Goal: Feedback & Contribution: Submit feedback/report problem

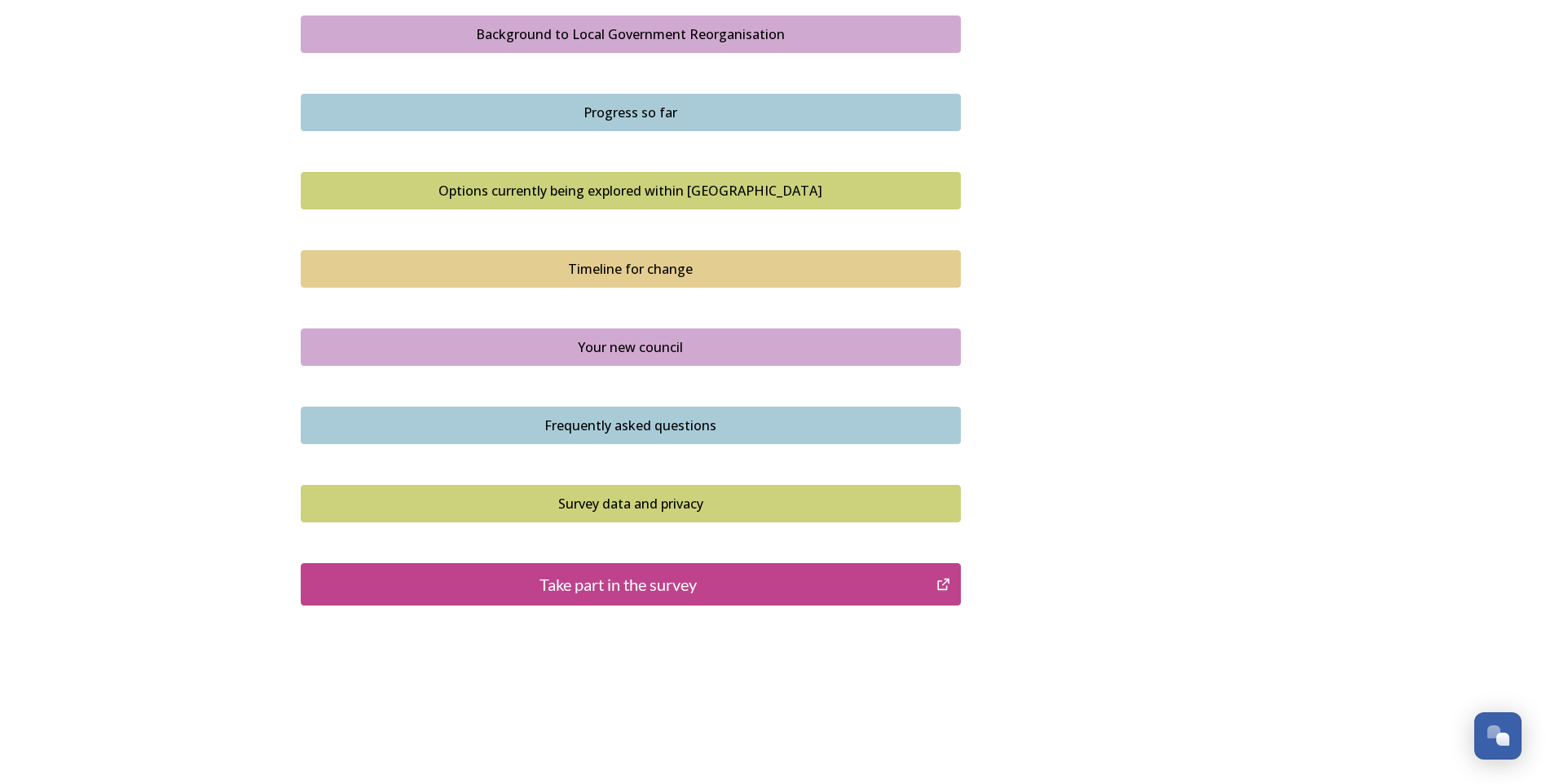
scroll to position [969, 0]
click at [660, 586] on div "Take part in the survey" at bounding box center [619, 583] width 619 height 24
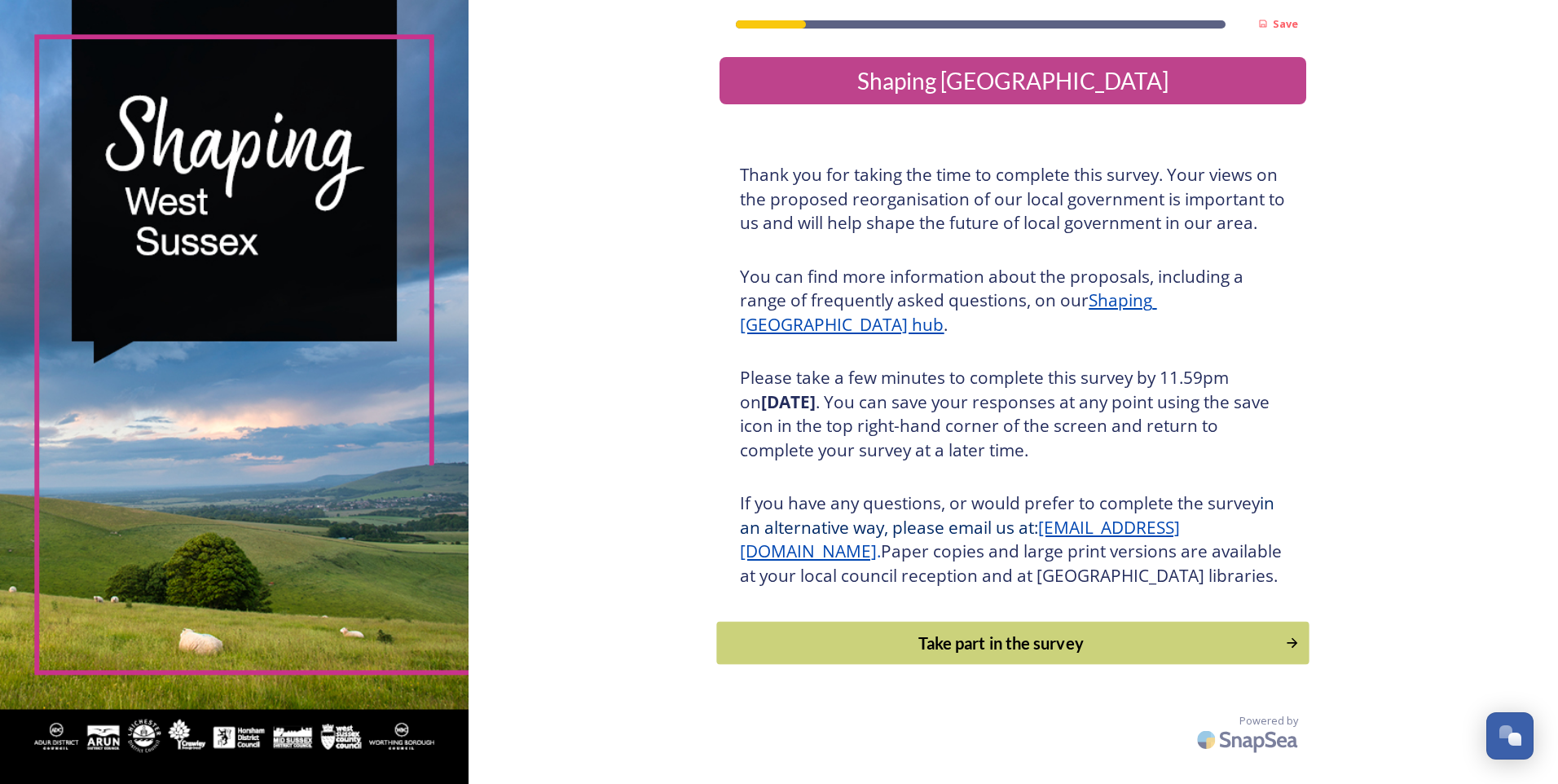
click at [935, 652] on button "Take part in the survey" at bounding box center [1013, 644] width 592 height 43
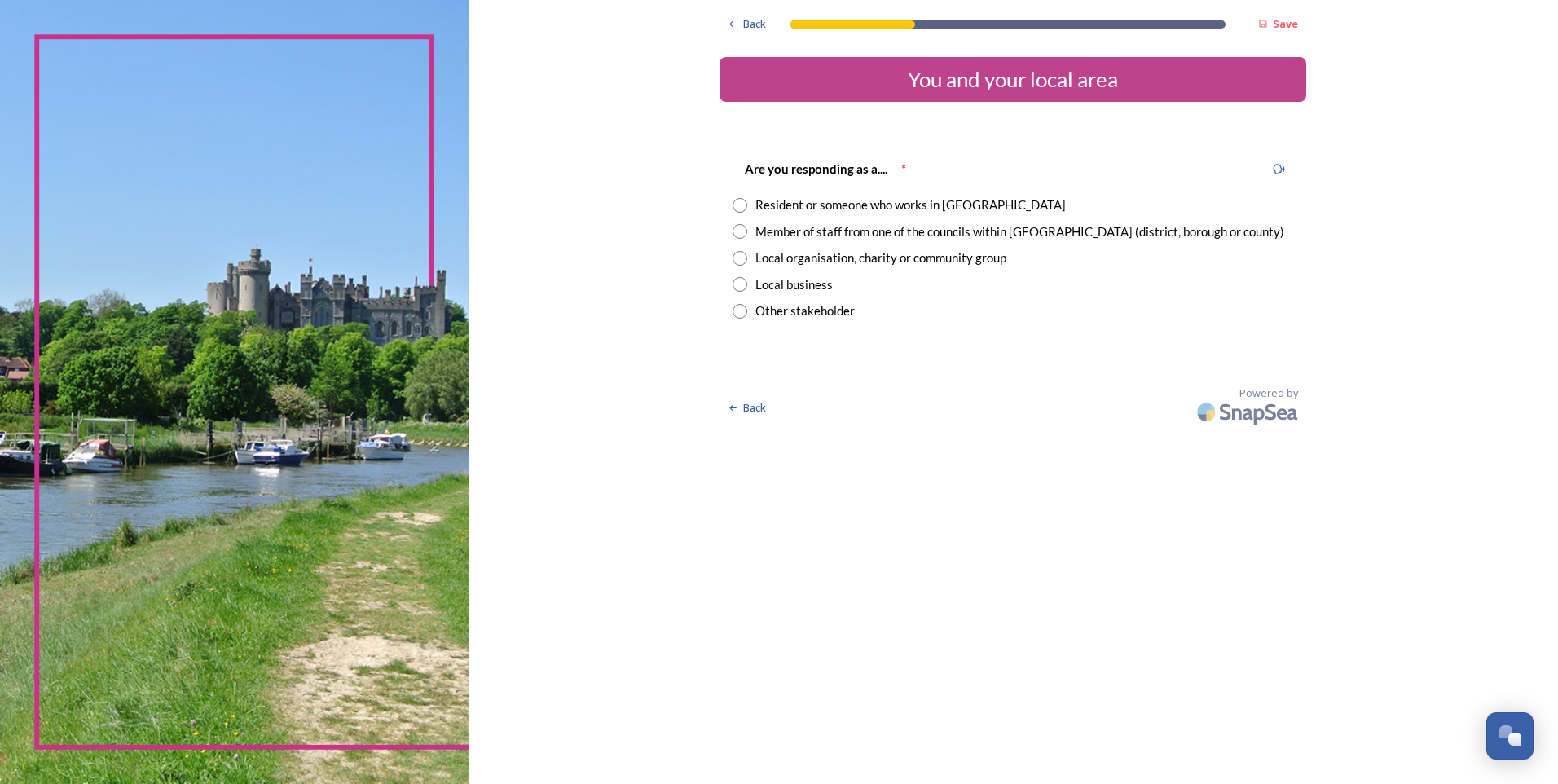
drag, startPoint x: 738, startPoint y: 202, endPoint x: 788, endPoint y: 248, distance: 67.9
click at [740, 203] on input "radio" at bounding box center [739, 205] width 15 height 15
radio input "true"
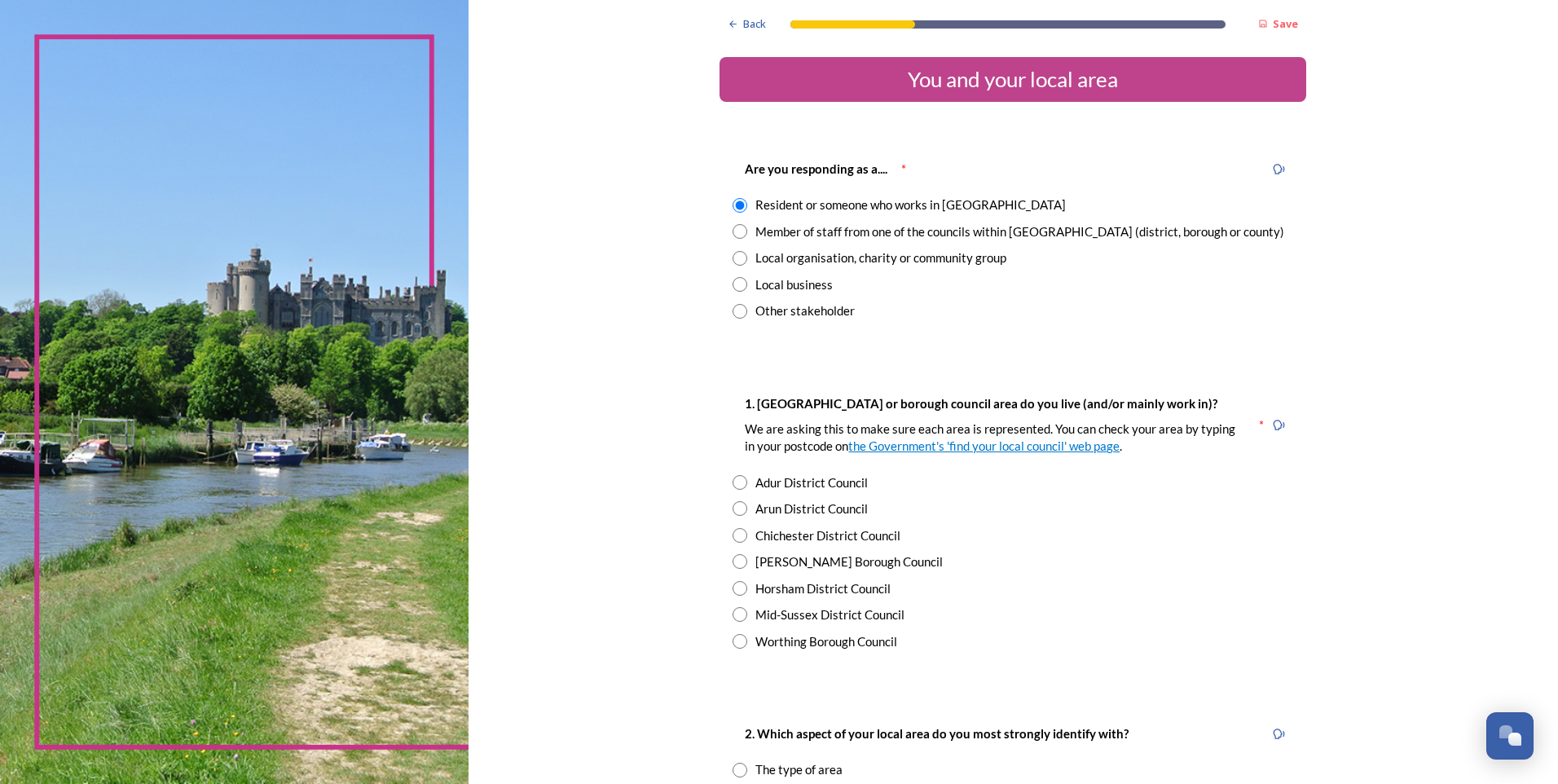
click at [740, 234] on input "radio" at bounding box center [739, 231] width 15 height 15
radio input "true"
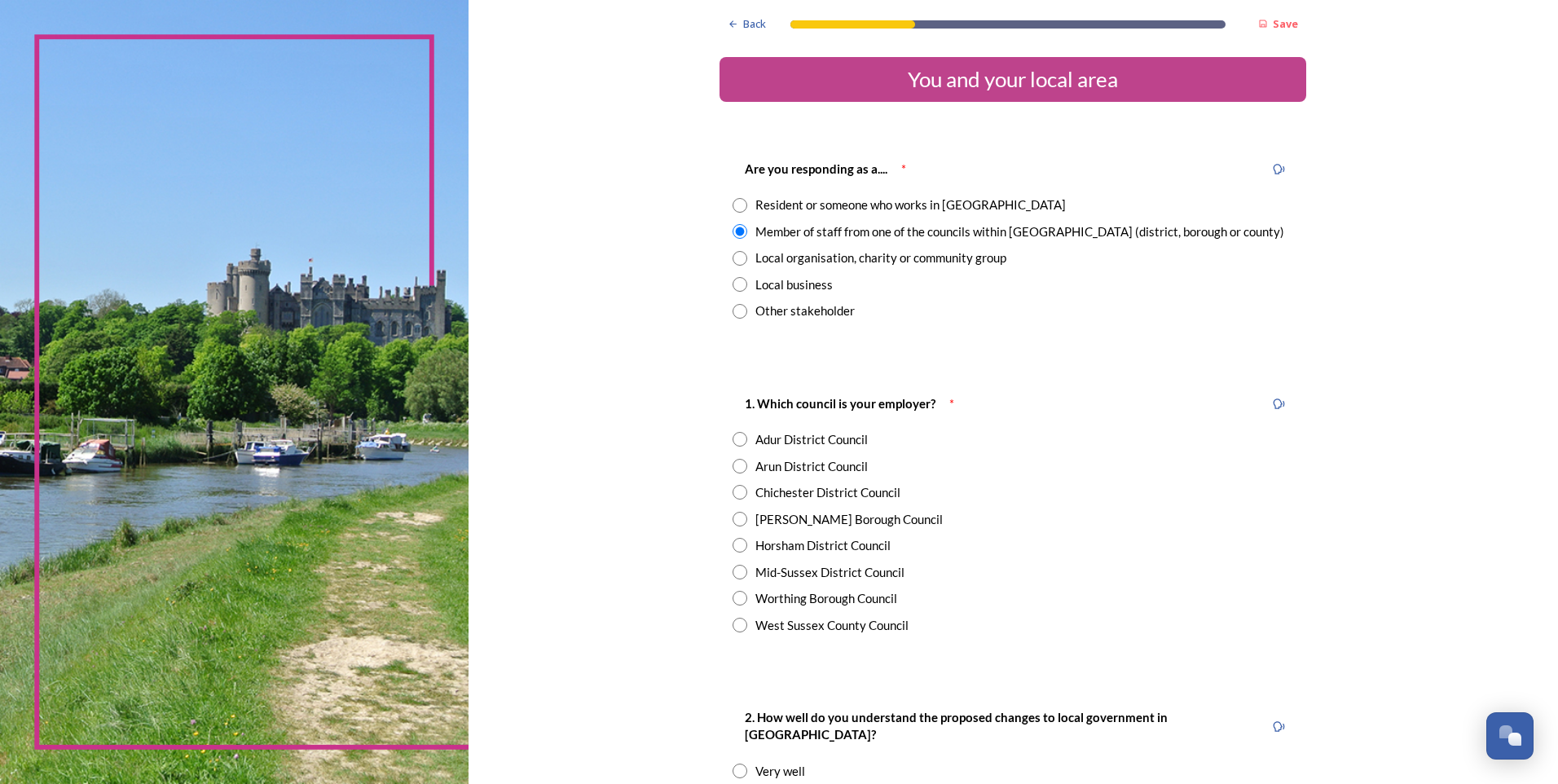
click at [737, 205] on input "radio" at bounding box center [739, 205] width 15 height 15
radio input "true"
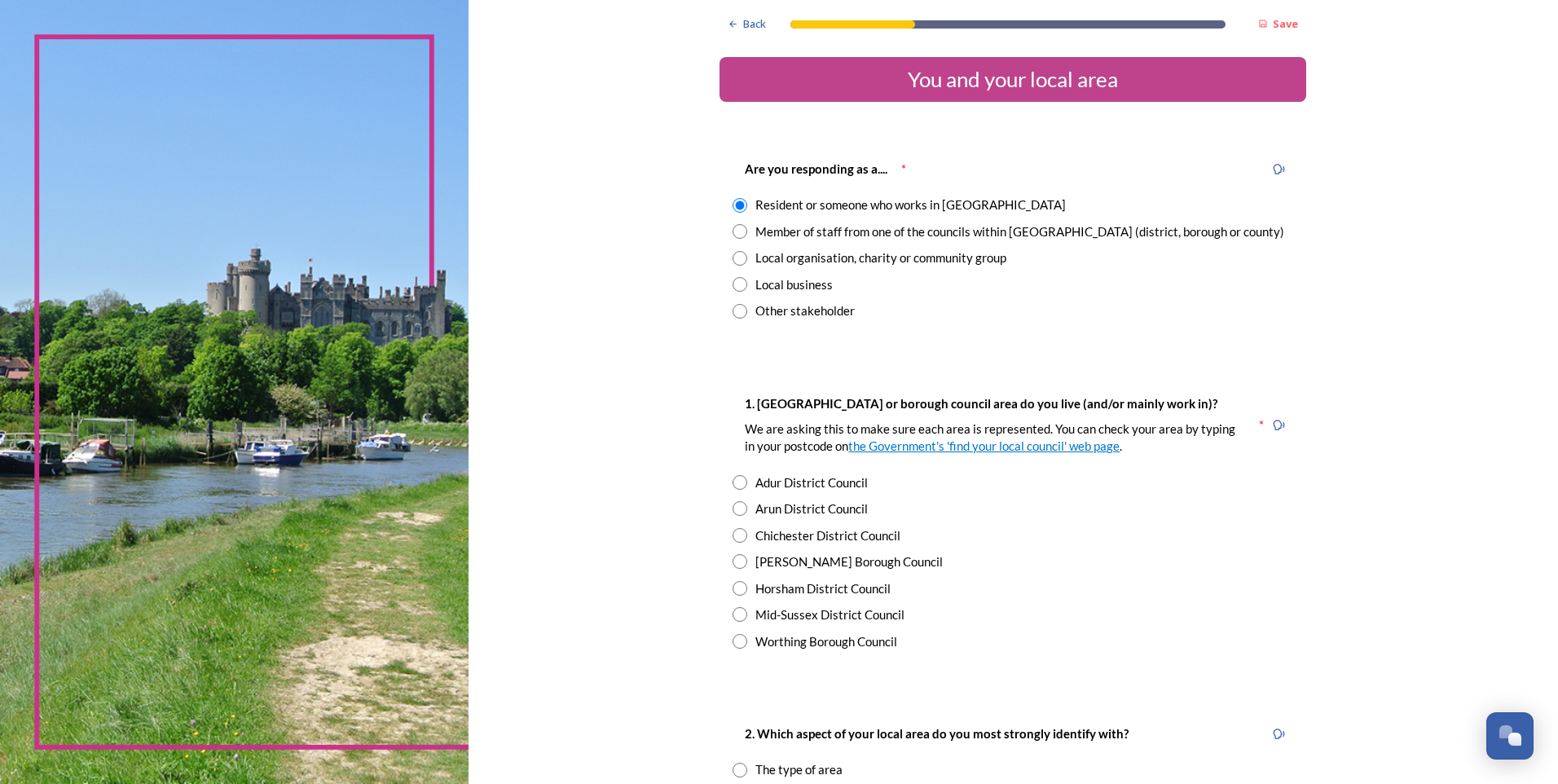
click at [738, 641] on input "radio" at bounding box center [739, 641] width 15 height 15
radio input "true"
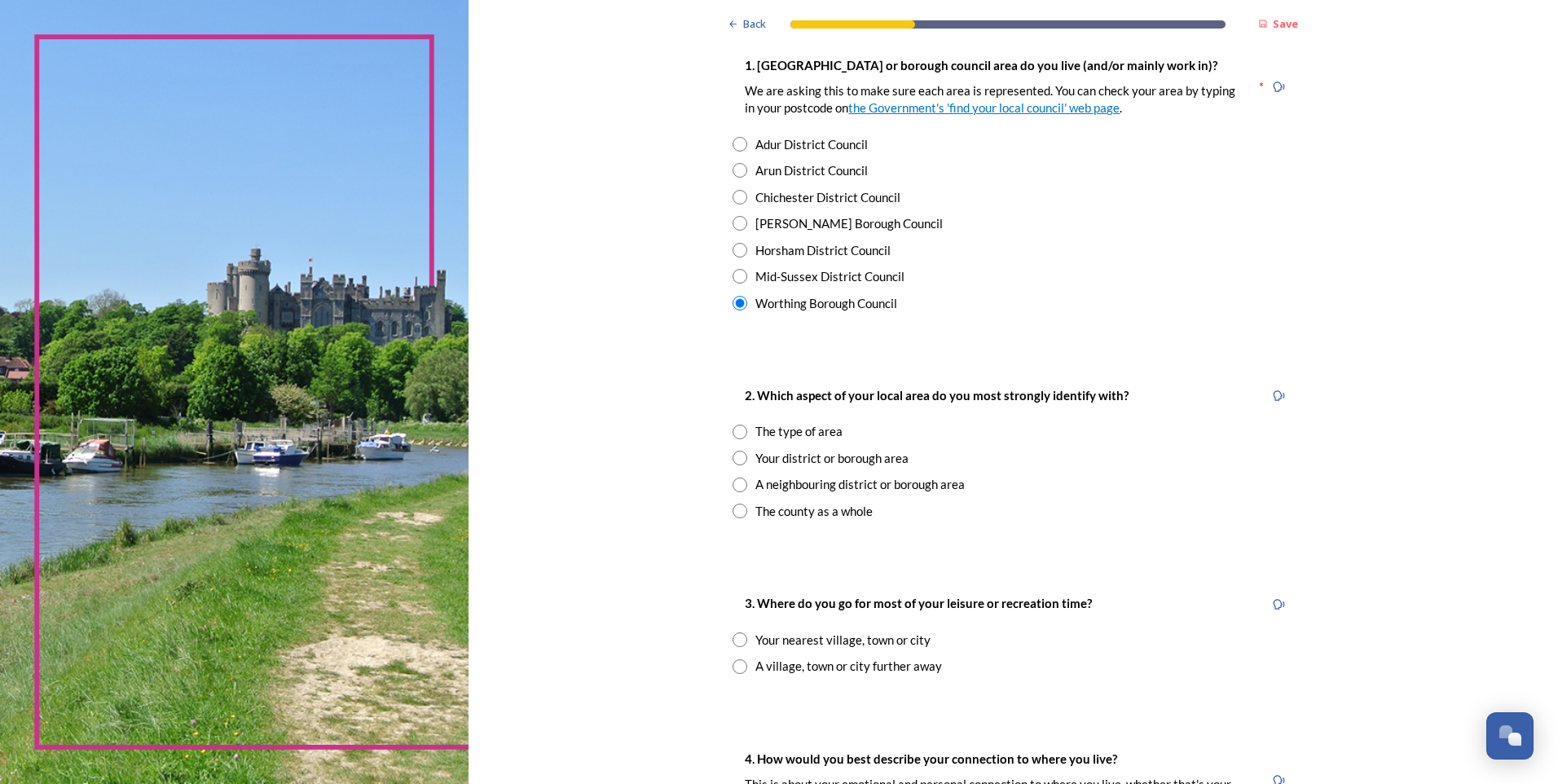
scroll to position [408, 0]
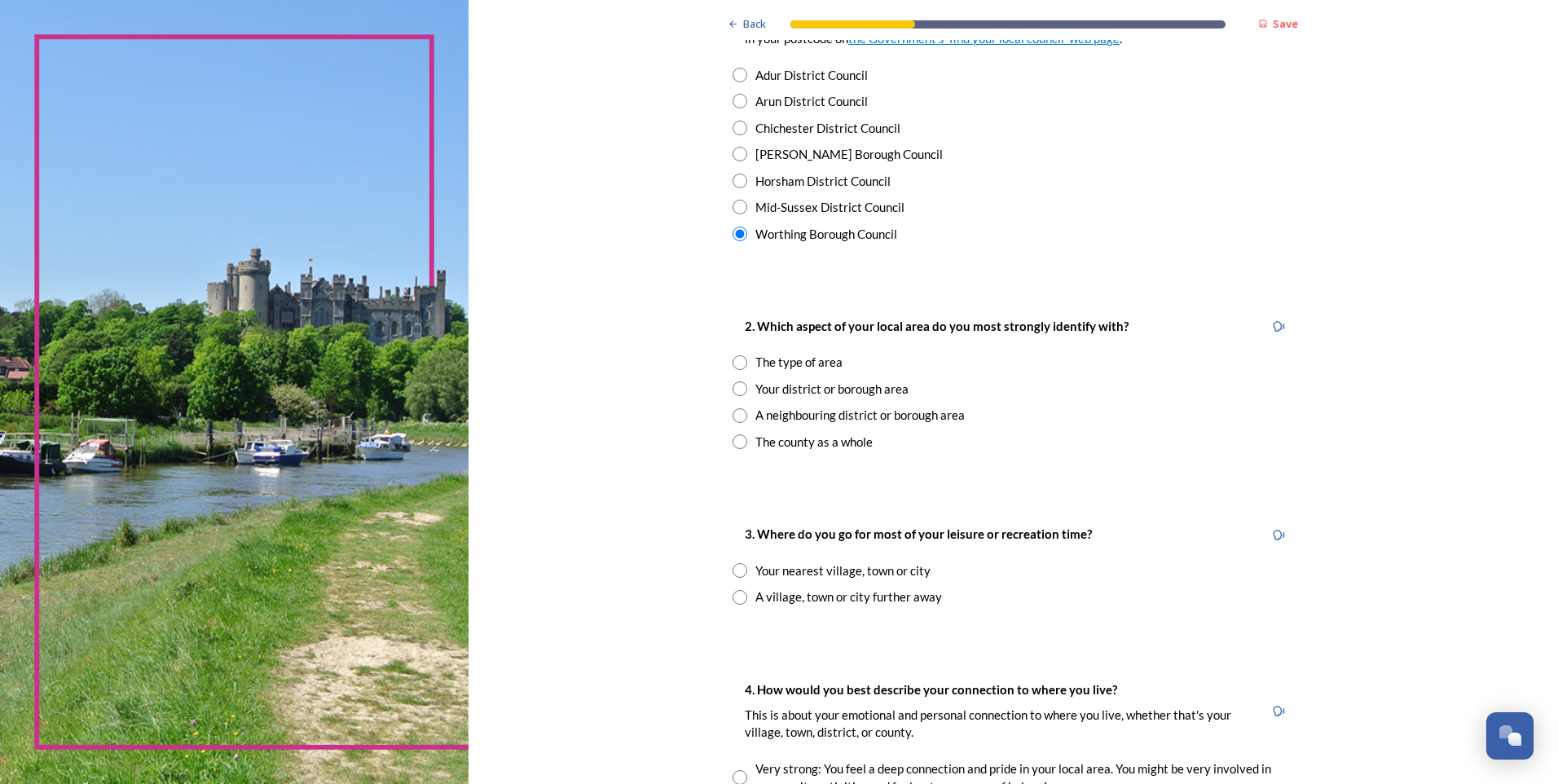
click at [733, 389] on input "radio" at bounding box center [739, 389] width 15 height 15
radio input "true"
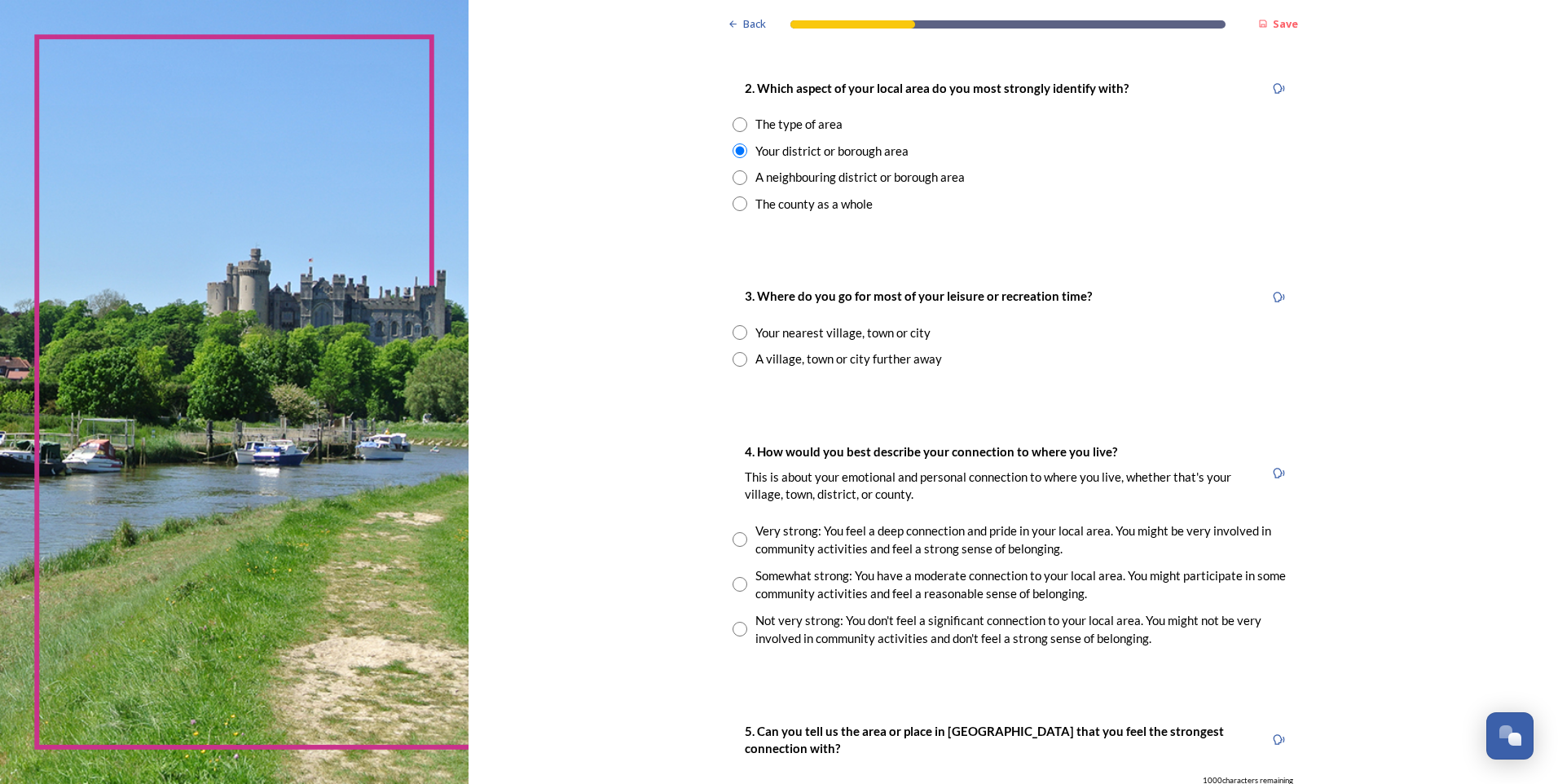
scroll to position [652, 0]
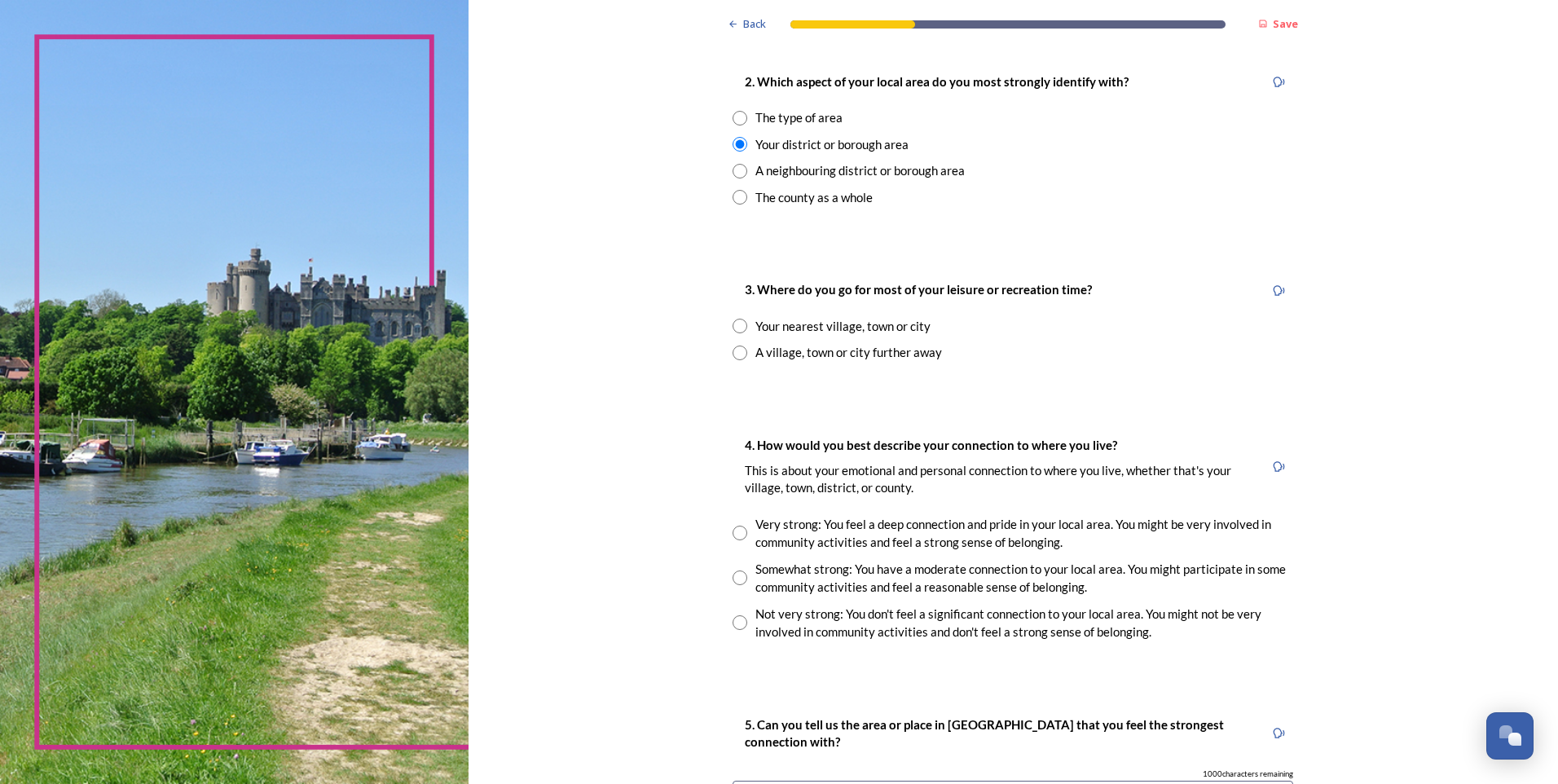
click at [735, 321] on input "radio" at bounding box center [739, 326] width 15 height 15
radio input "true"
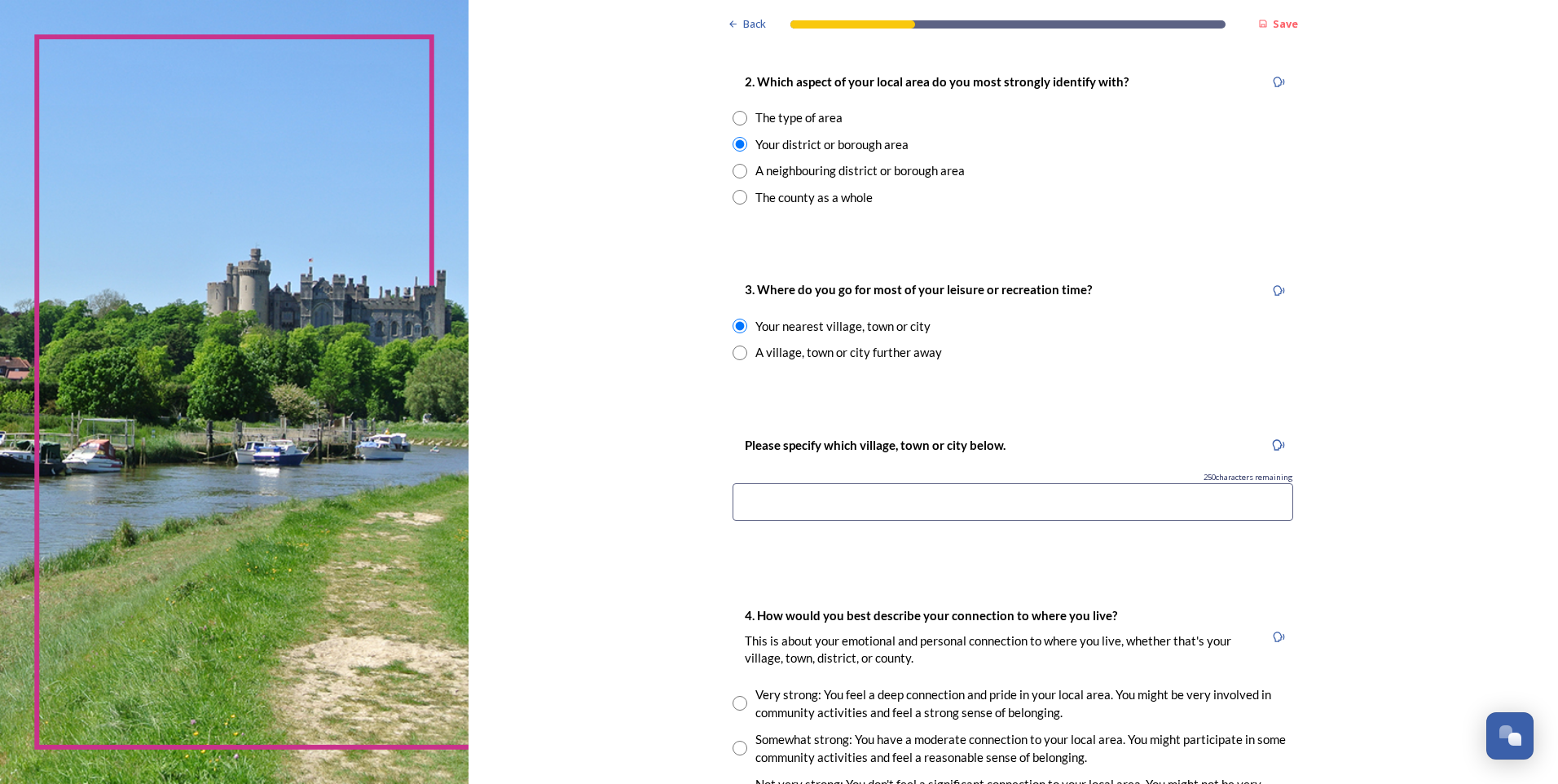
click at [777, 506] on input at bounding box center [1013, 502] width 561 height 38
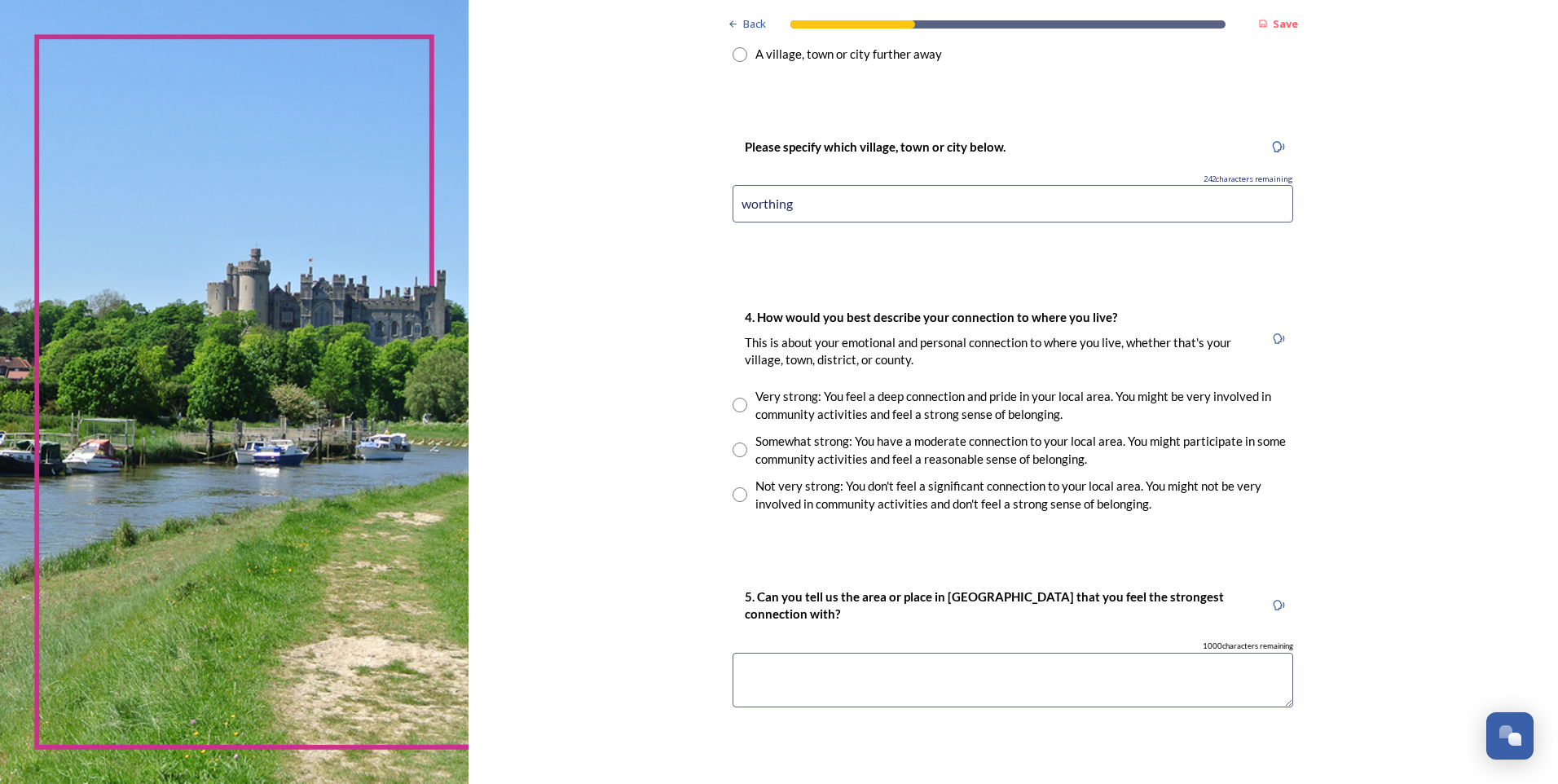
scroll to position [978, 0]
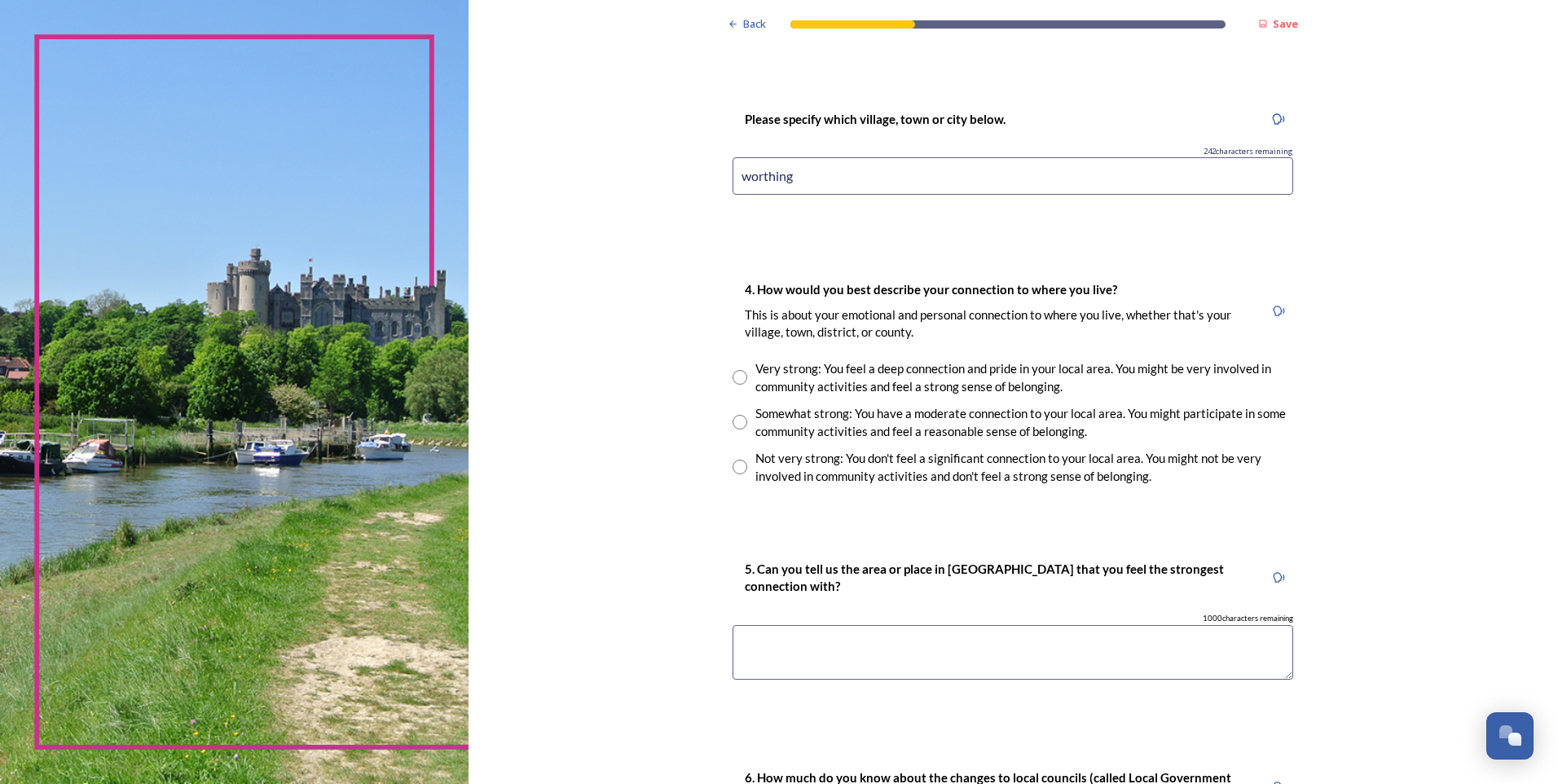
type input "worthing"
click at [732, 380] on input "radio" at bounding box center [739, 376] width 15 height 15
radio input "true"
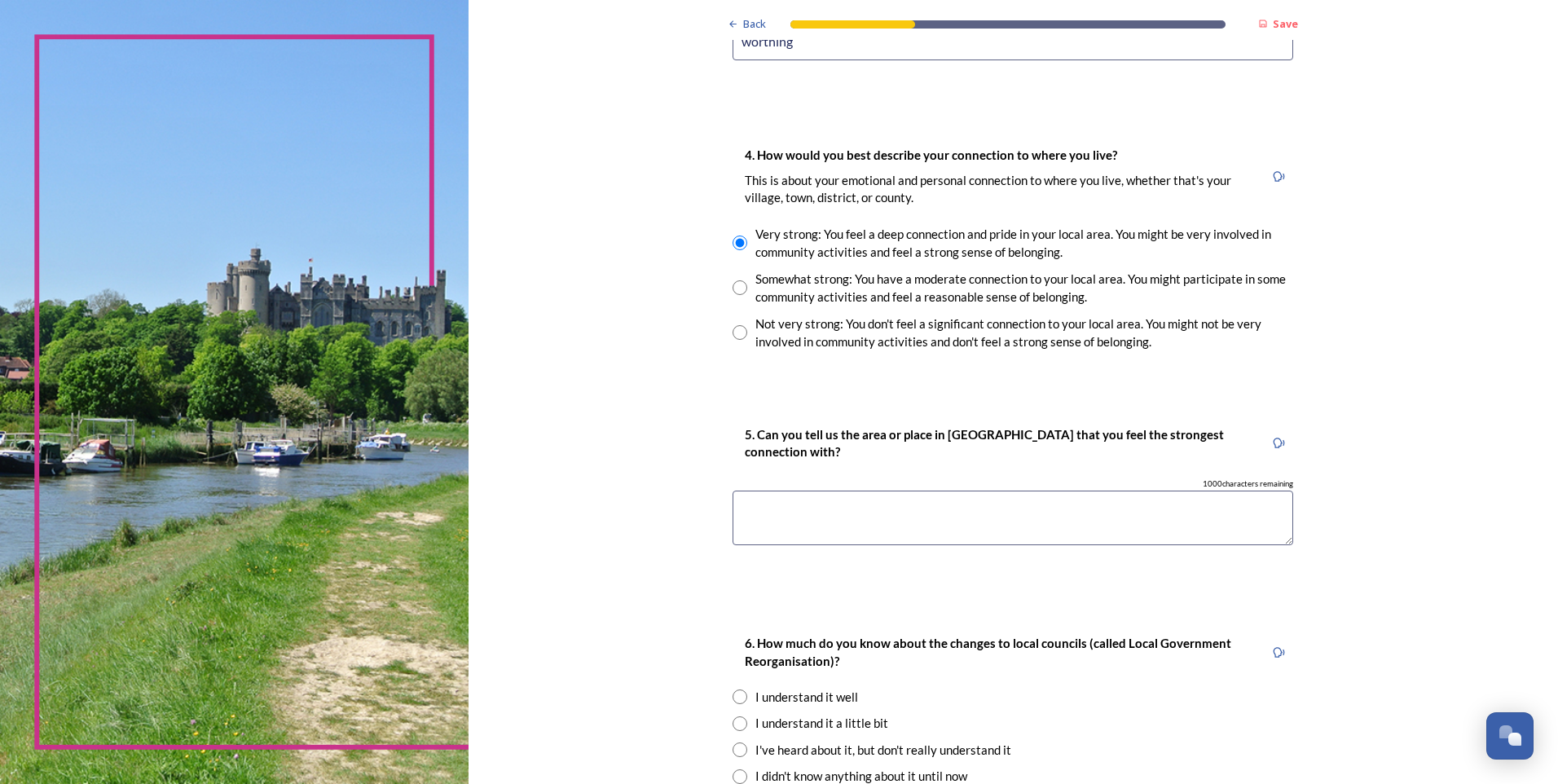
scroll to position [1141, 0]
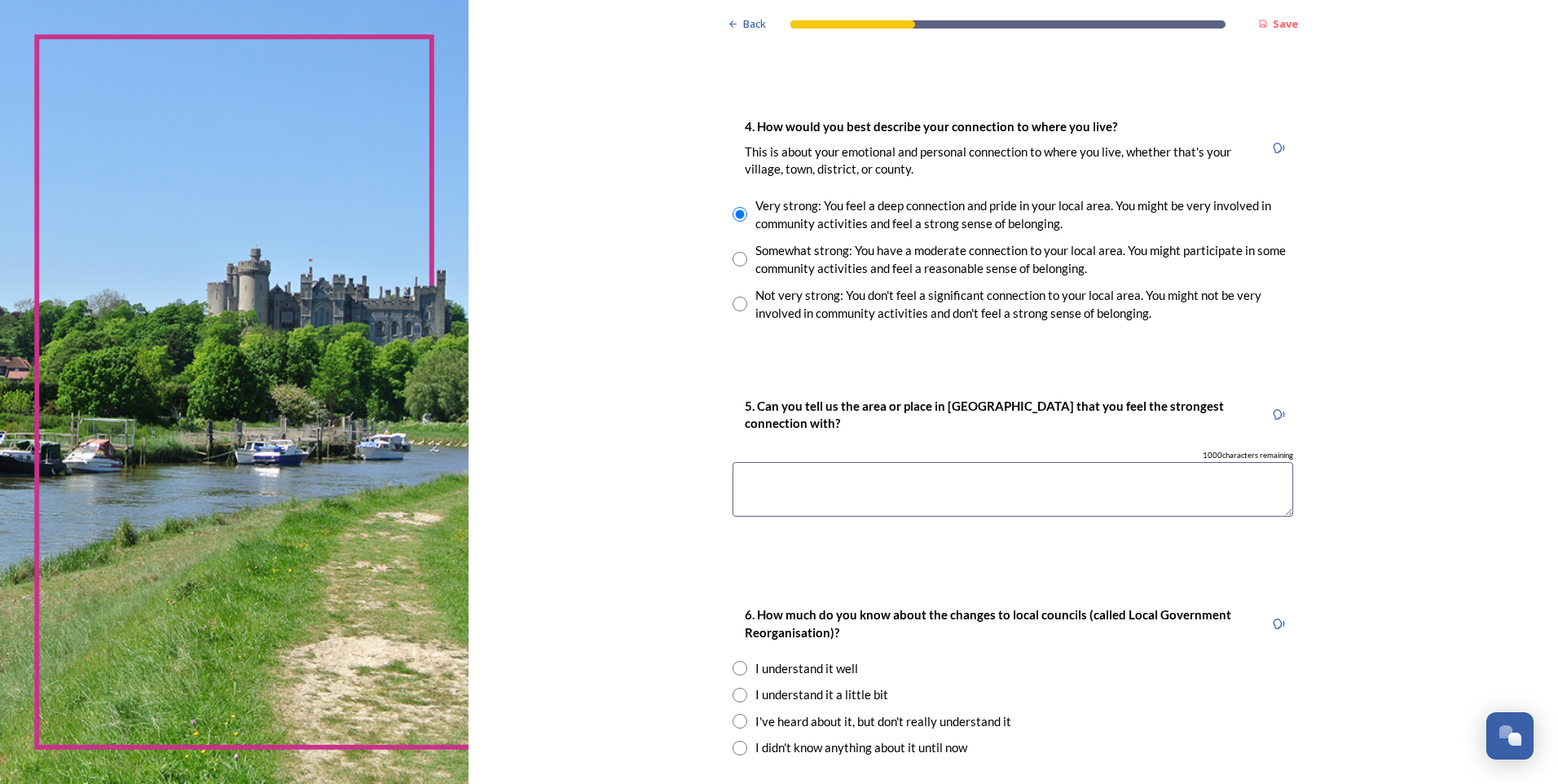
click at [787, 487] on textarea at bounding box center [1013, 488] width 561 height 54
click at [832, 482] on textarea "Central worthing,Goring and [GEOGRAPHIC_DATA]" at bounding box center [1013, 488] width 561 height 54
click at [789, 480] on textarea "Central worthing, Goring and [GEOGRAPHIC_DATA]" at bounding box center [1013, 488] width 561 height 54
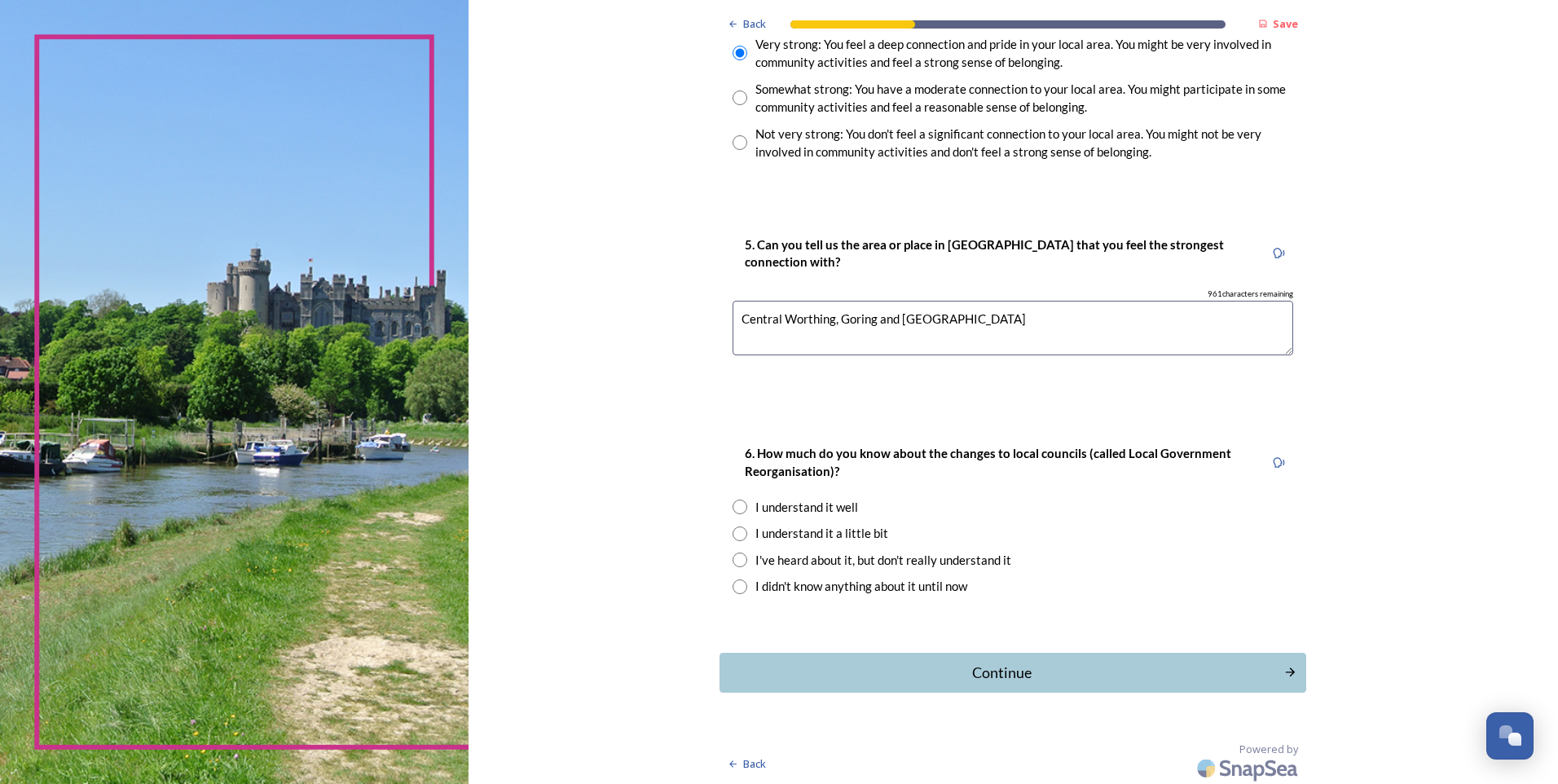
scroll to position [1305, 0]
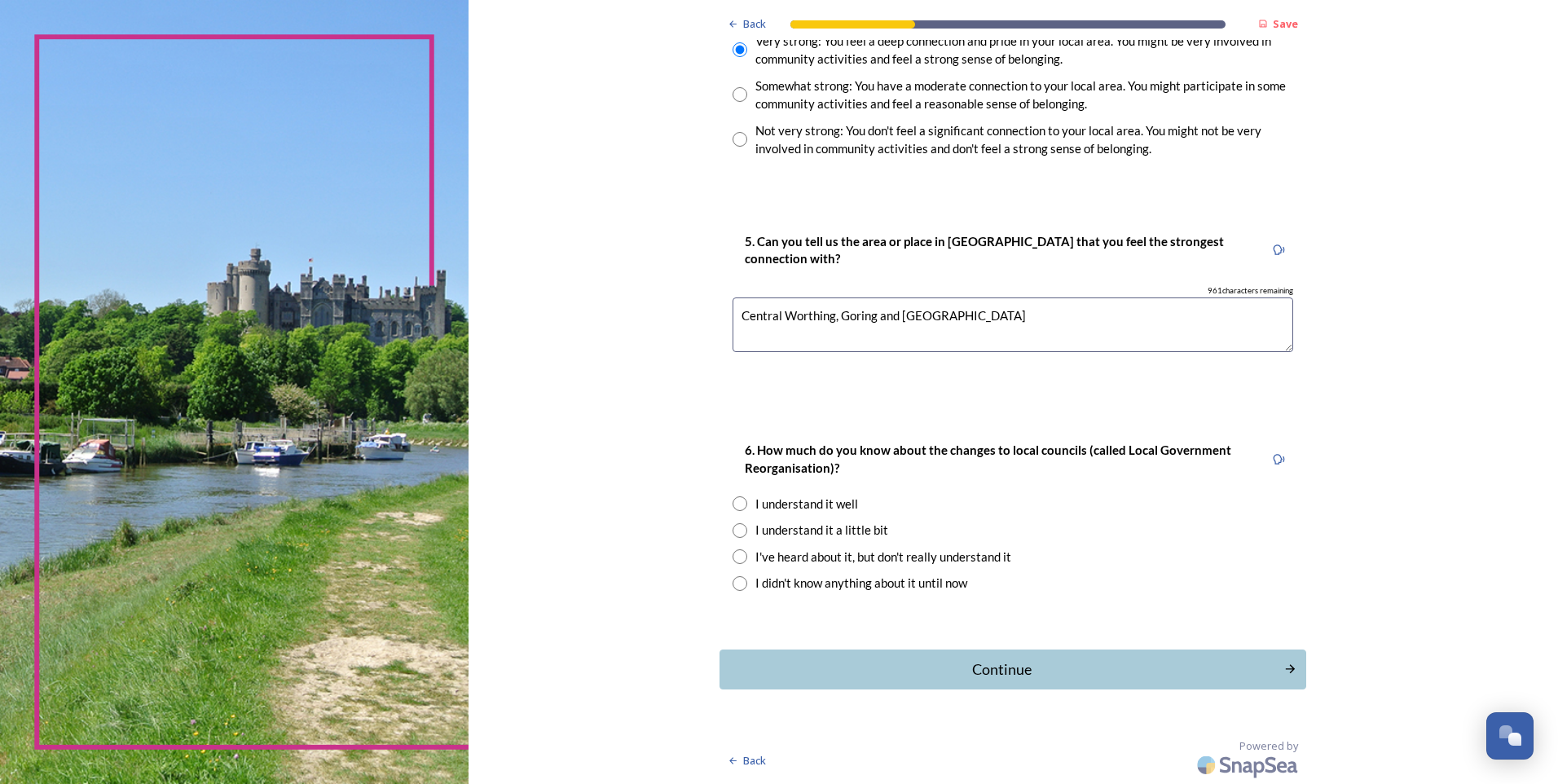
type textarea "Central Worthing, Goring and [GEOGRAPHIC_DATA]"
click at [734, 526] on input "radio" at bounding box center [739, 530] width 15 height 15
radio input "true"
click at [737, 502] on input "radio" at bounding box center [739, 503] width 15 height 15
radio input "true"
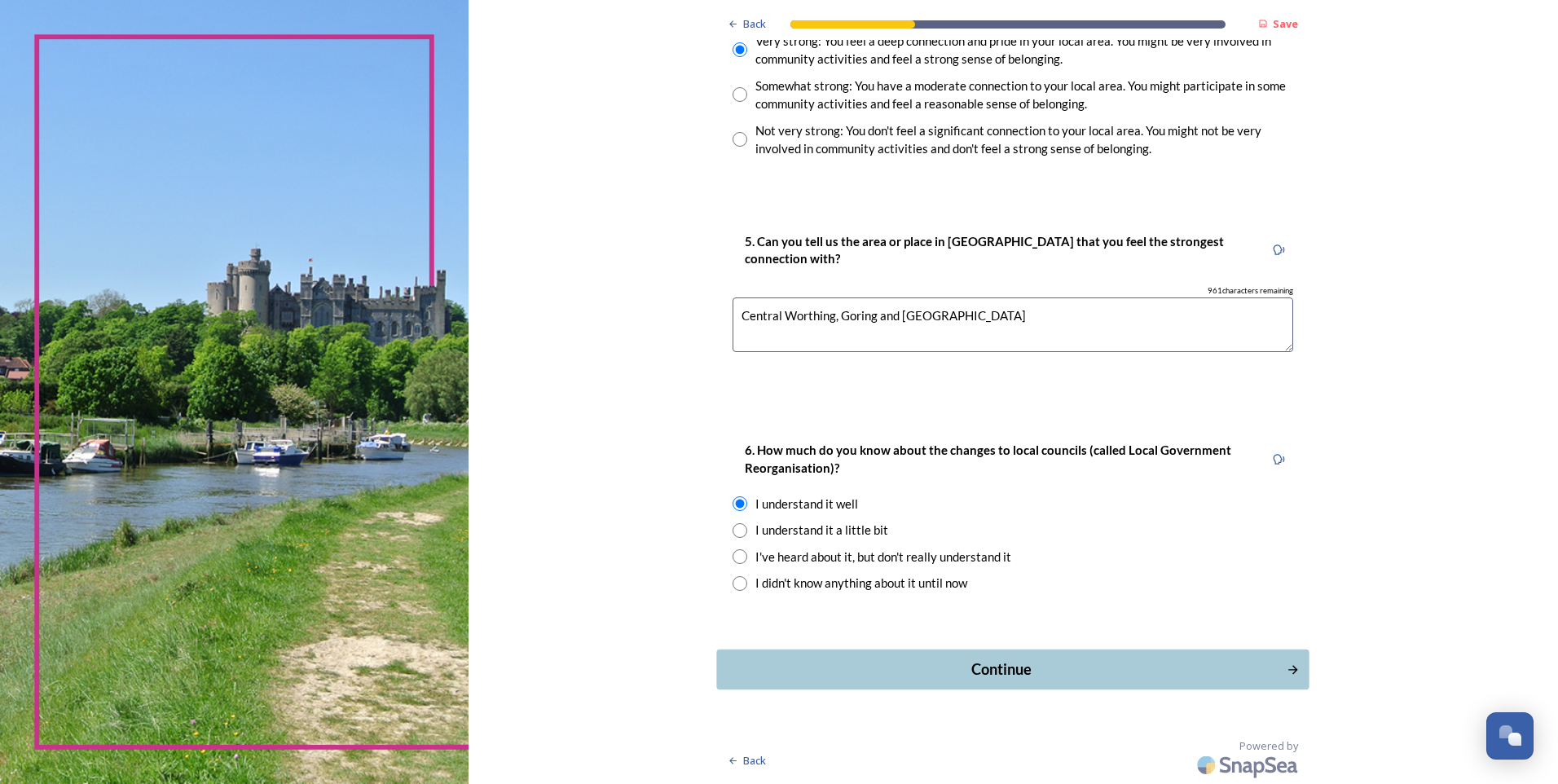
click at [989, 668] on div "Continue" at bounding box center [1002, 669] width 552 height 22
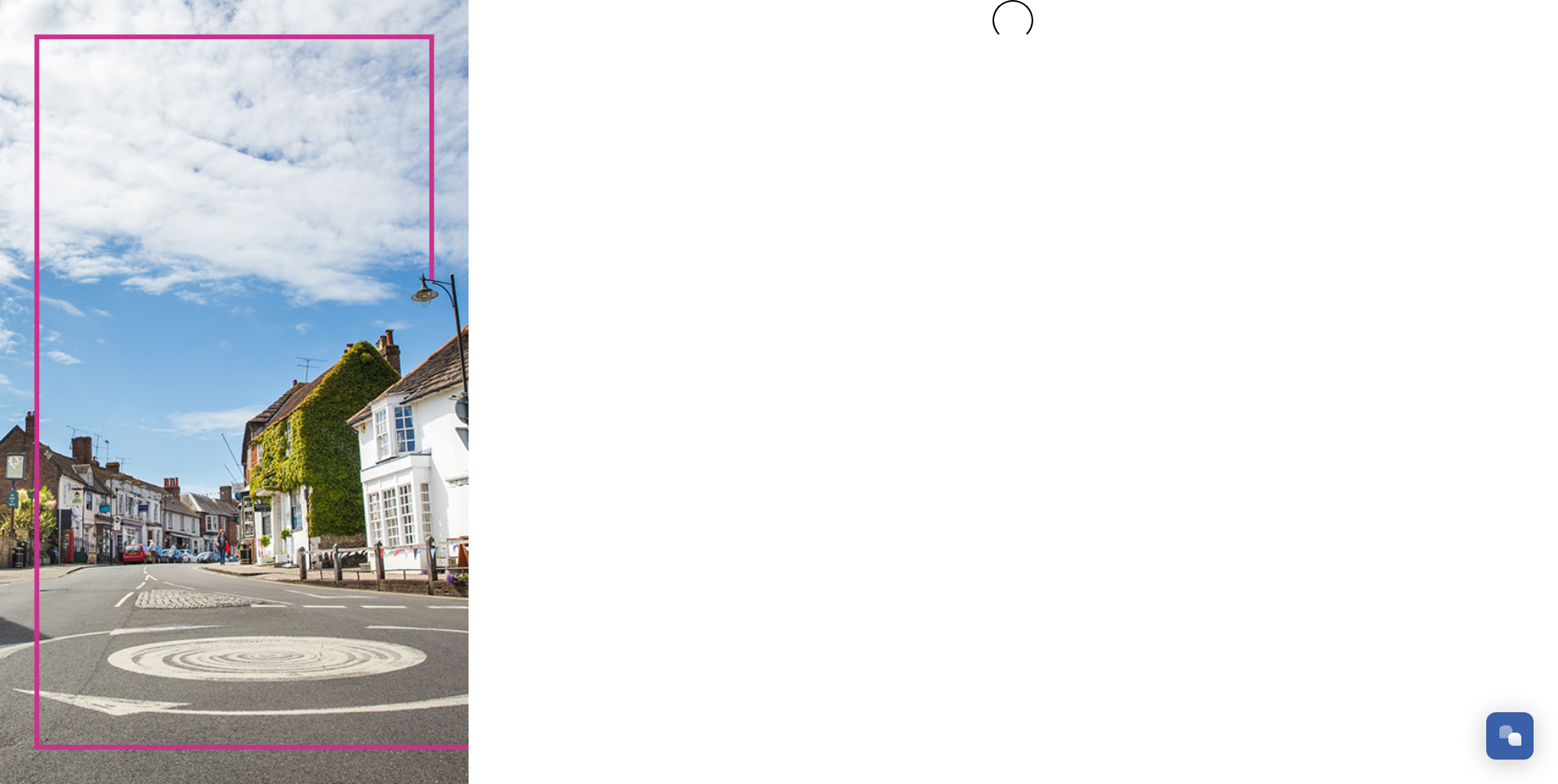
scroll to position [0, 0]
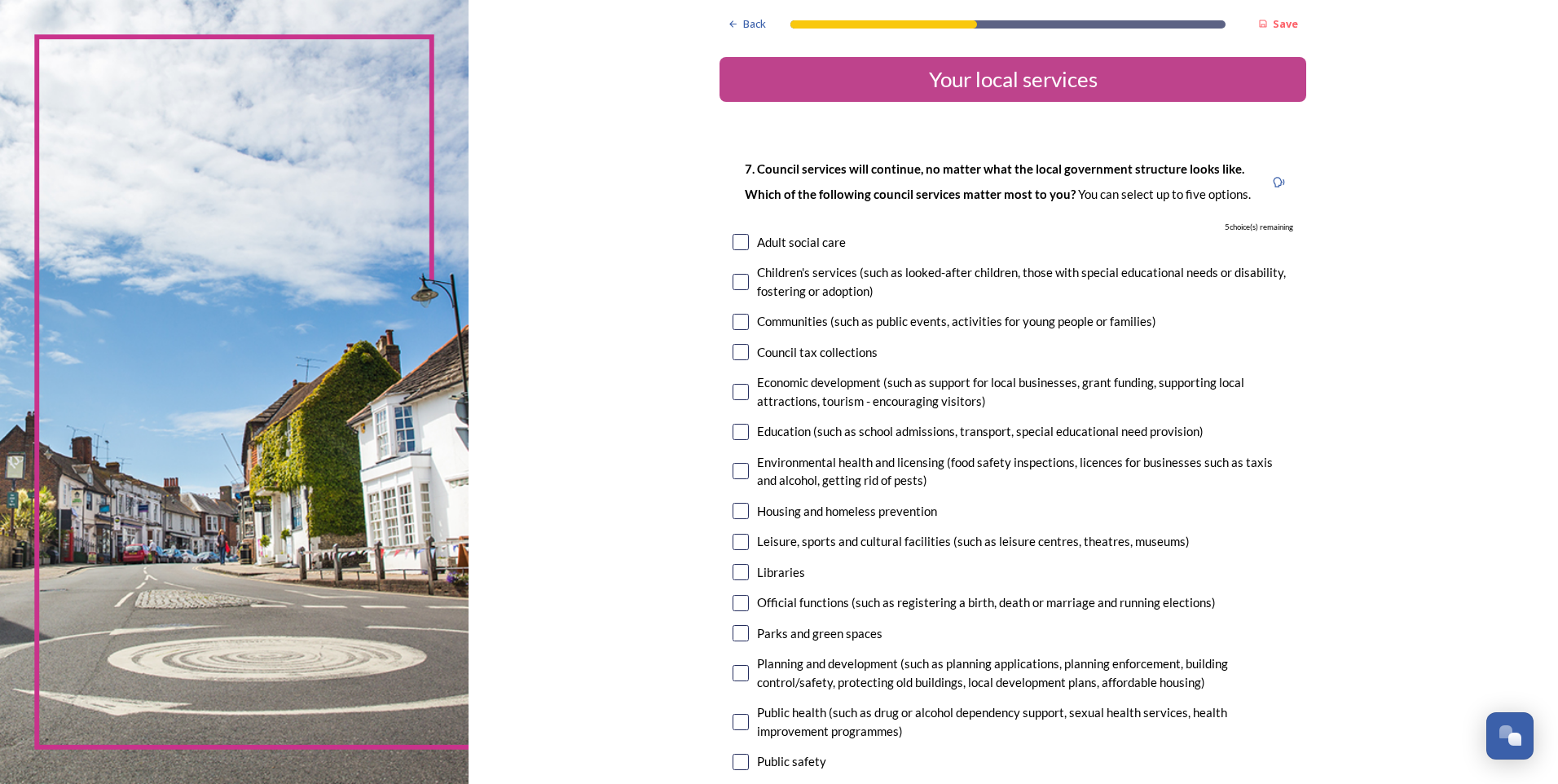
click at [738, 240] on input "checkbox" at bounding box center [740, 241] width 16 height 16
checkbox input "true"
click at [736, 272] on div "Children's services (such as looked-after children, those with special educatio…" at bounding box center [1013, 281] width 561 height 37
checkbox input "true"
click at [732, 324] on input "checkbox" at bounding box center [740, 321] width 16 height 16
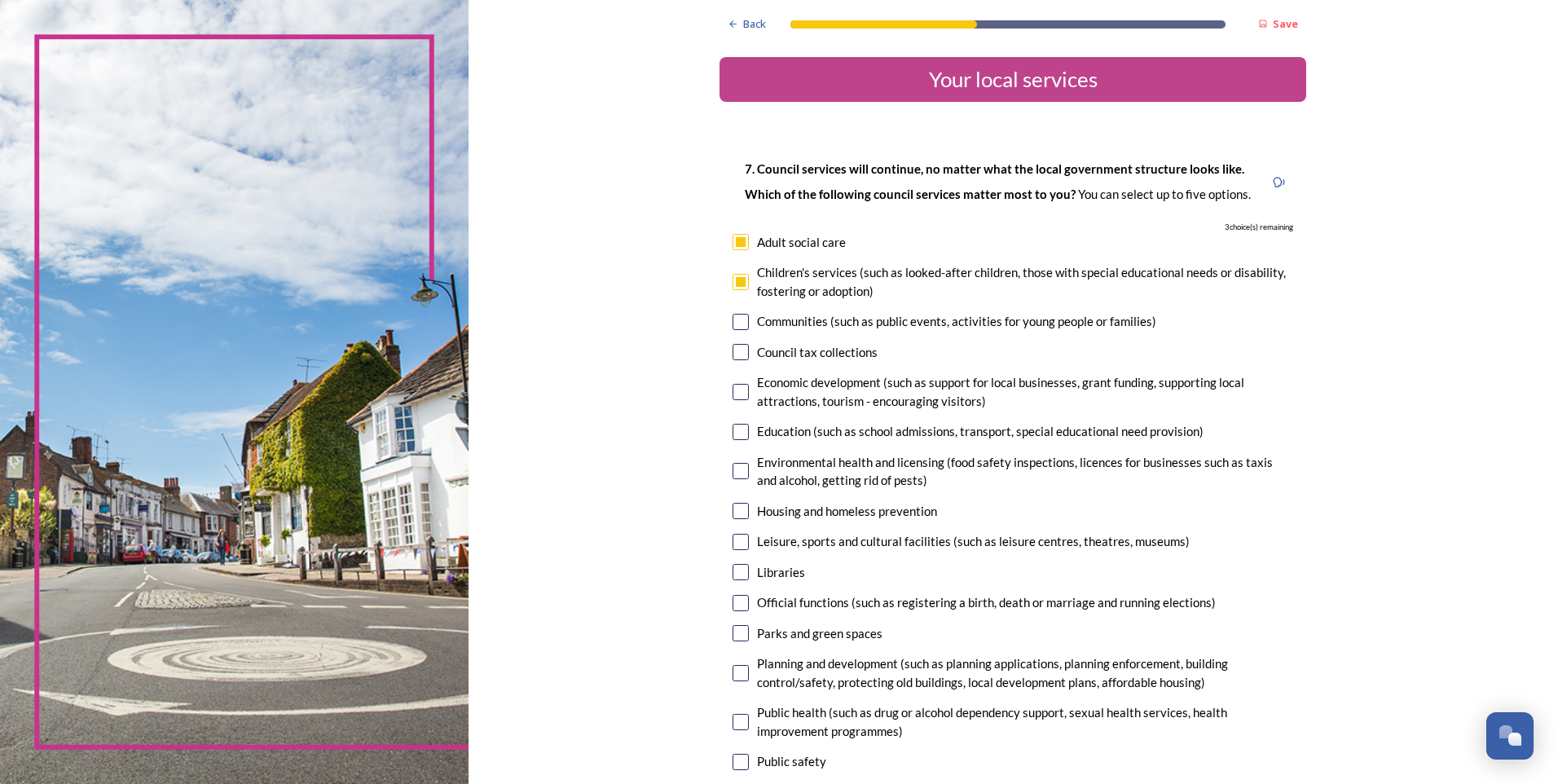
checkbox input "true"
click at [732, 427] on input "checkbox" at bounding box center [740, 432] width 16 height 16
checkbox input "true"
click at [740, 472] on input "checkbox" at bounding box center [740, 470] width 16 height 16
checkbox input "true"
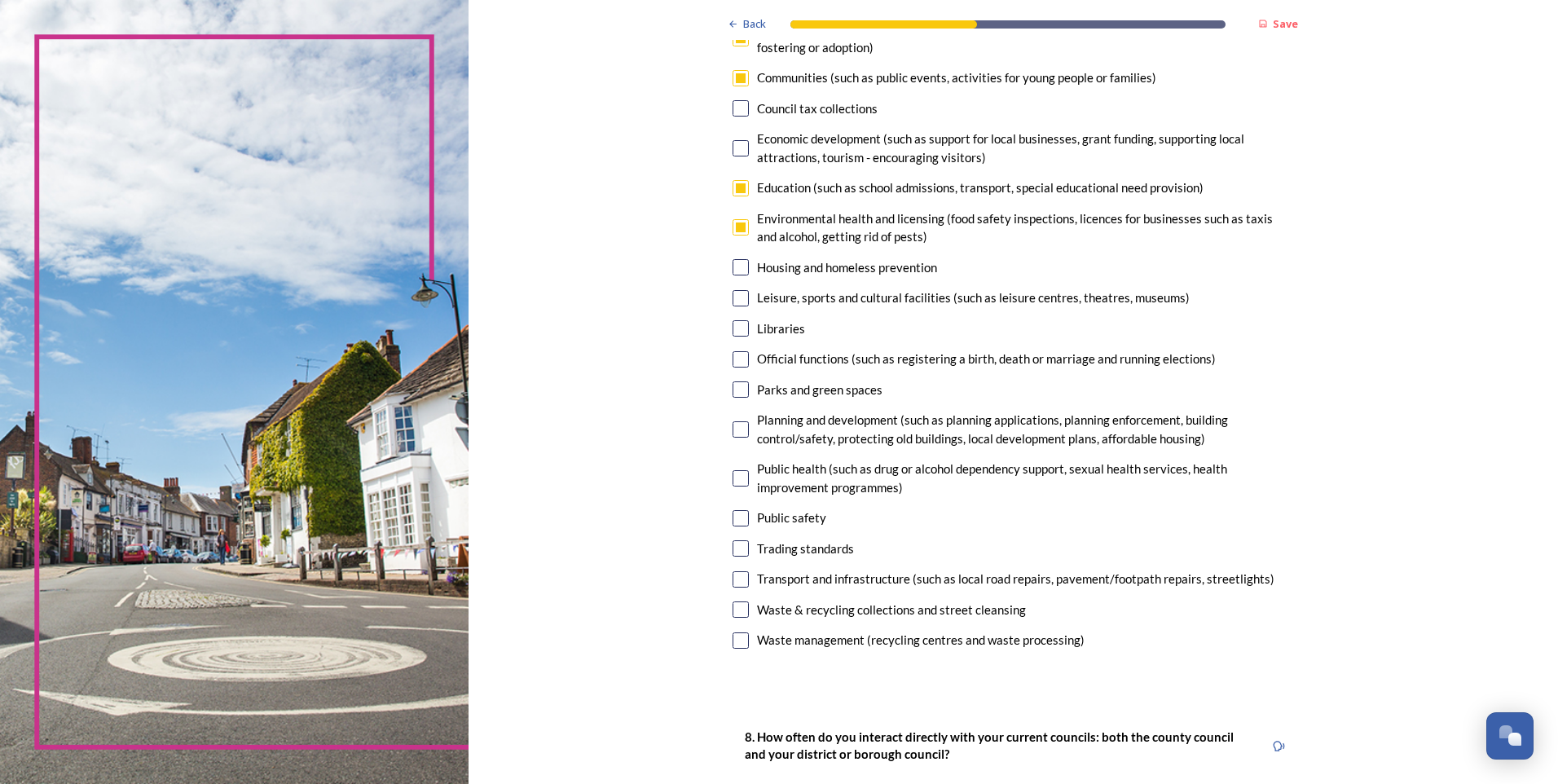
scroll to position [245, 0]
click at [738, 267] on input "checkbox" at bounding box center [740, 266] width 16 height 16
click at [733, 262] on input "checkbox" at bounding box center [740, 266] width 16 height 16
checkbox input "false"
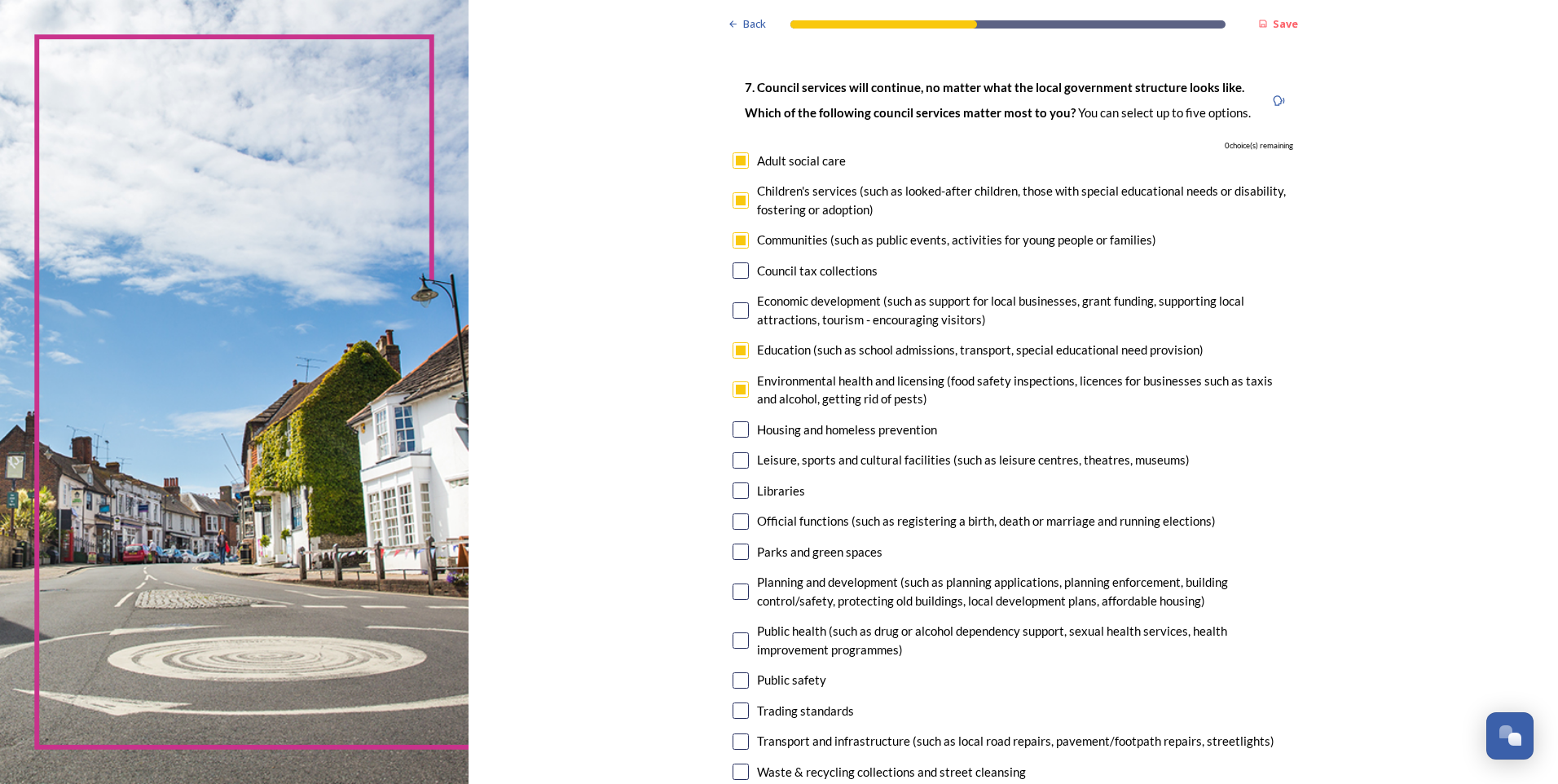
scroll to position [0, 0]
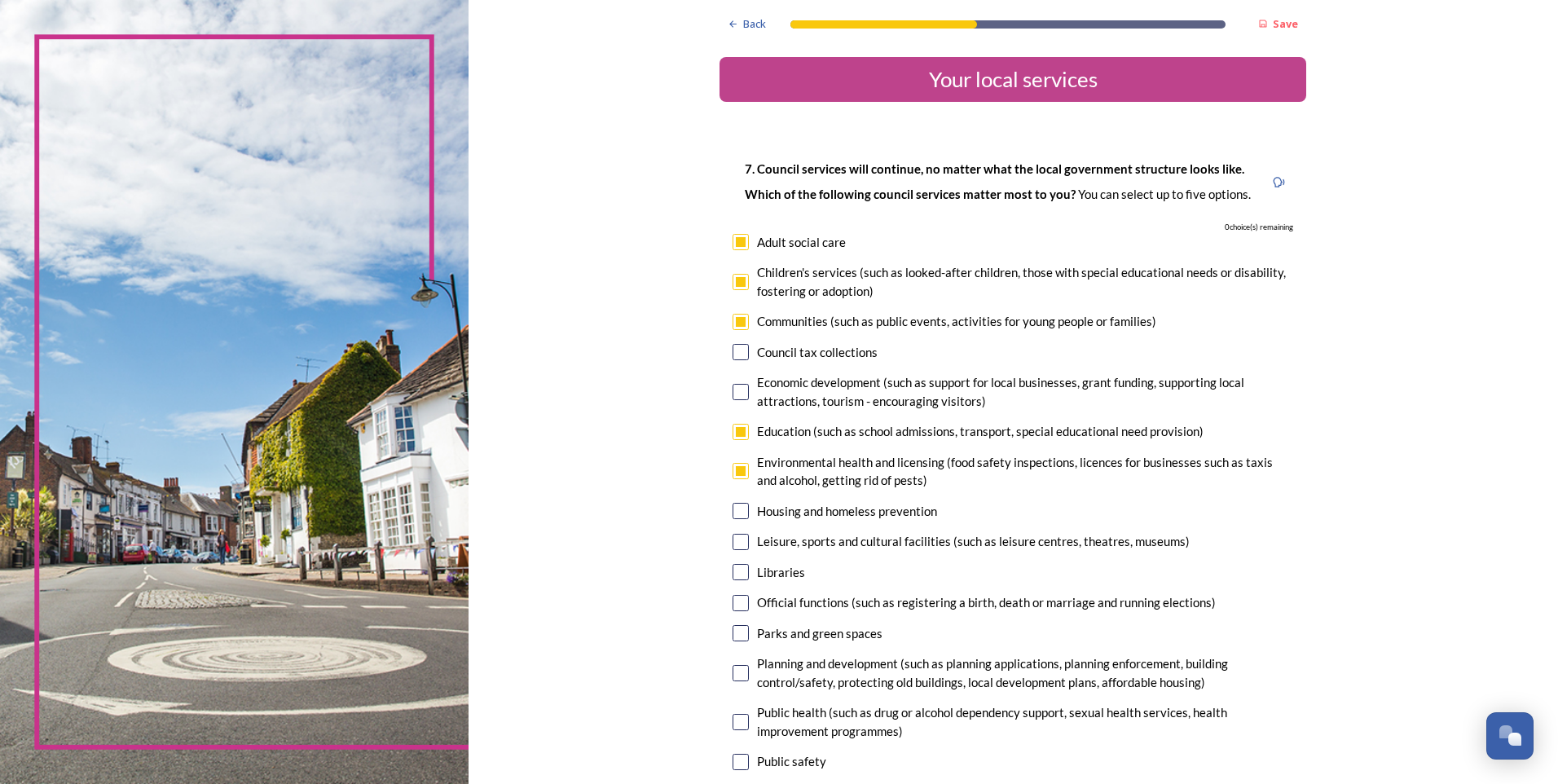
click at [733, 430] on input "checkbox" at bounding box center [740, 432] width 16 height 16
checkbox input "false"
click at [738, 472] on input "checkbox" at bounding box center [740, 470] width 16 height 16
checkbox input "false"
click at [733, 670] on input "checkbox" at bounding box center [740, 673] width 16 height 16
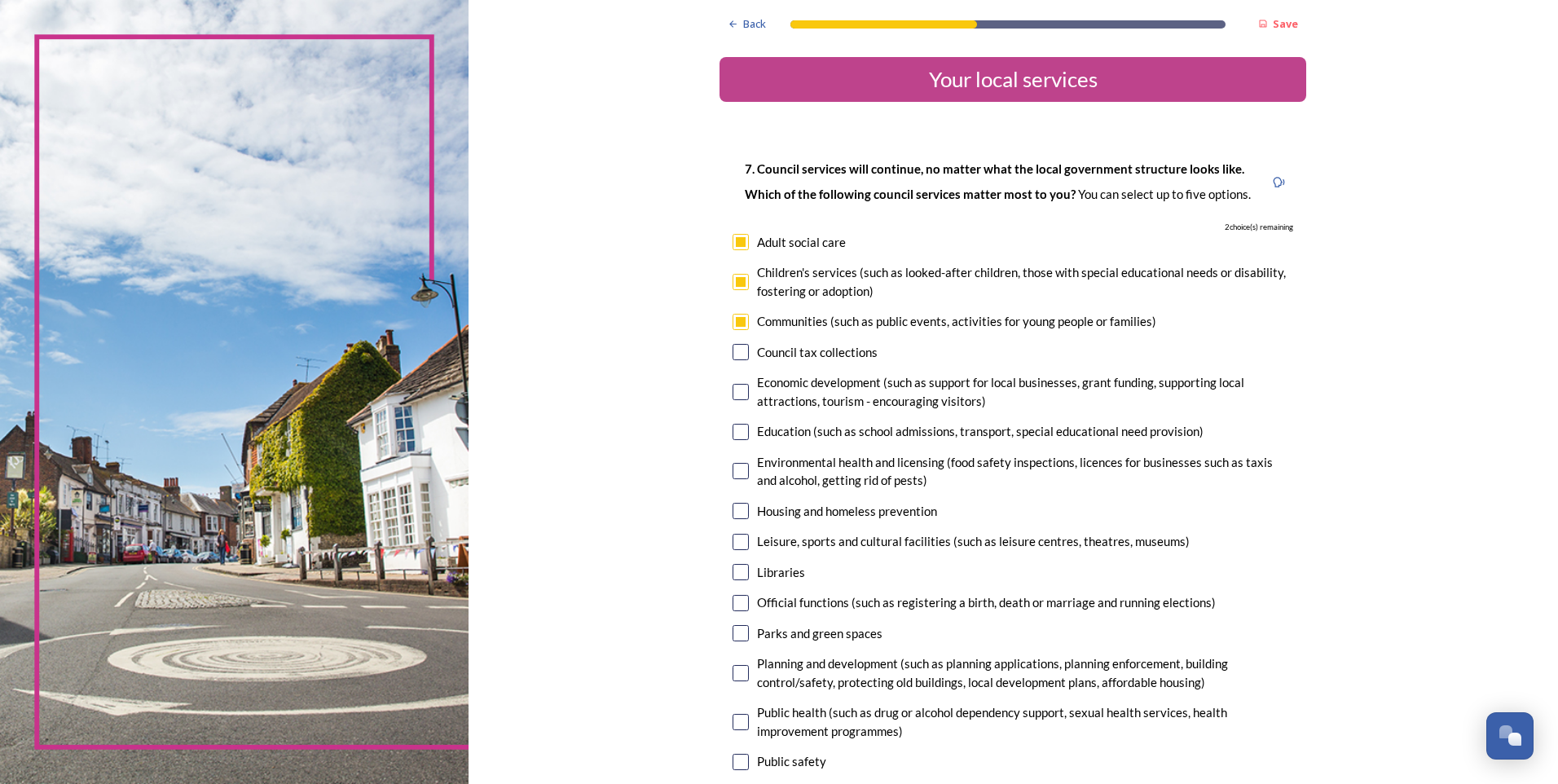
checkbox input "true"
click at [738, 542] on input "checkbox" at bounding box center [740, 541] width 16 height 16
checkbox input "true"
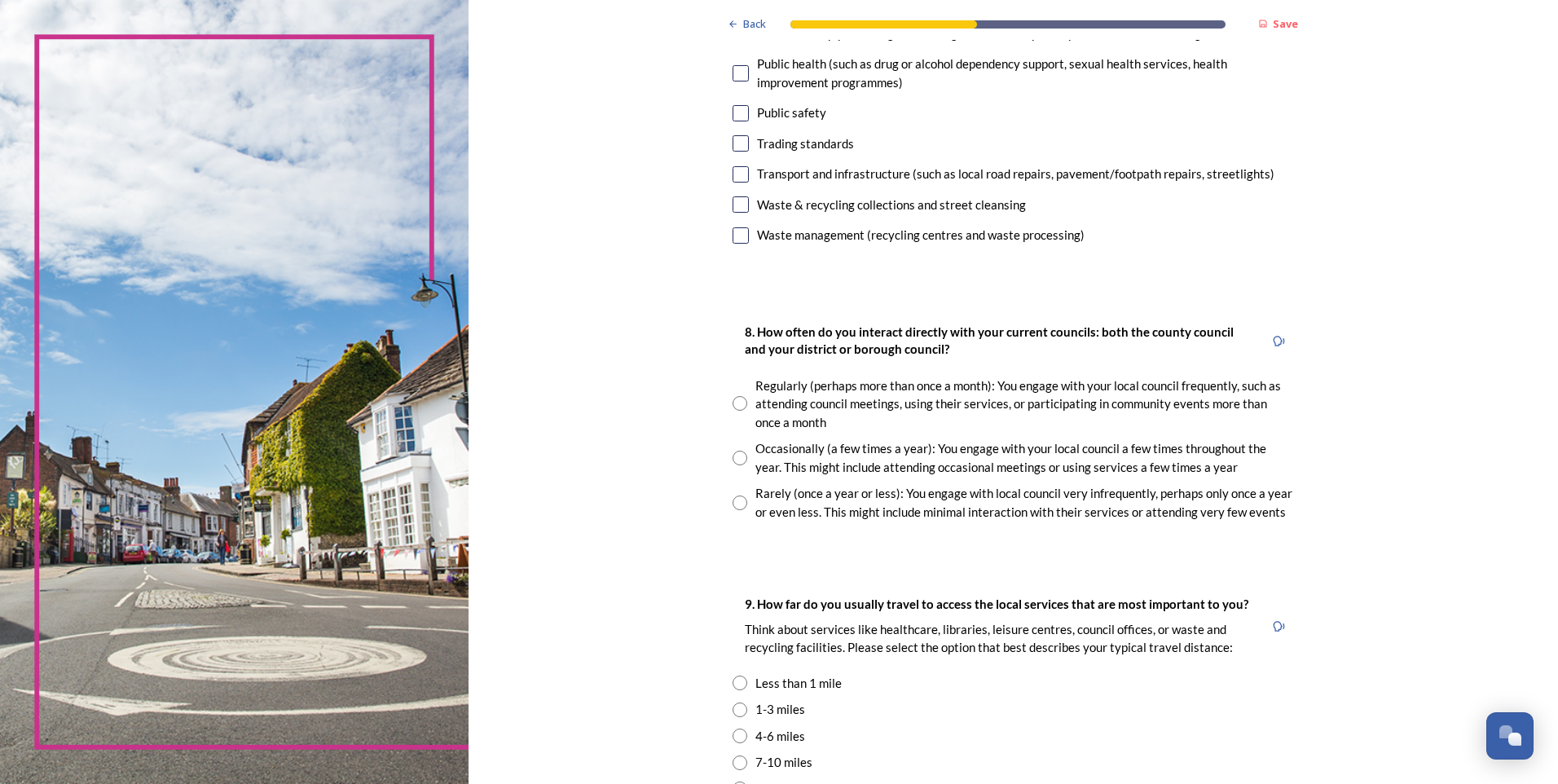
scroll to position [652, 0]
click at [736, 400] on input "radio" at bounding box center [739, 400] width 15 height 15
radio input "true"
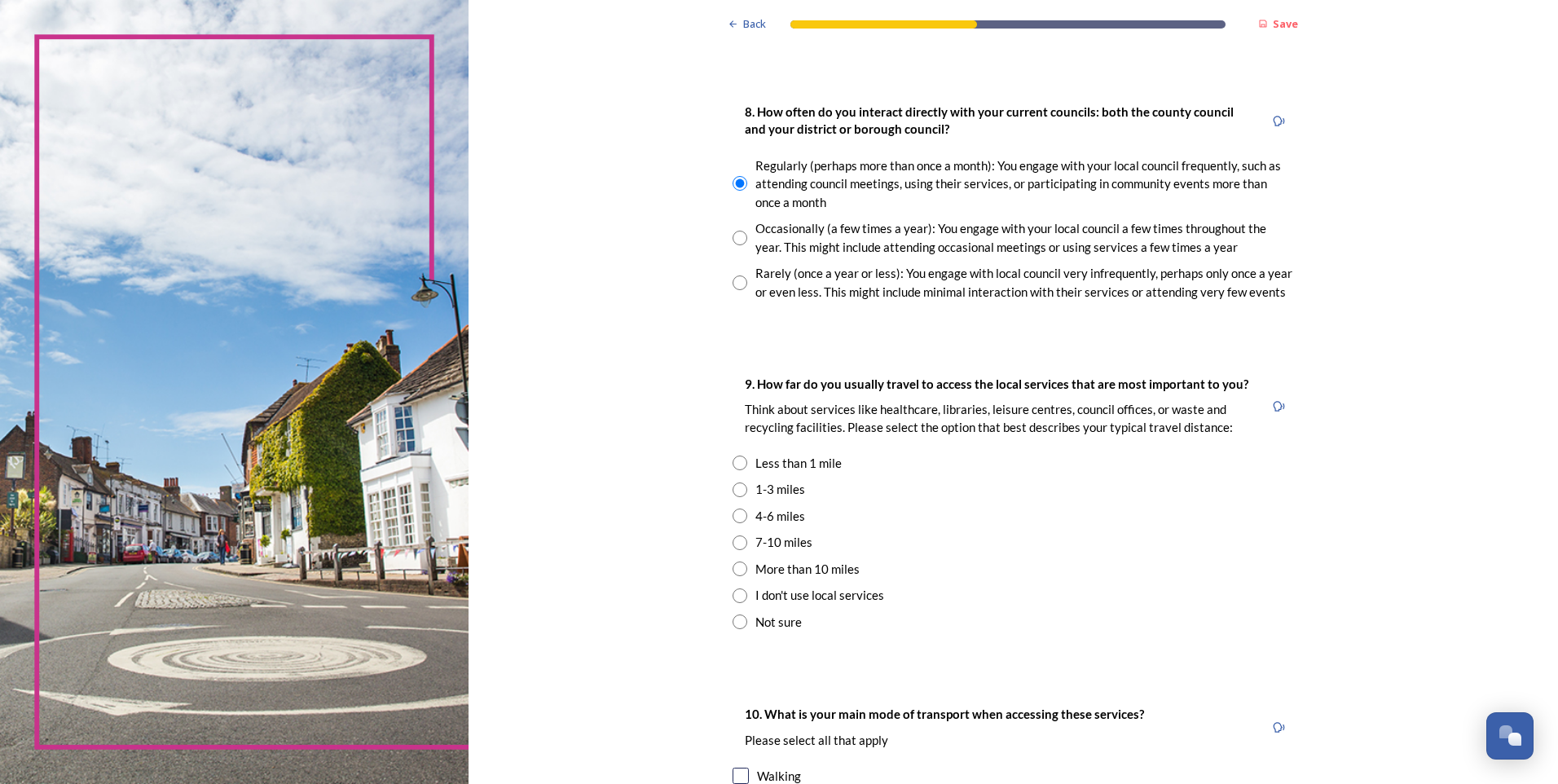
scroll to position [896, 0]
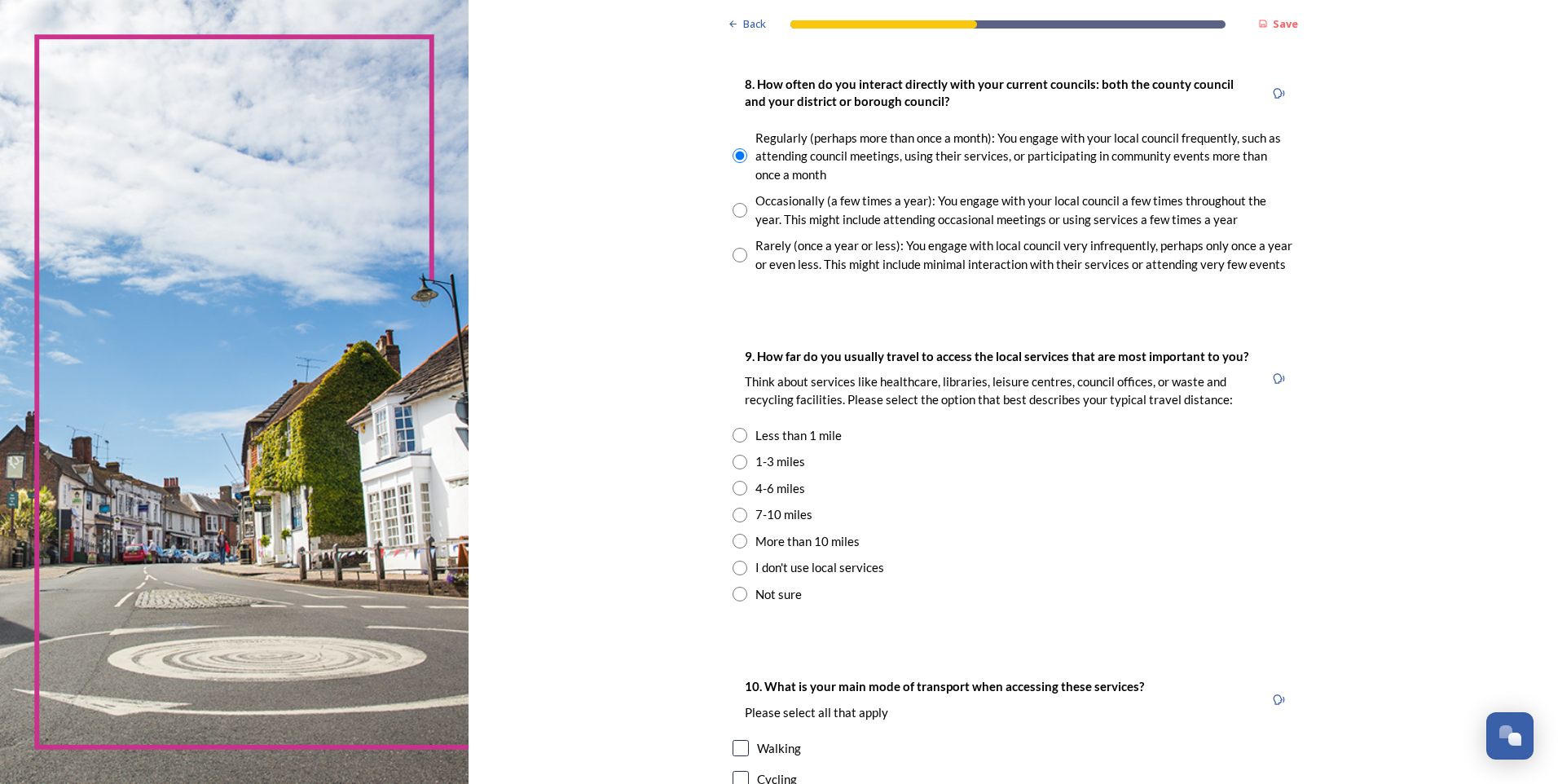
click at [733, 488] on input "radio" at bounding box center [739, 488] width 15 height 15
radio input "true"
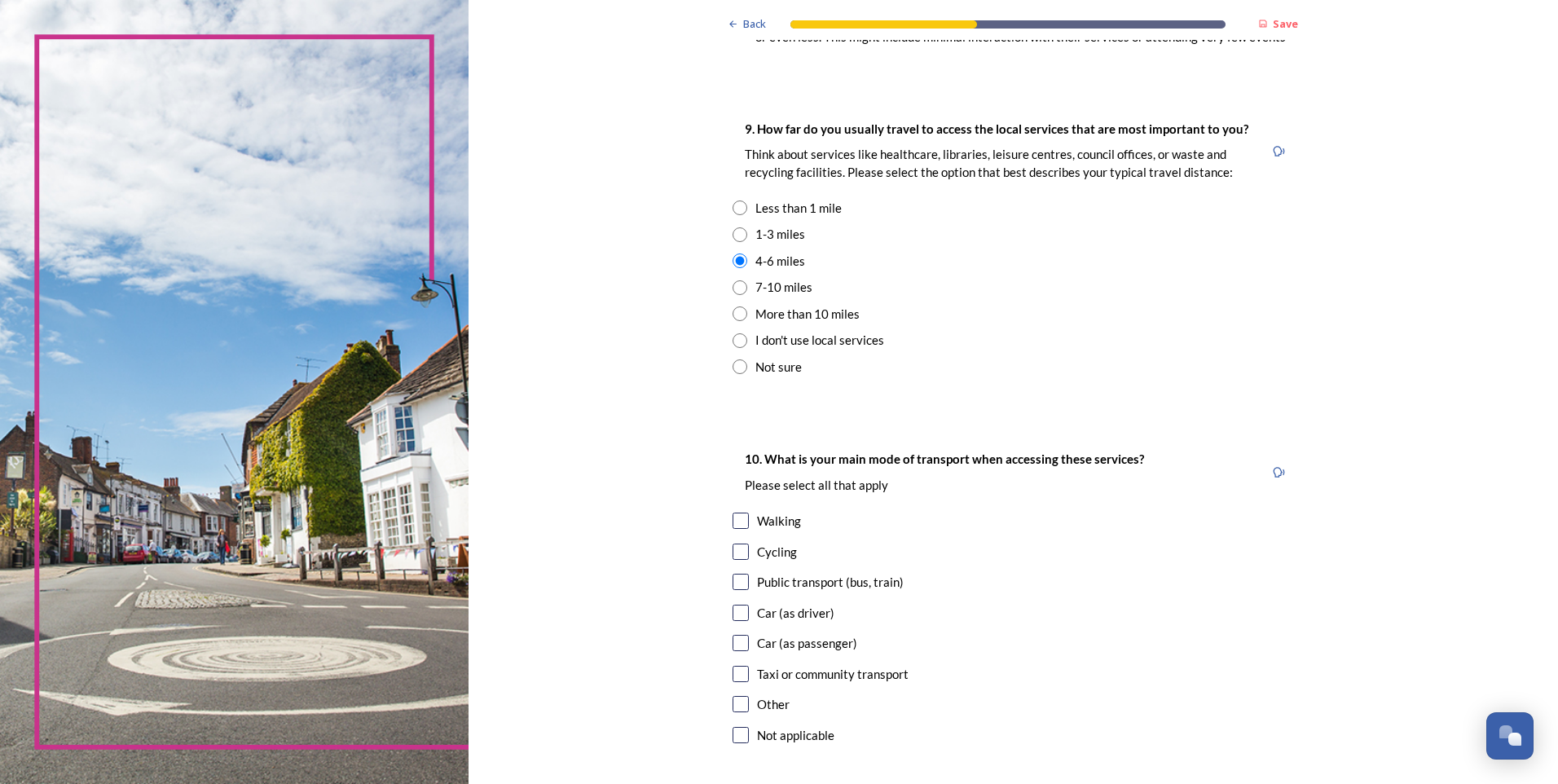
scroll to position [1141, 0]
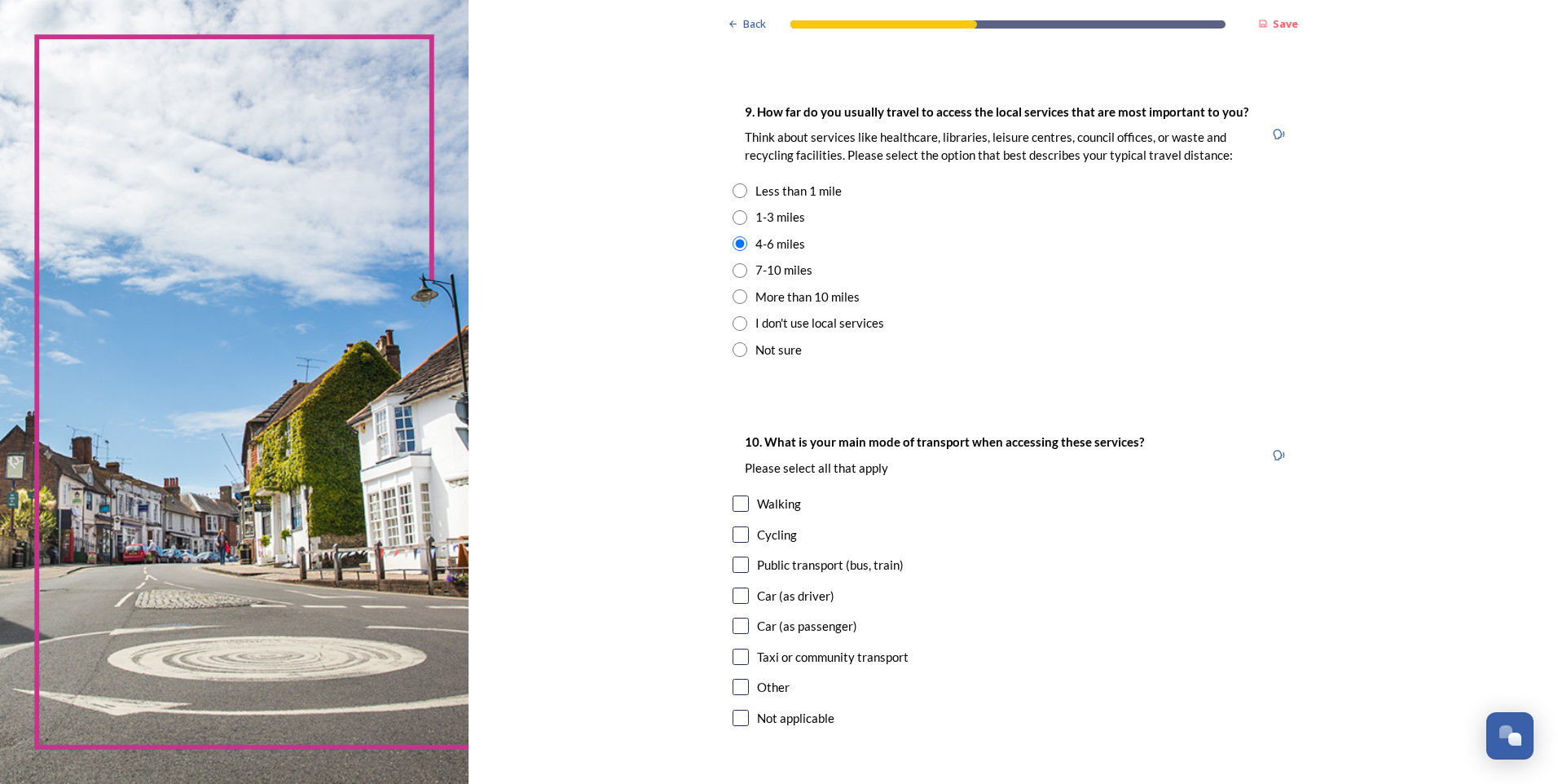
click at [733, 593] on input "checkbox" at bounding box center [740, 595] width 16 height 16
checkbox input "true"
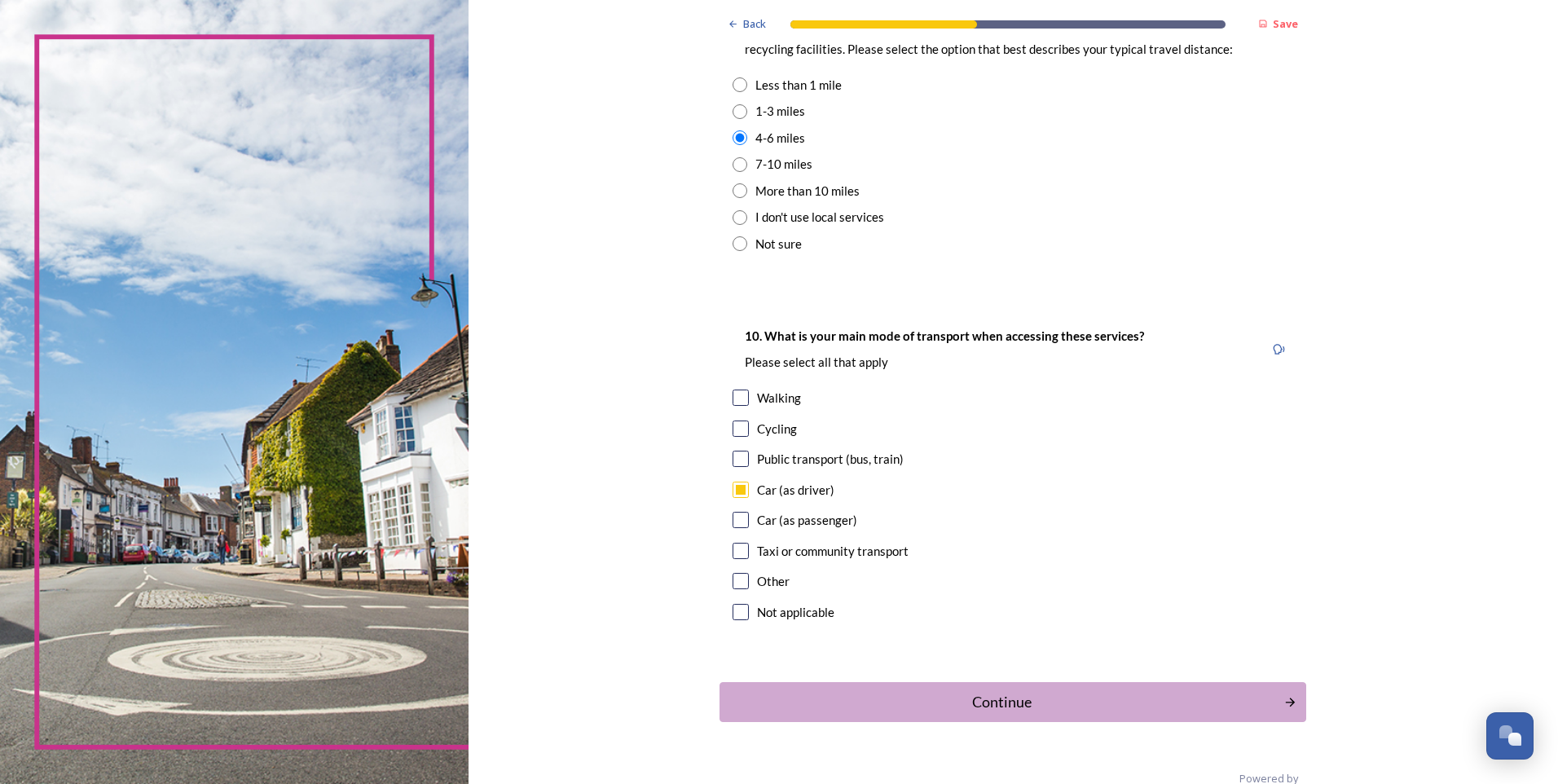
scroll to position [1279, 0]
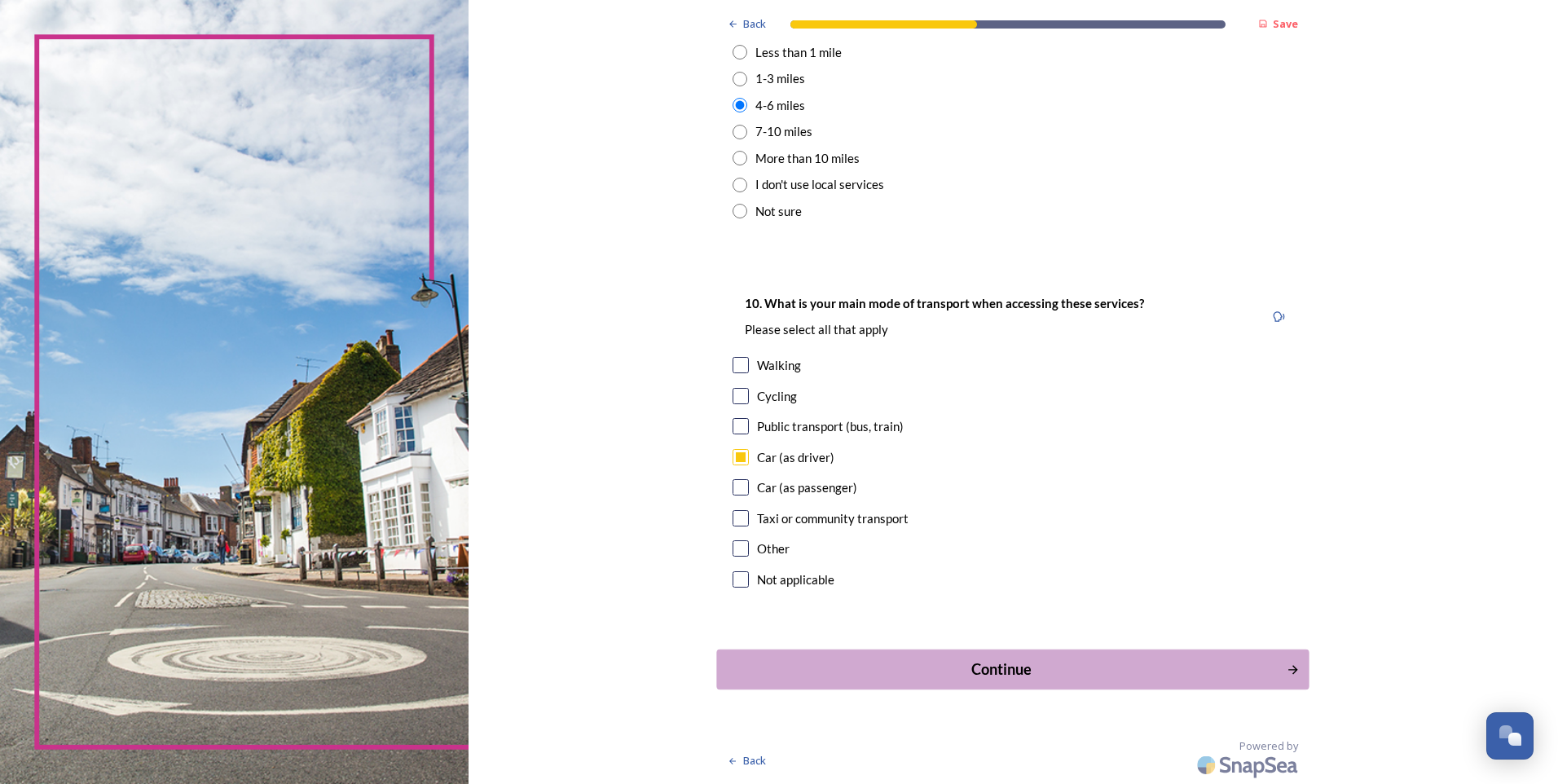
click at [995, 663] on div "Continue" at bounding box center [1002, 669] width 552 height 22
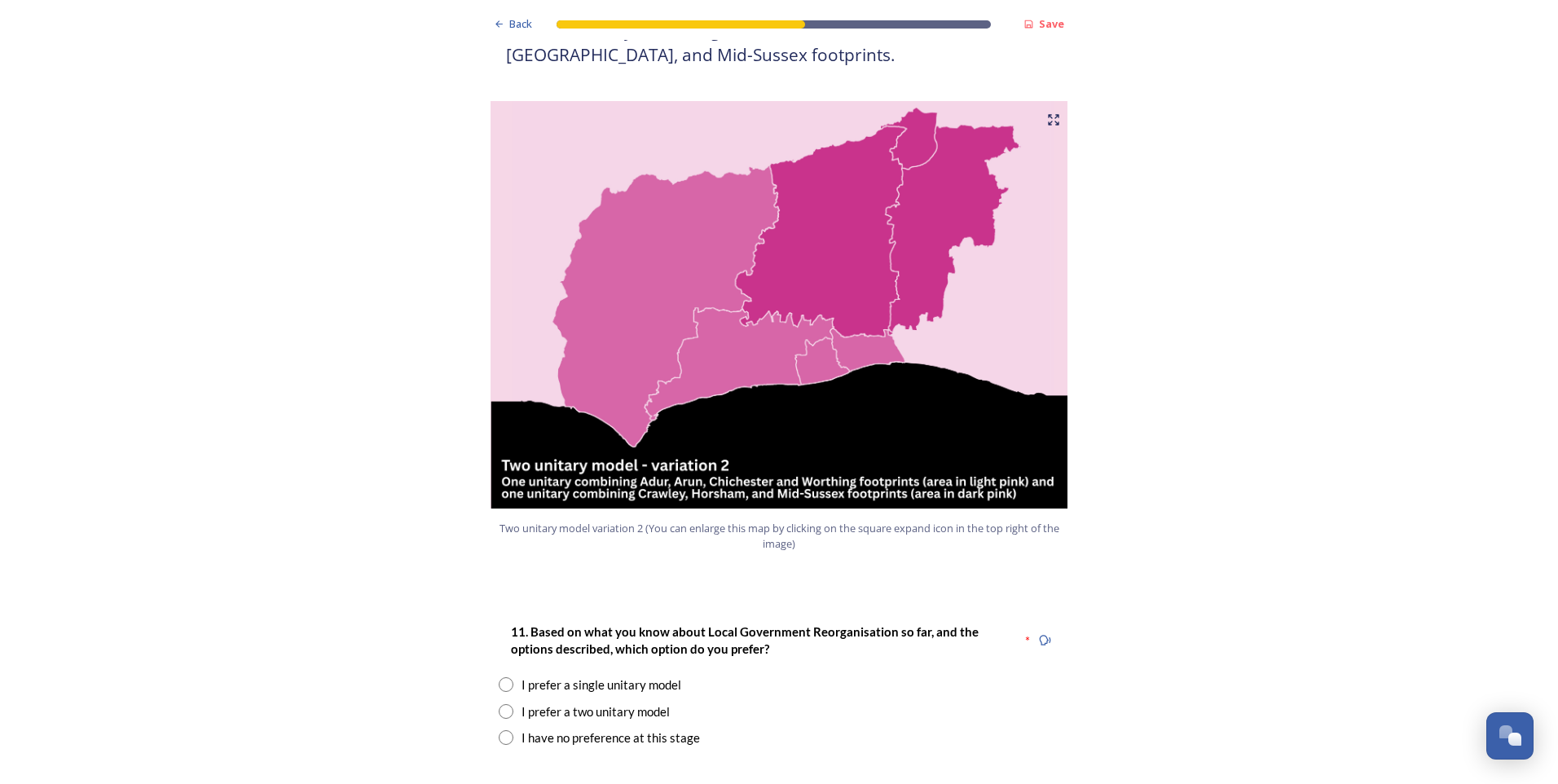
scroll to position [1629, 0]
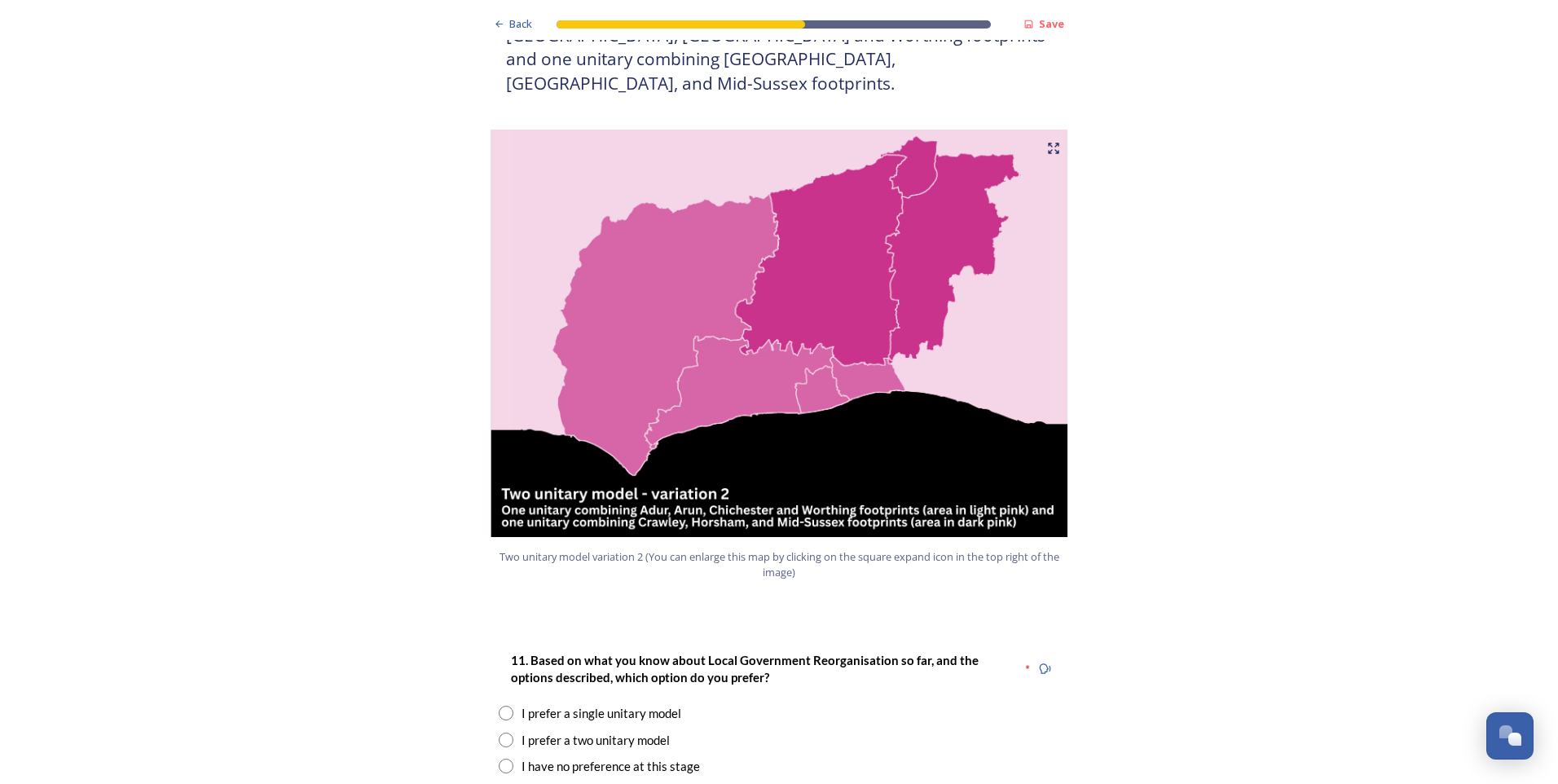
click at [502, 732] on input "radio" at bounding box center [506, 739] width 15 height 15
radio input "true"
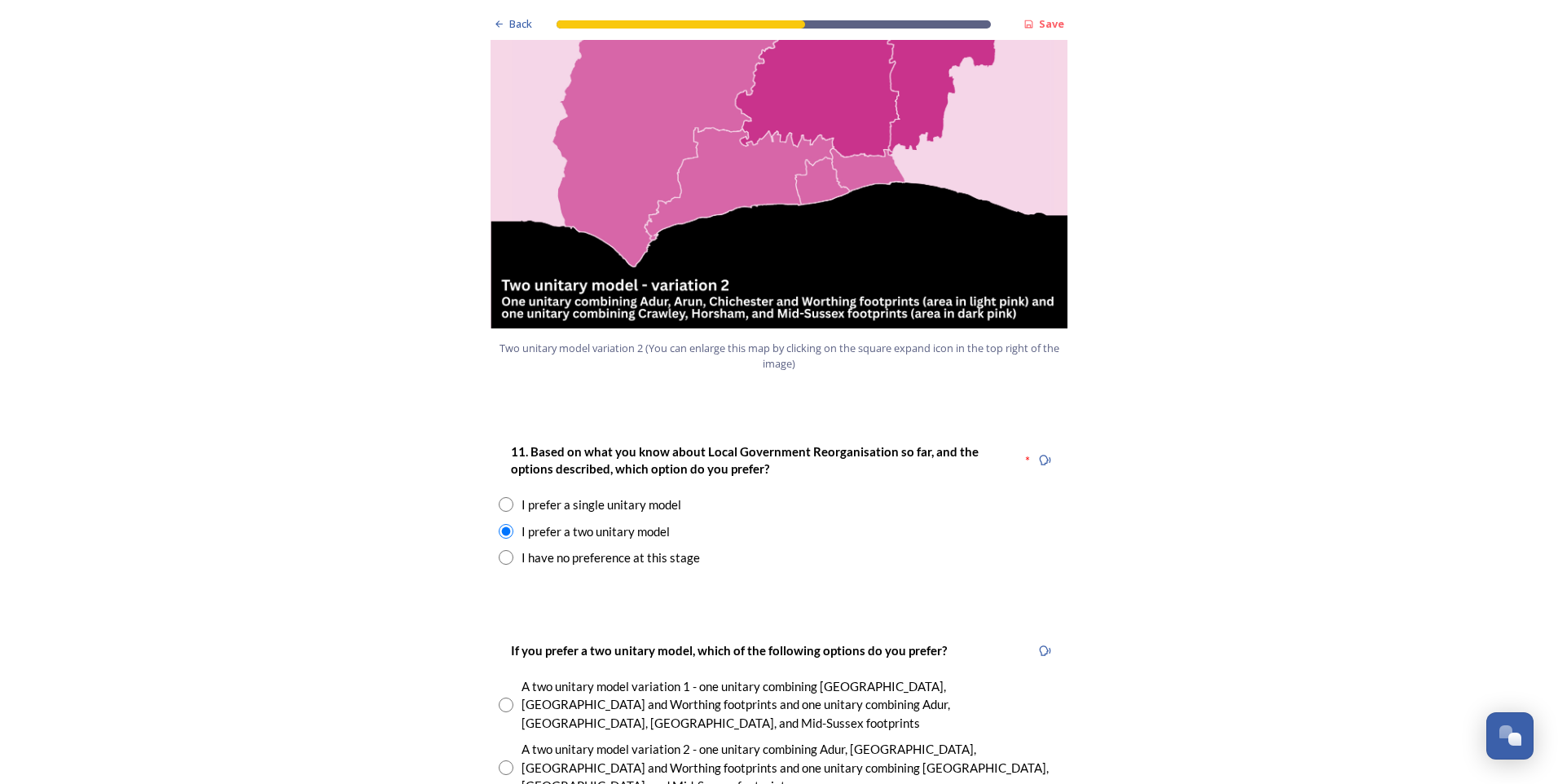
scroll to position [1956, 0]
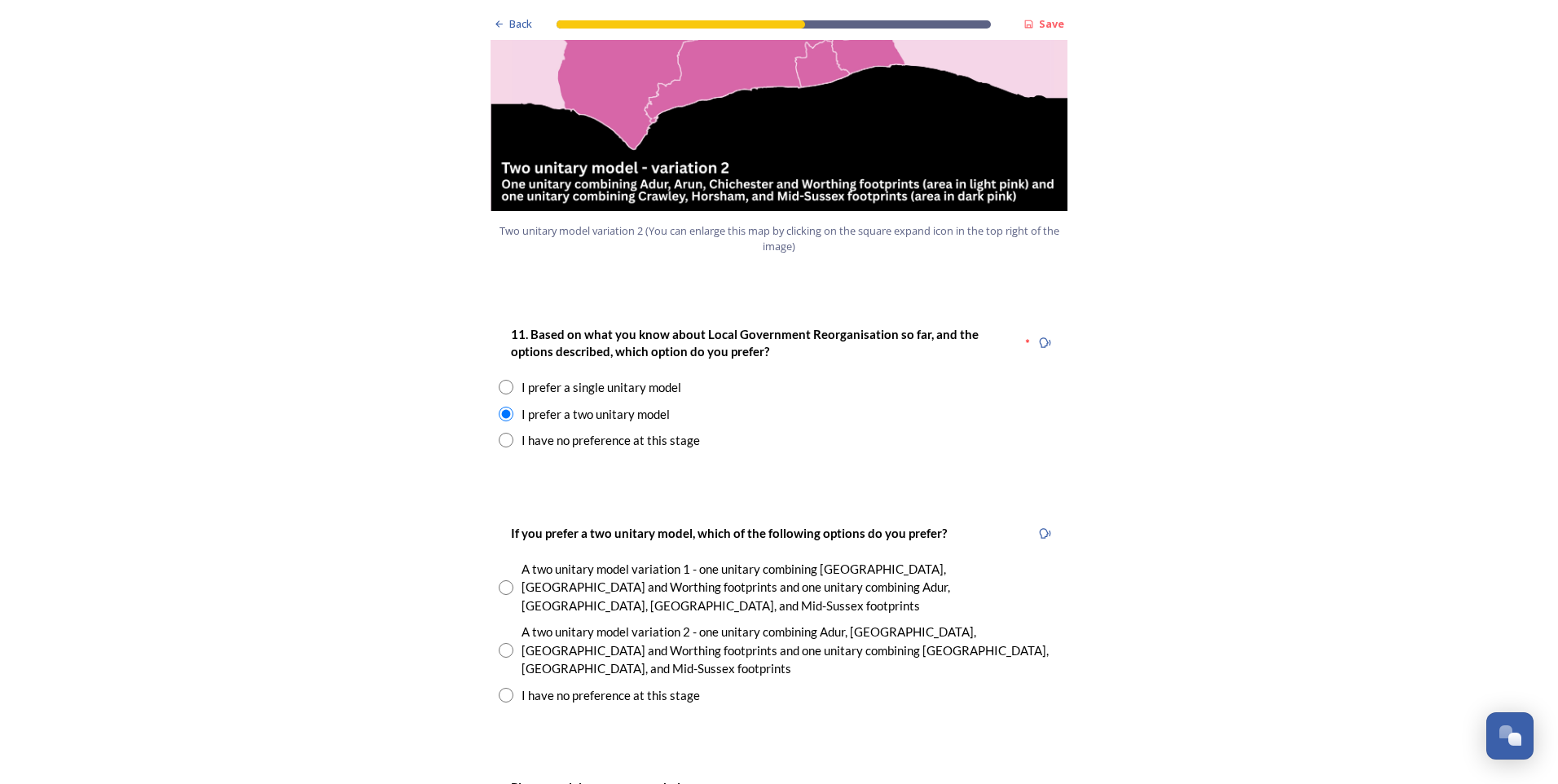
click at [499, 643] on input "radio" at bounding box center [506, 650] width 15 height 15
radio input "true"
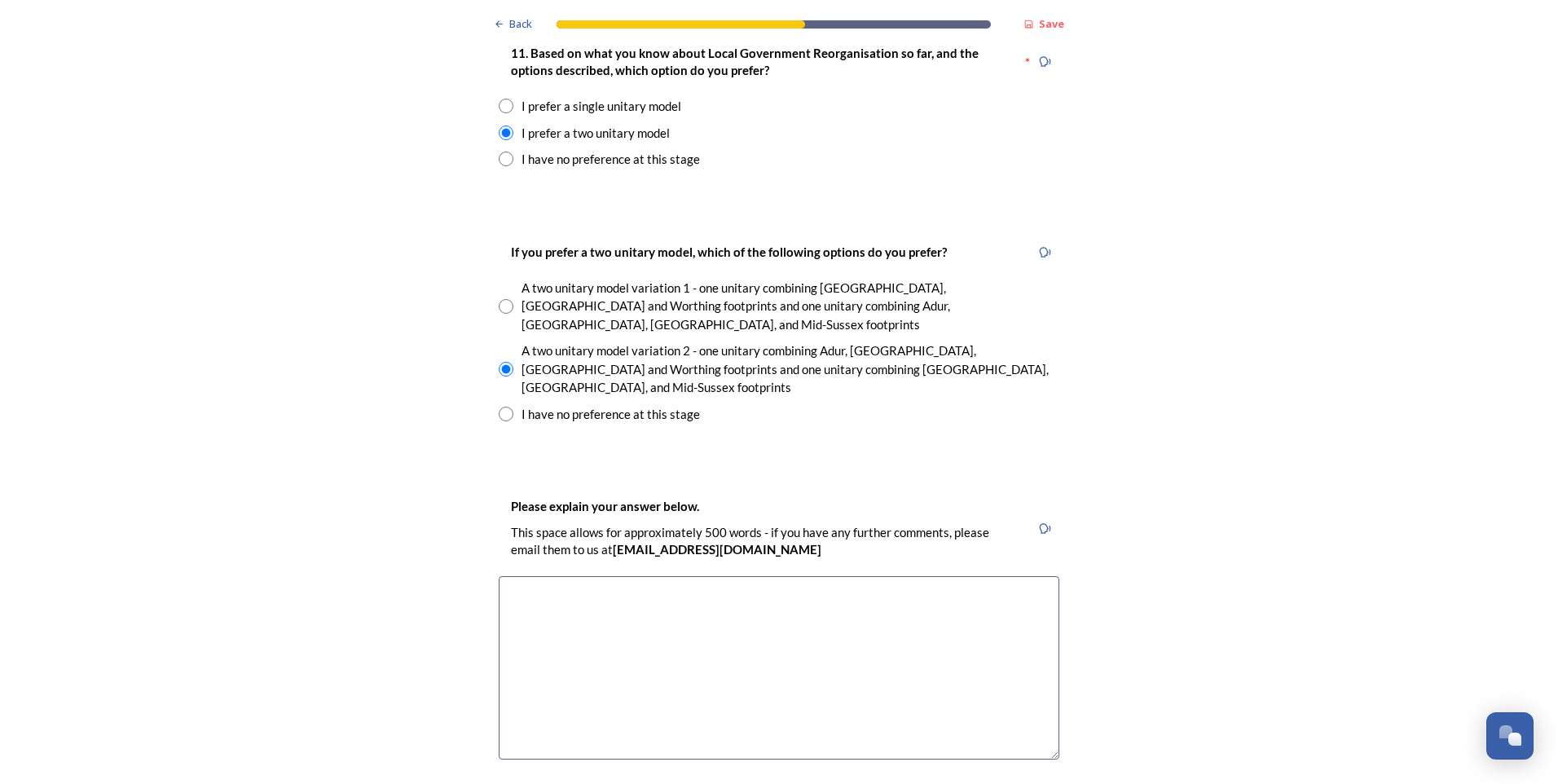
scroll to position [2281, 0]
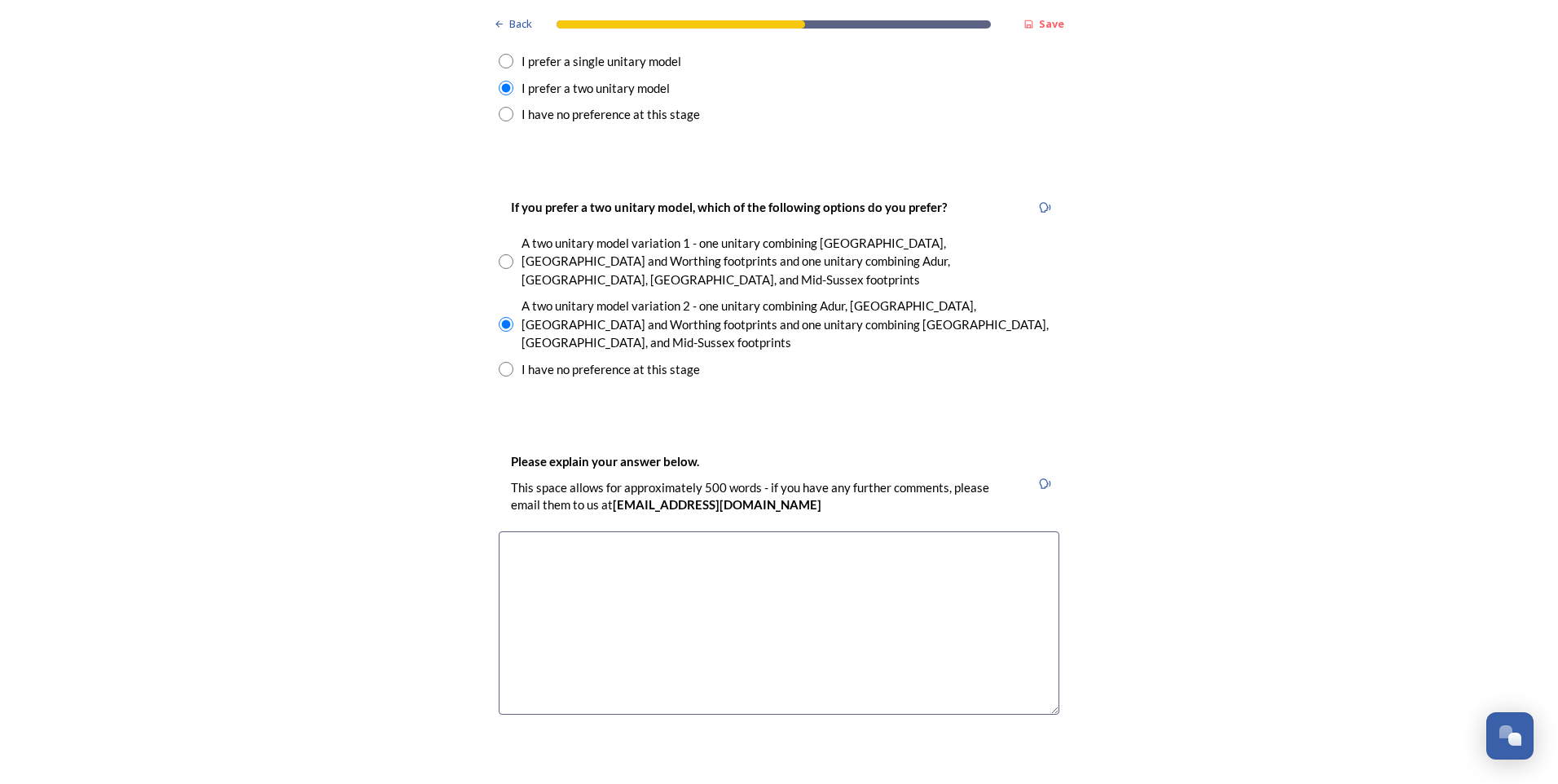
click at [547, 532] on textarea at bounding box center [779, 623] width 561 height 184
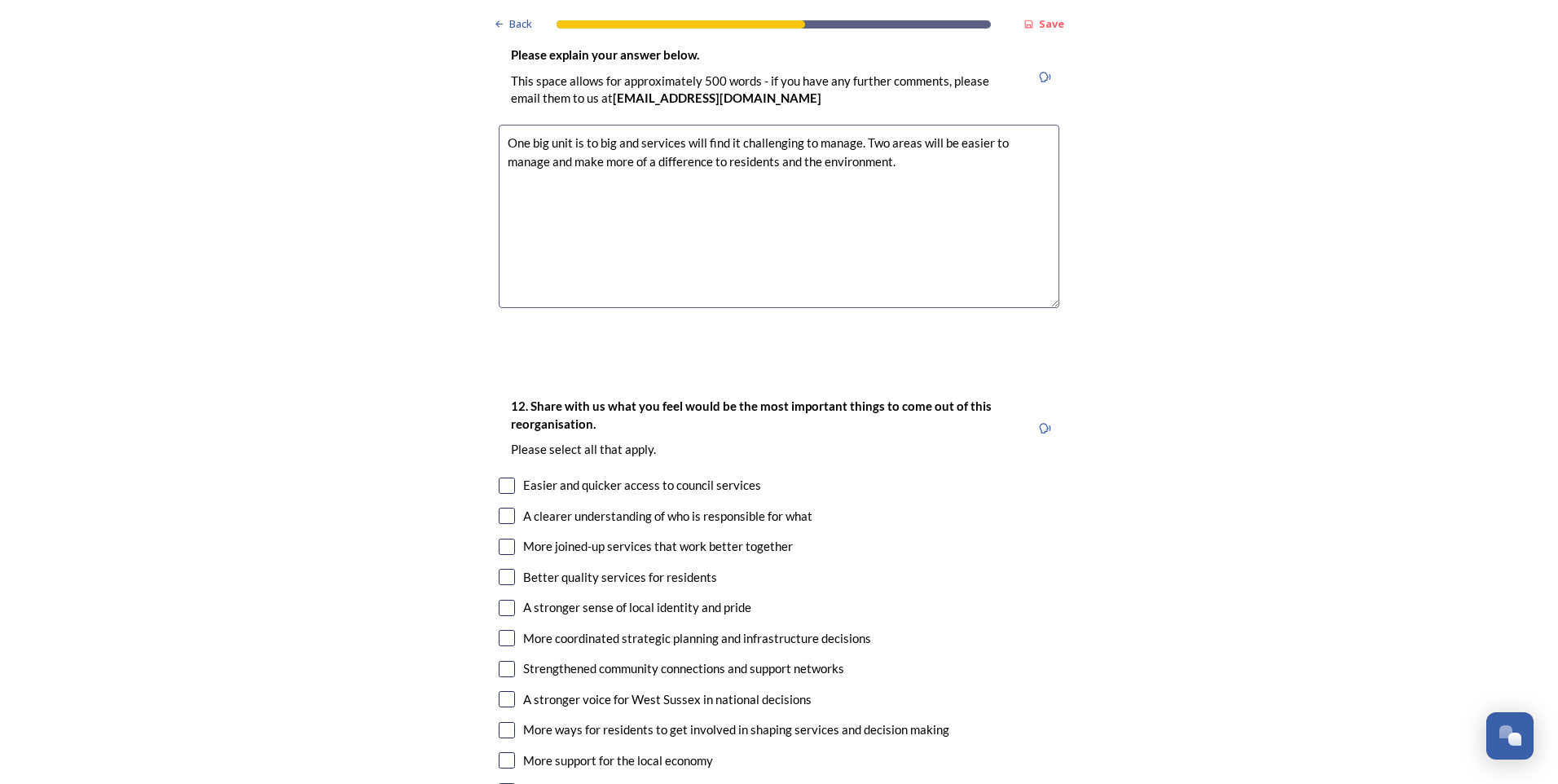
scroll to position [2689, 0]
type textarea "One big unit is to big and services will find it challenging to manage. Two are…"
click at [500, 538] on input "checkbox" at bounding box center [507, 545] width 16 height 16
checkbox input "true"
click at [501, 568] on input "checkbox" at bounding box center [507, 576] width 16 height 16
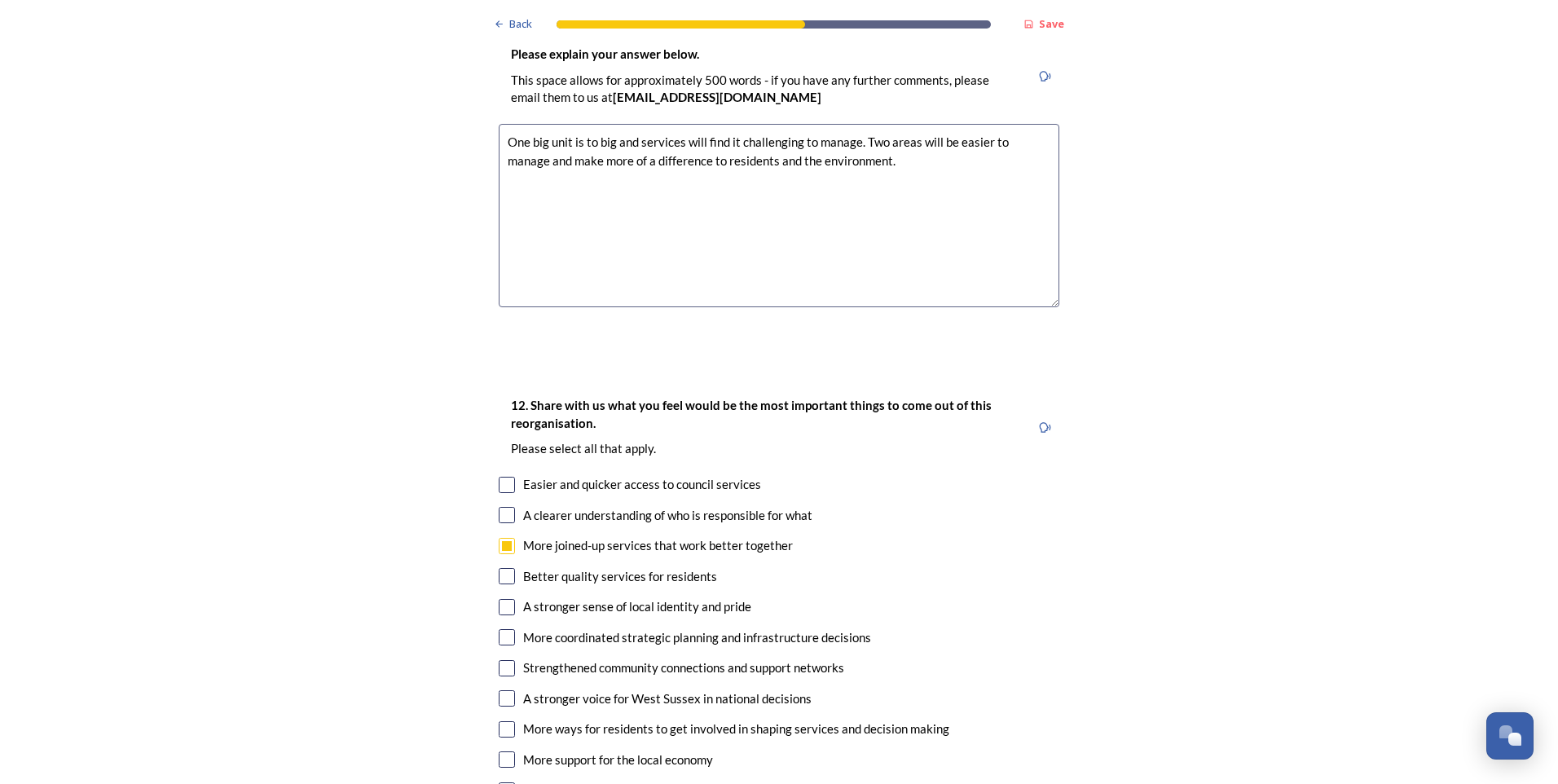
checkbox input "true"
click at [502, 599] on input "checkbox" at bounding box center [507, 607] width 16 height 16
checkbox input "true"
click at [499, 629] on input "checkbox" at bounding box center [507, 637] width 16 height 16
checkbox input "true"
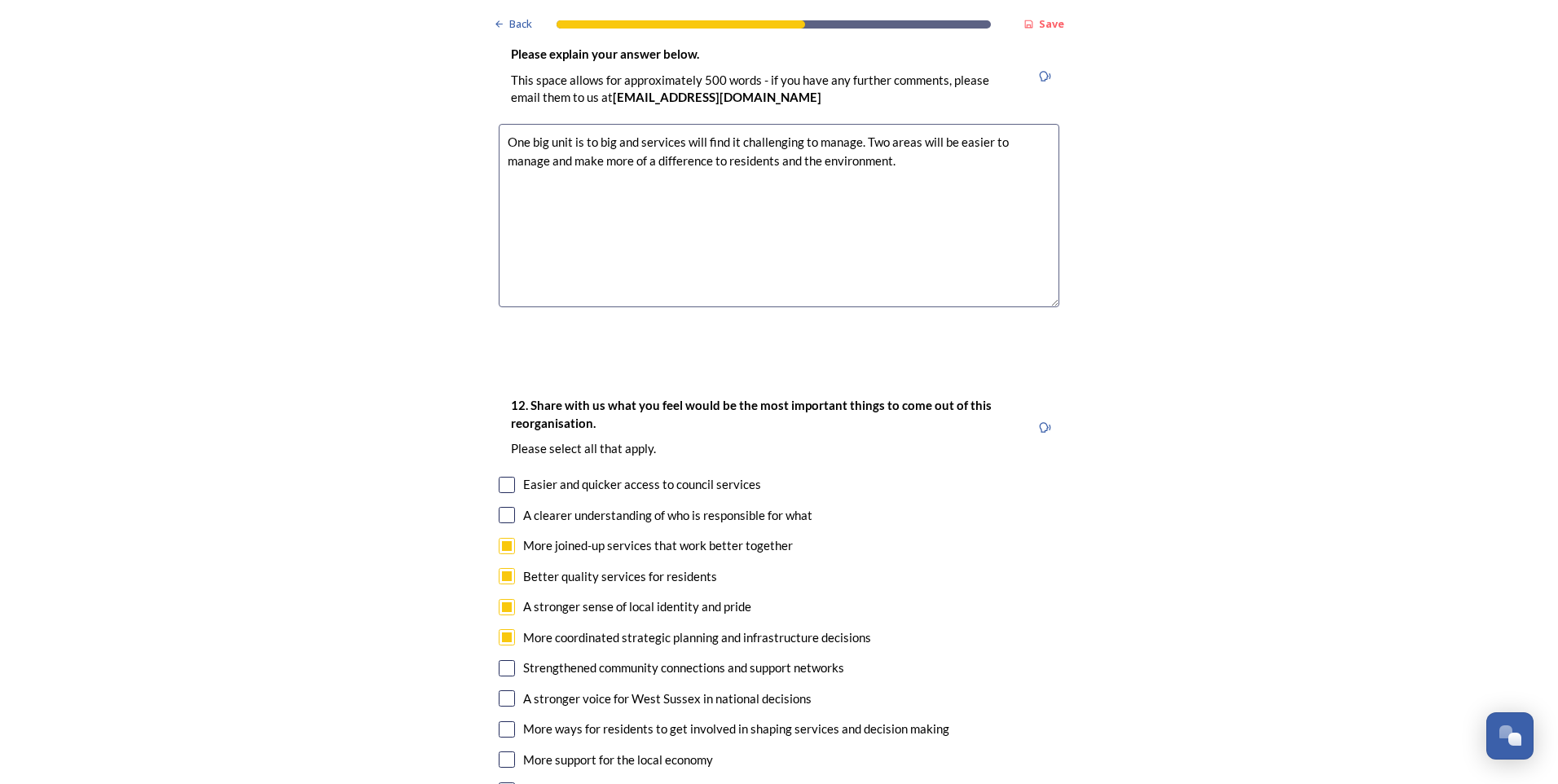
click at [499, 660] on input "checkbox" at bounding box center [507, 668] width 16 height 16
checkbox input "true"
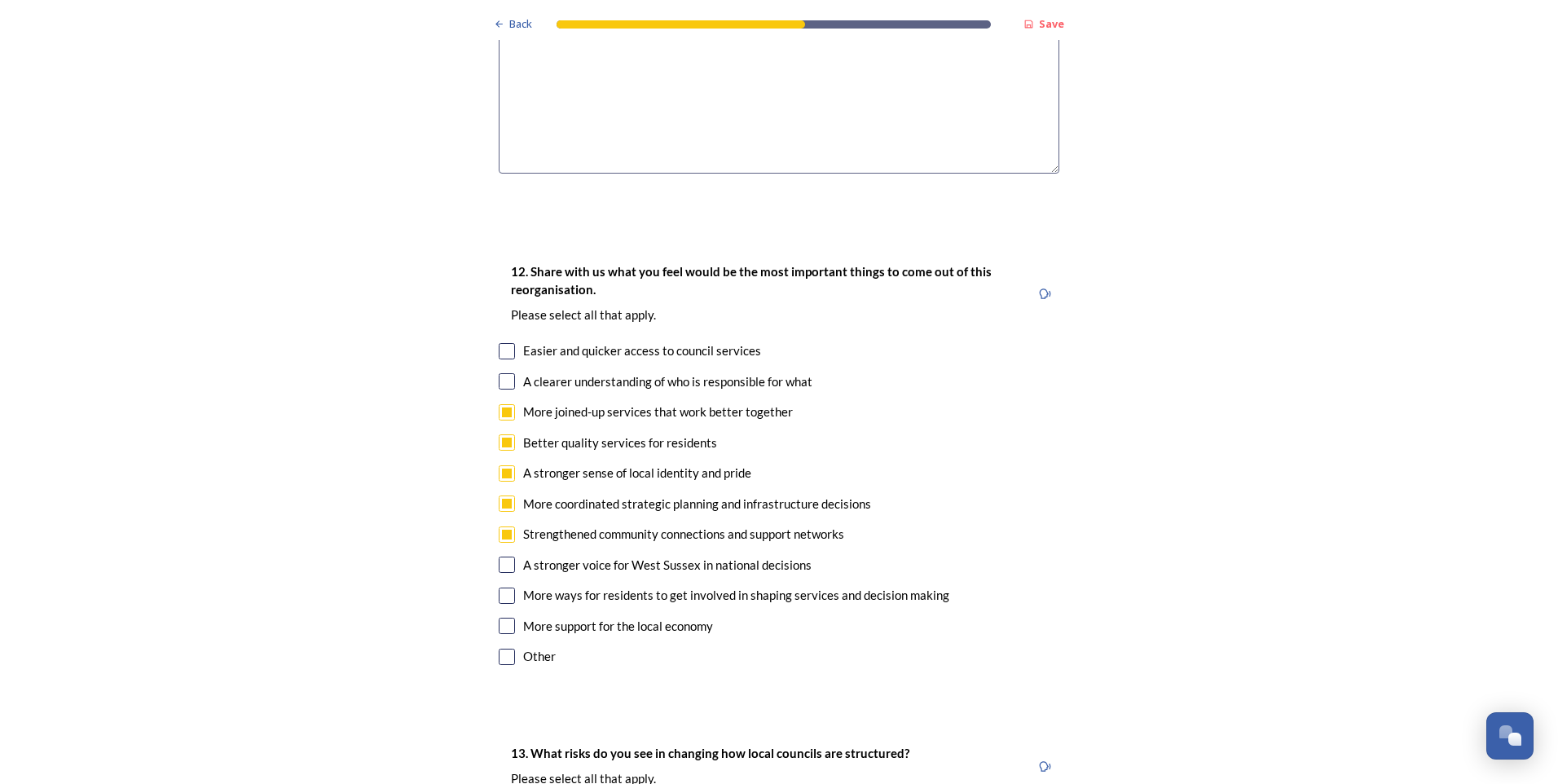
scroll to position [2852, 0]
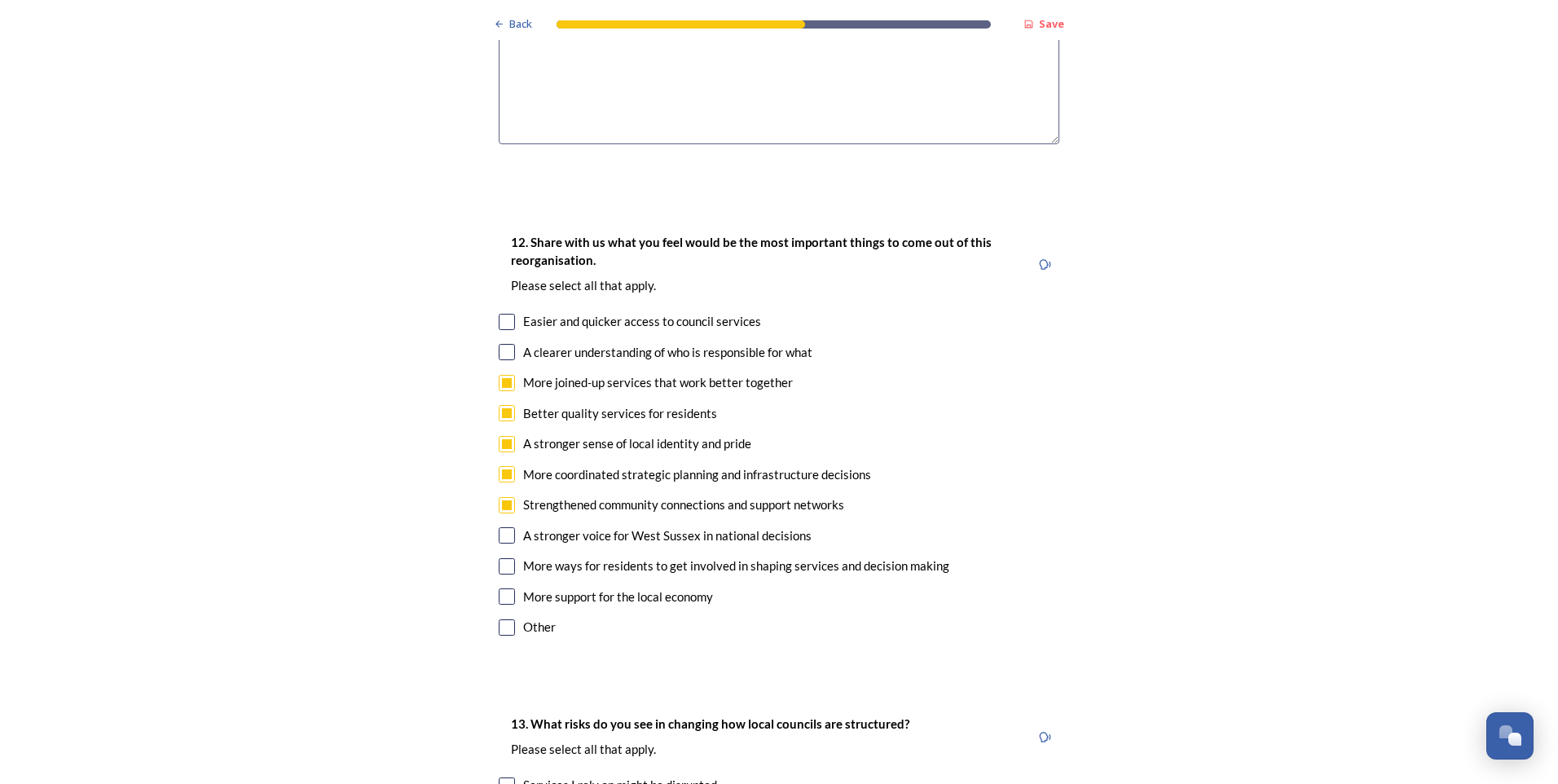
click at [503, 558] on input "checkbox" at bounding box center [507, 566] width 16 height 16
checkbox input "true"
click at [502, 344] on input "checkbox" at bounding box center [507, 352] width 16 height 16
checkbox input "true"
click at [503, 588] on input "checkbox" at bounding box center [507, 596] width 16 height 16
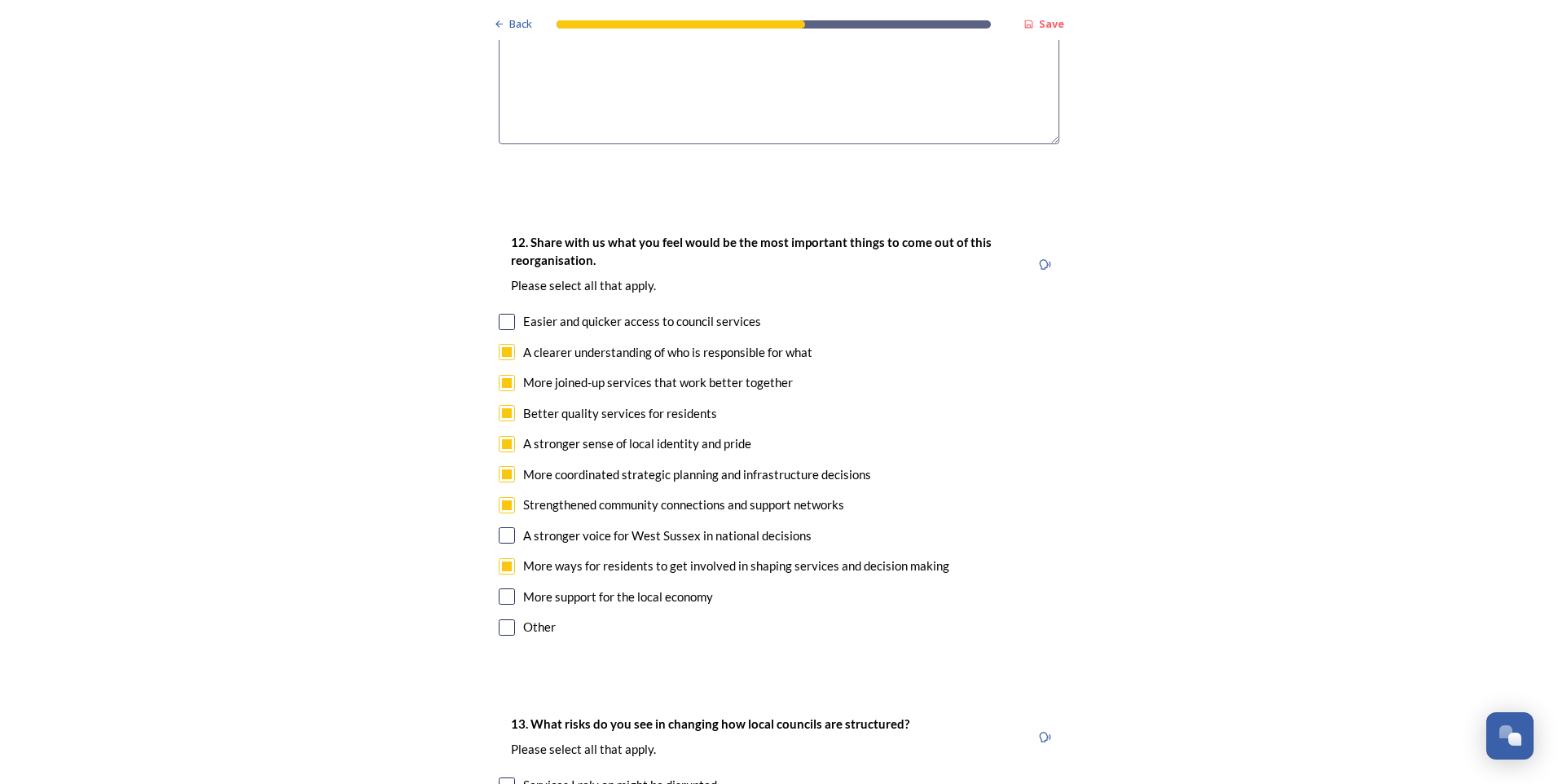
checkbox input "true"
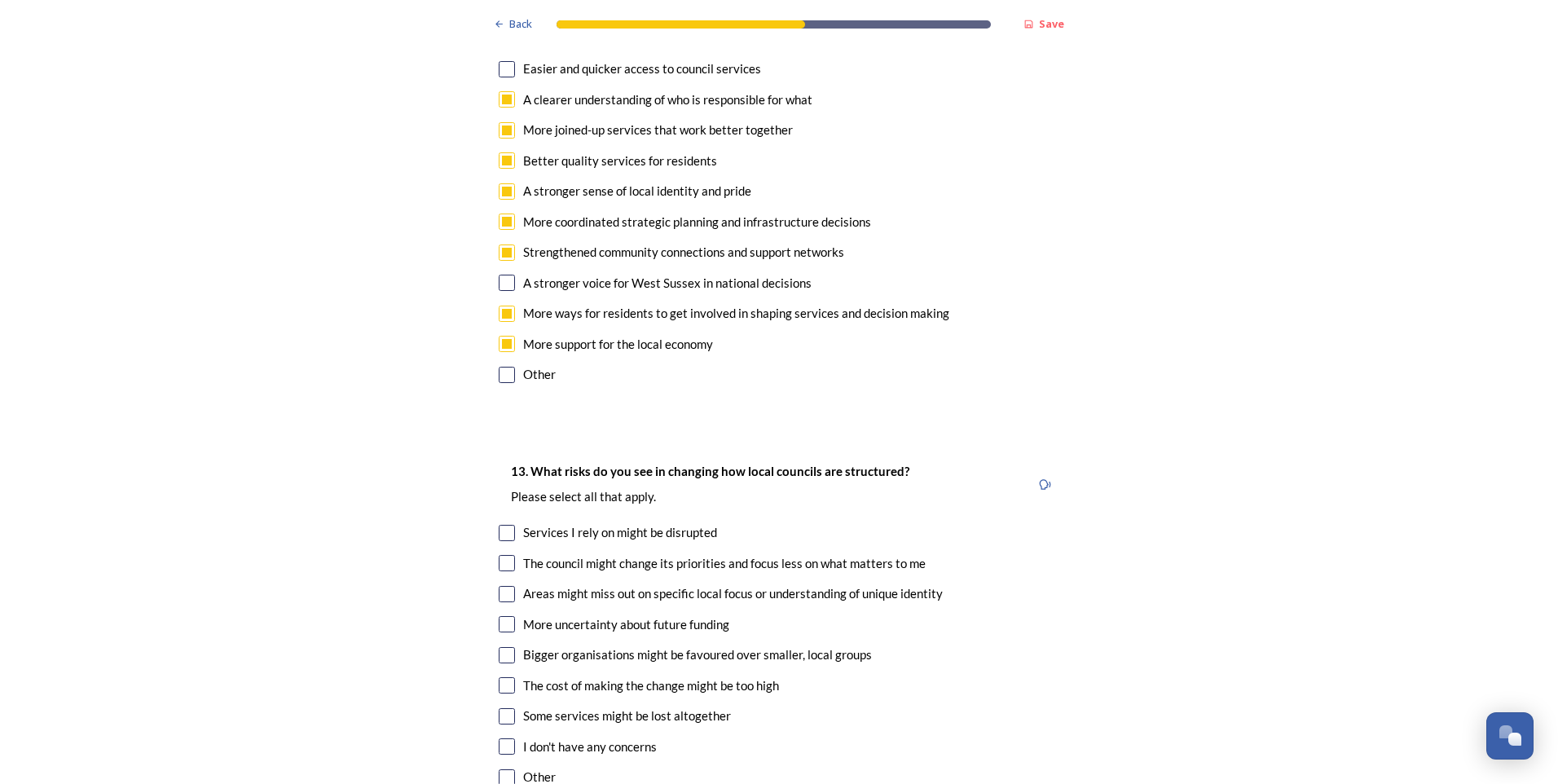
scroll to position [3177, 0]
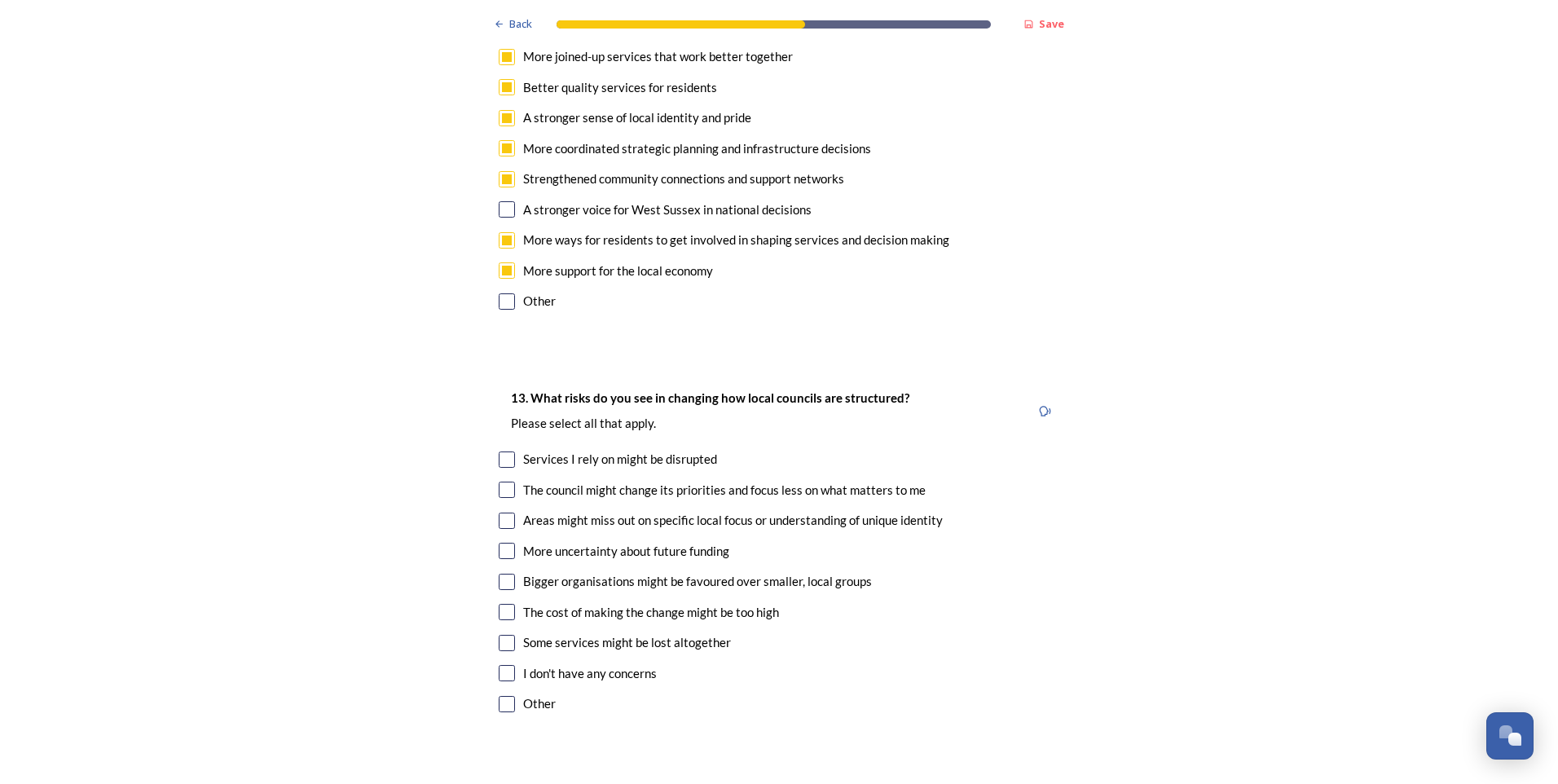
click at [499, 604] on input "checkbox" at bounding box center [507, 612] width 16 height 16
checkbox input "true"
click at [499, 635] on input "checkbox" at bounding box center [507, 643] width 16 height 16
checkbox input "true"
click at [499, 543] on input "checkbox" at bounding box center [507, 551] width 16 height 16
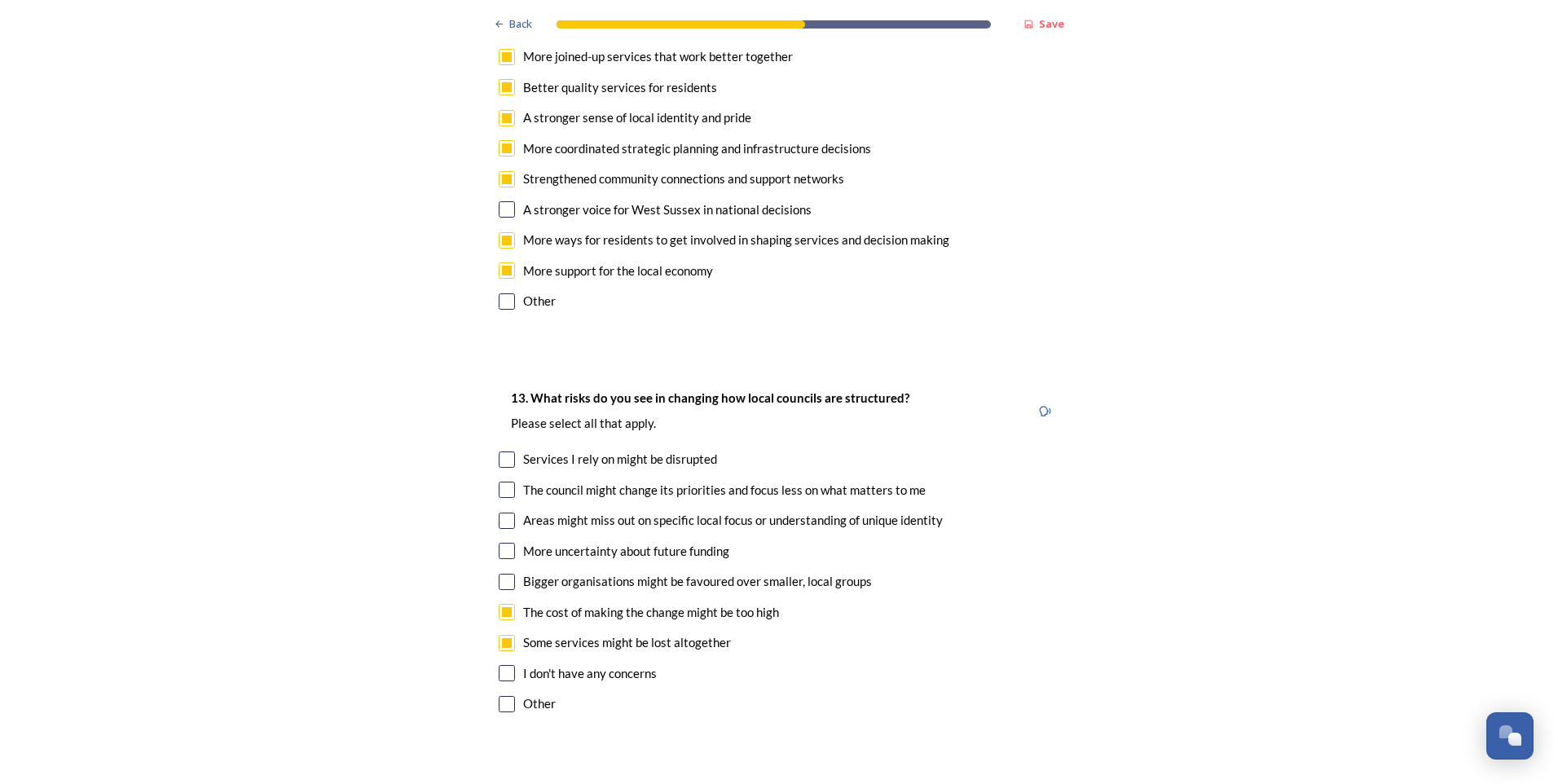
checkbox input "true"
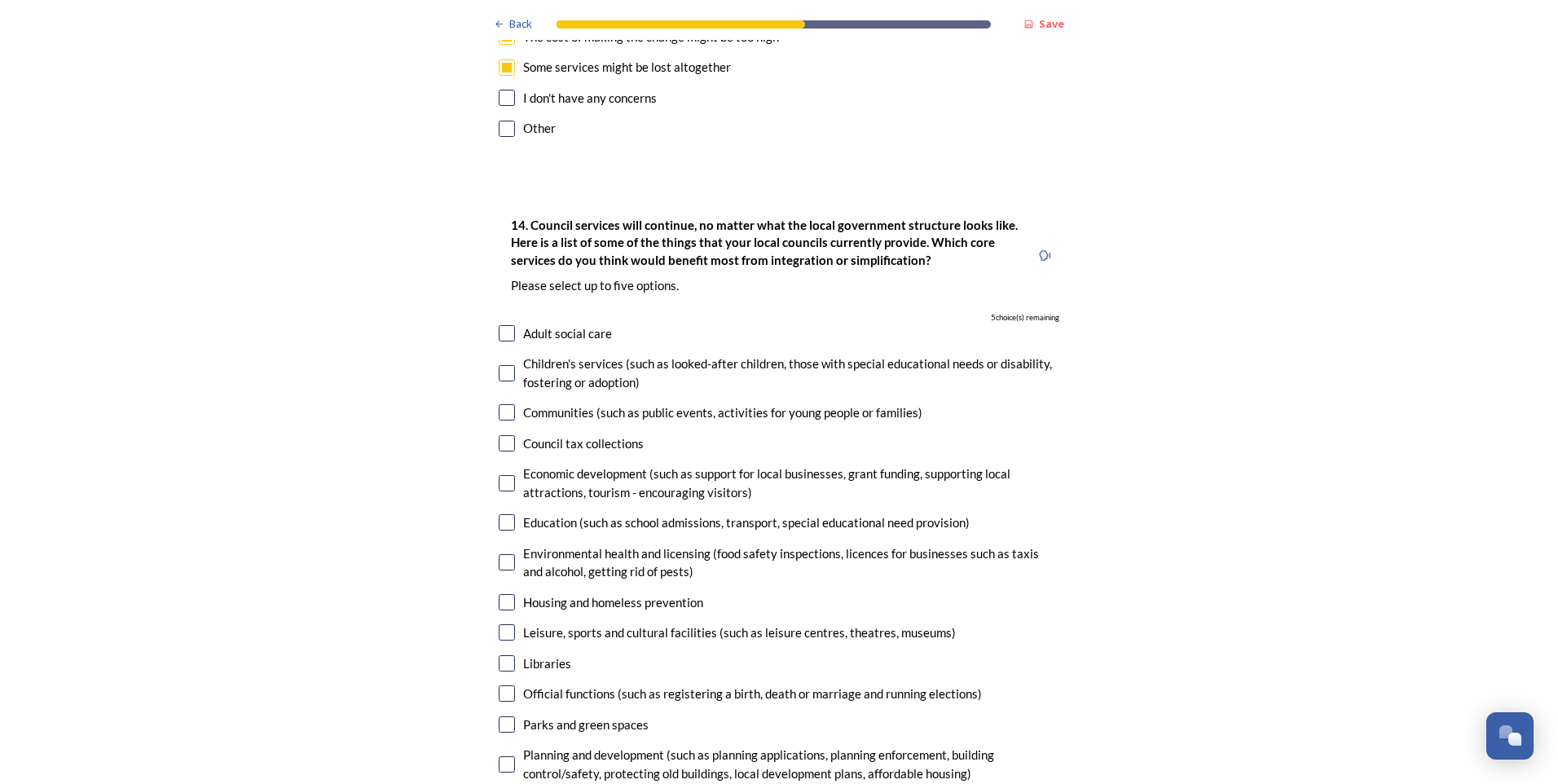
scroll to position [3748, 0]
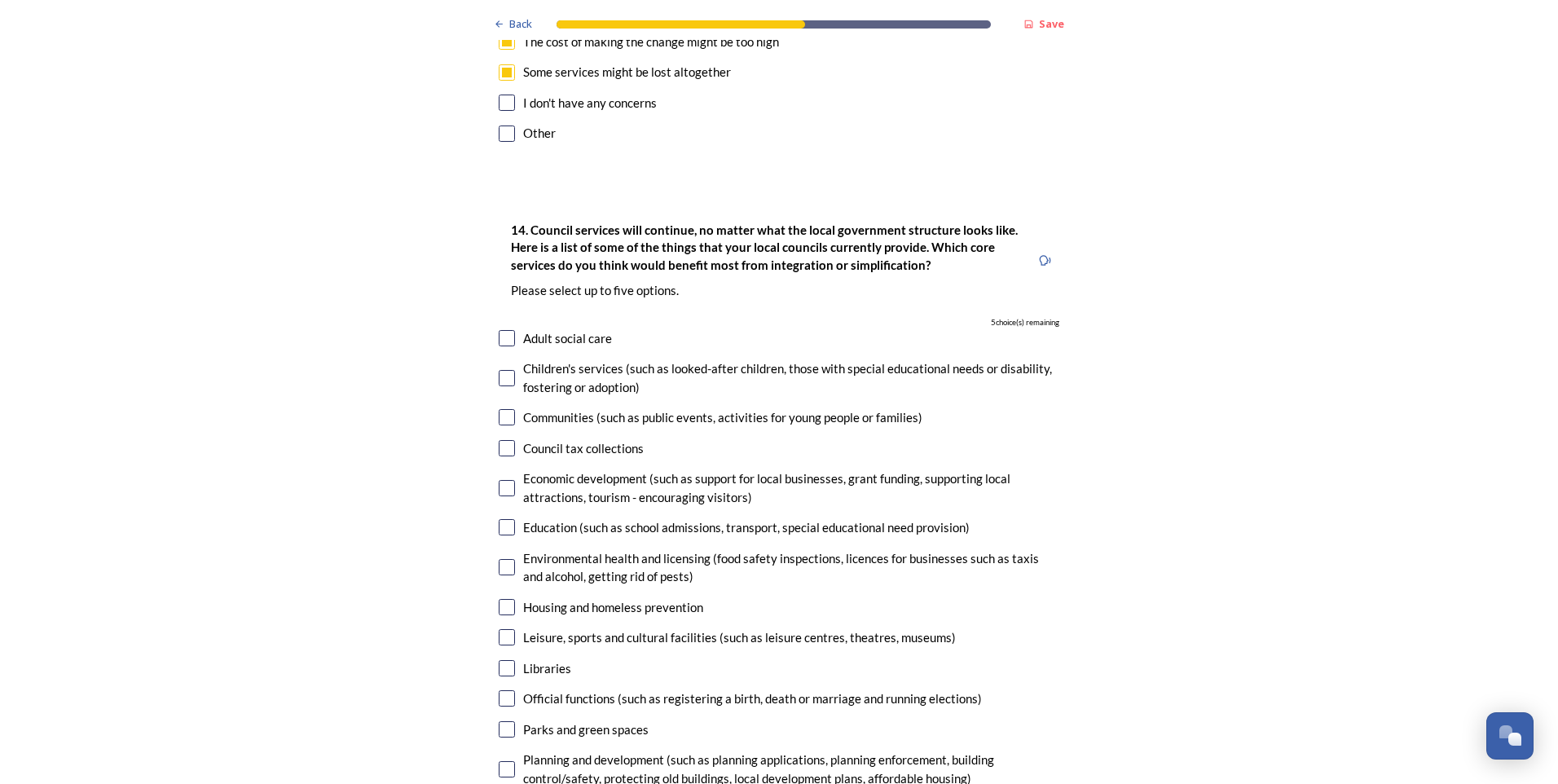
click at [502, 519] on input "checkbox" at bounding box center [507, 526] width 16 height 16
checkbox input "true"
click at [501, 599] on input "checkbox" at bounding box center [507, 607] width 16 height 16
checkbox input "true"
click at [504, 370] on input "checkbox" at bounding box center [507, 377] width 16 height 16
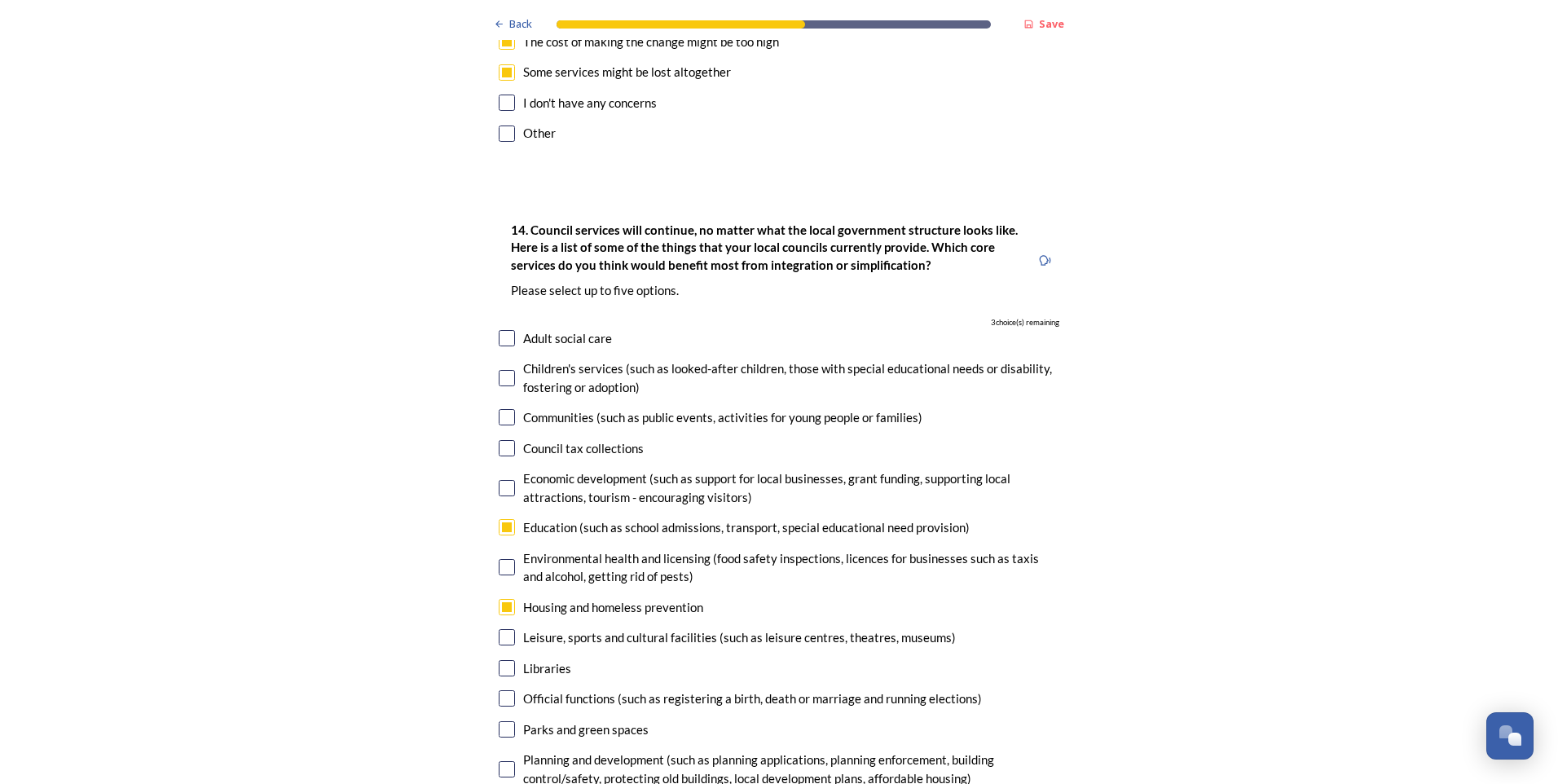
checkbox input "true"
click at [499, 330] on input "checkbox" at bounding box center [507, 338] width 16 height 16
checkbox input "true"
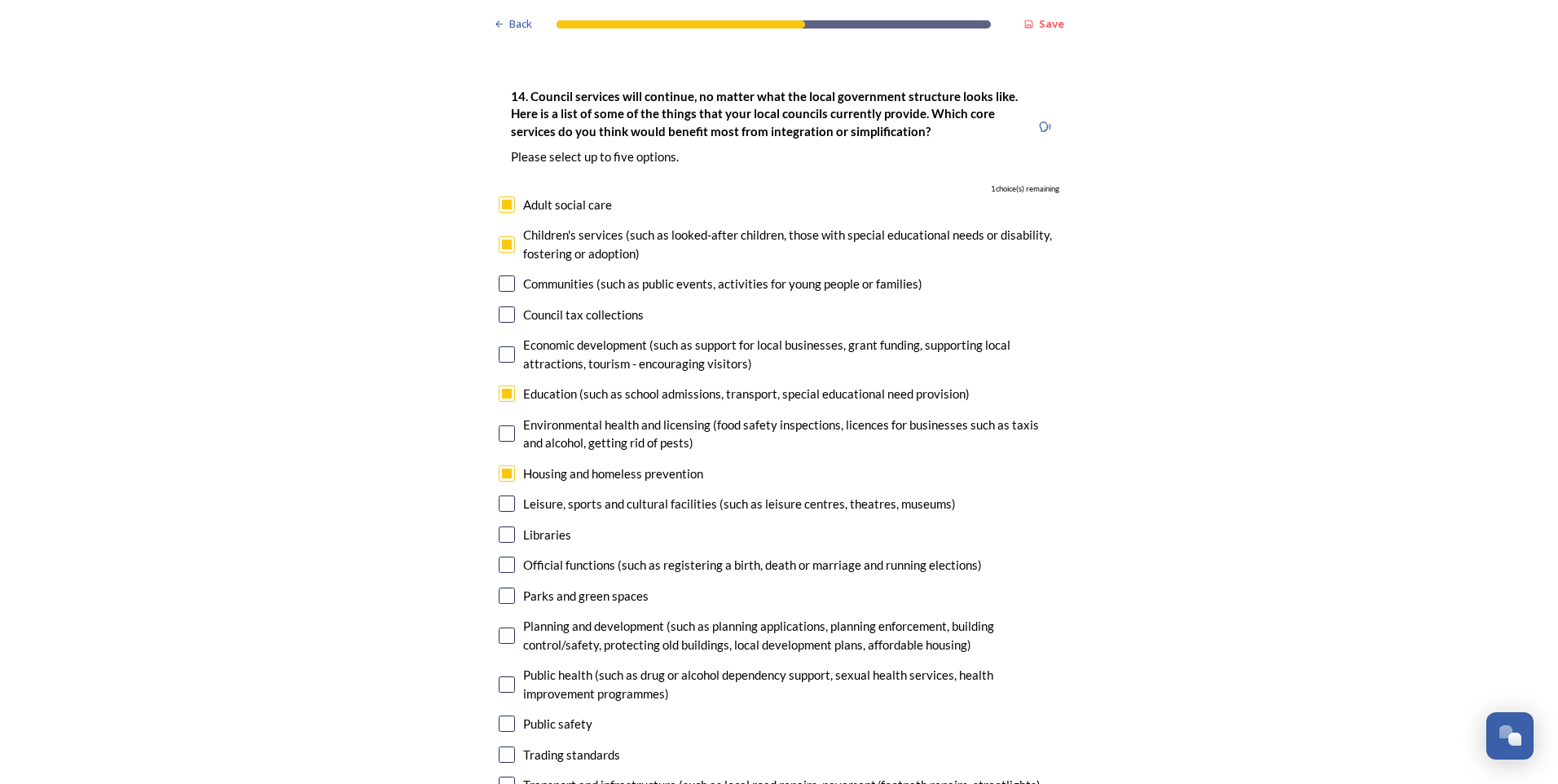
scroll to position [3911, 0]
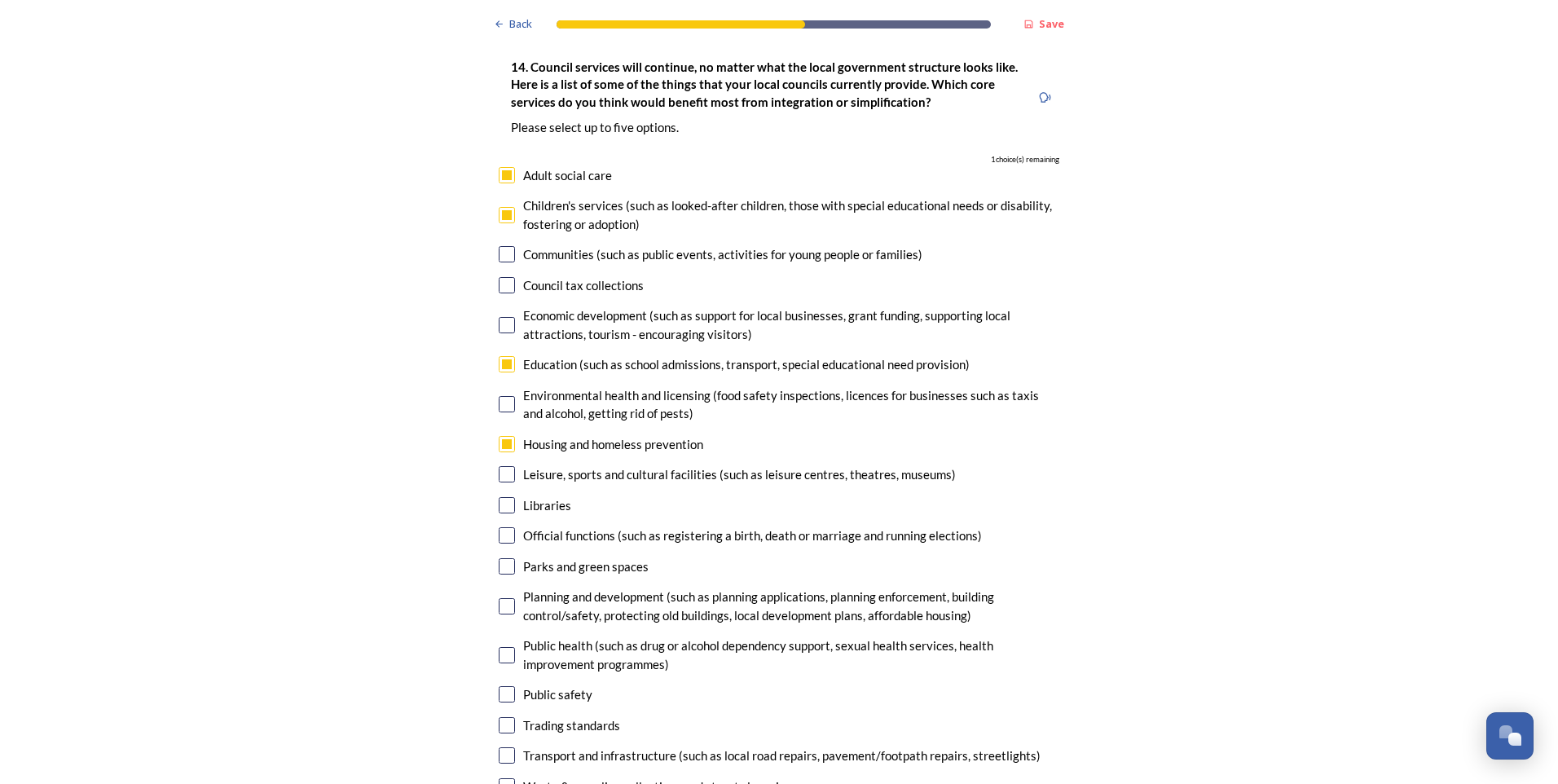
click at [499, 747] on input "checkbox" at bounding box center [507, 755] width 16 height 16
checkbox input "true"
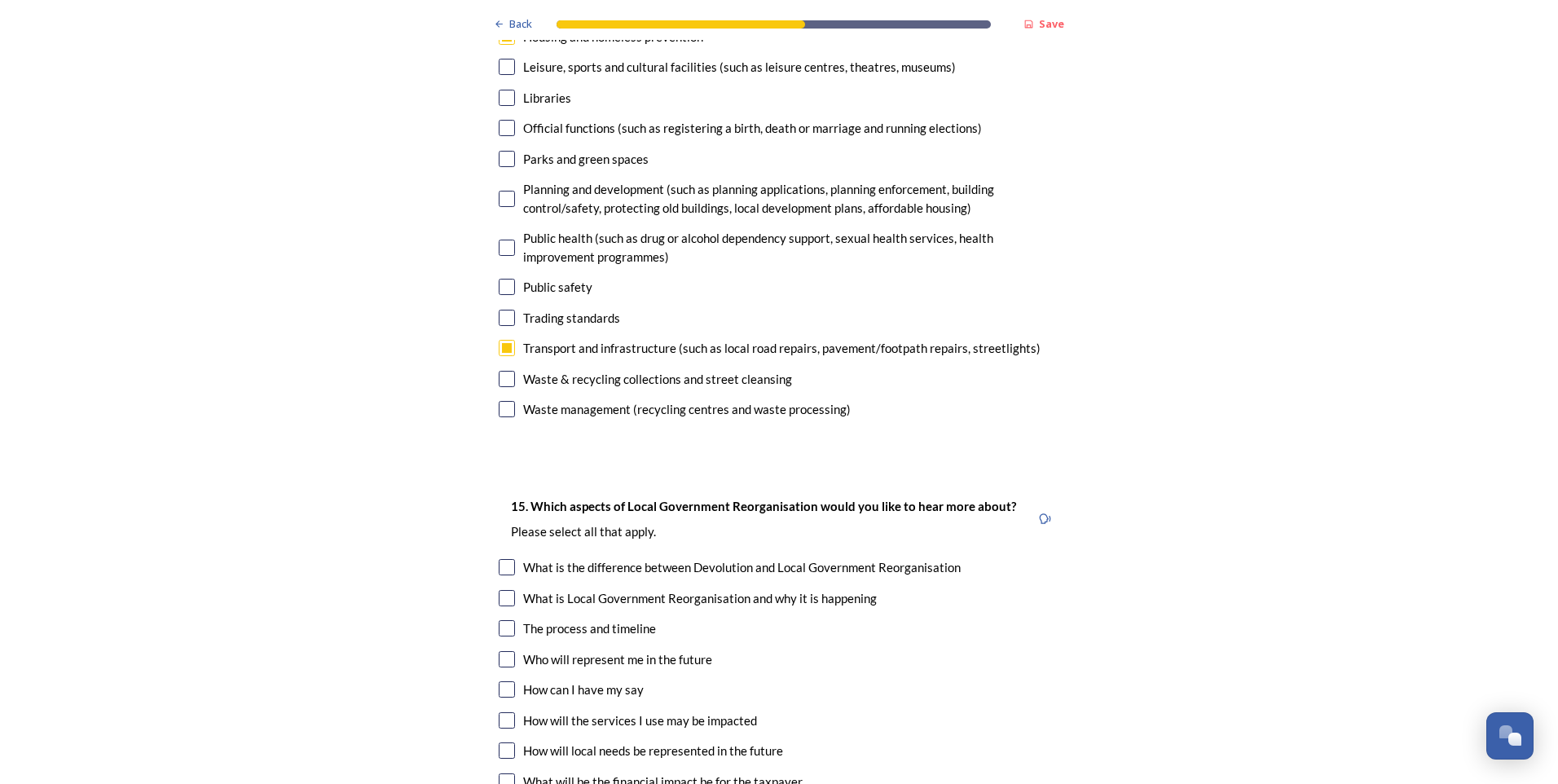
scroll to position [4400, 0]
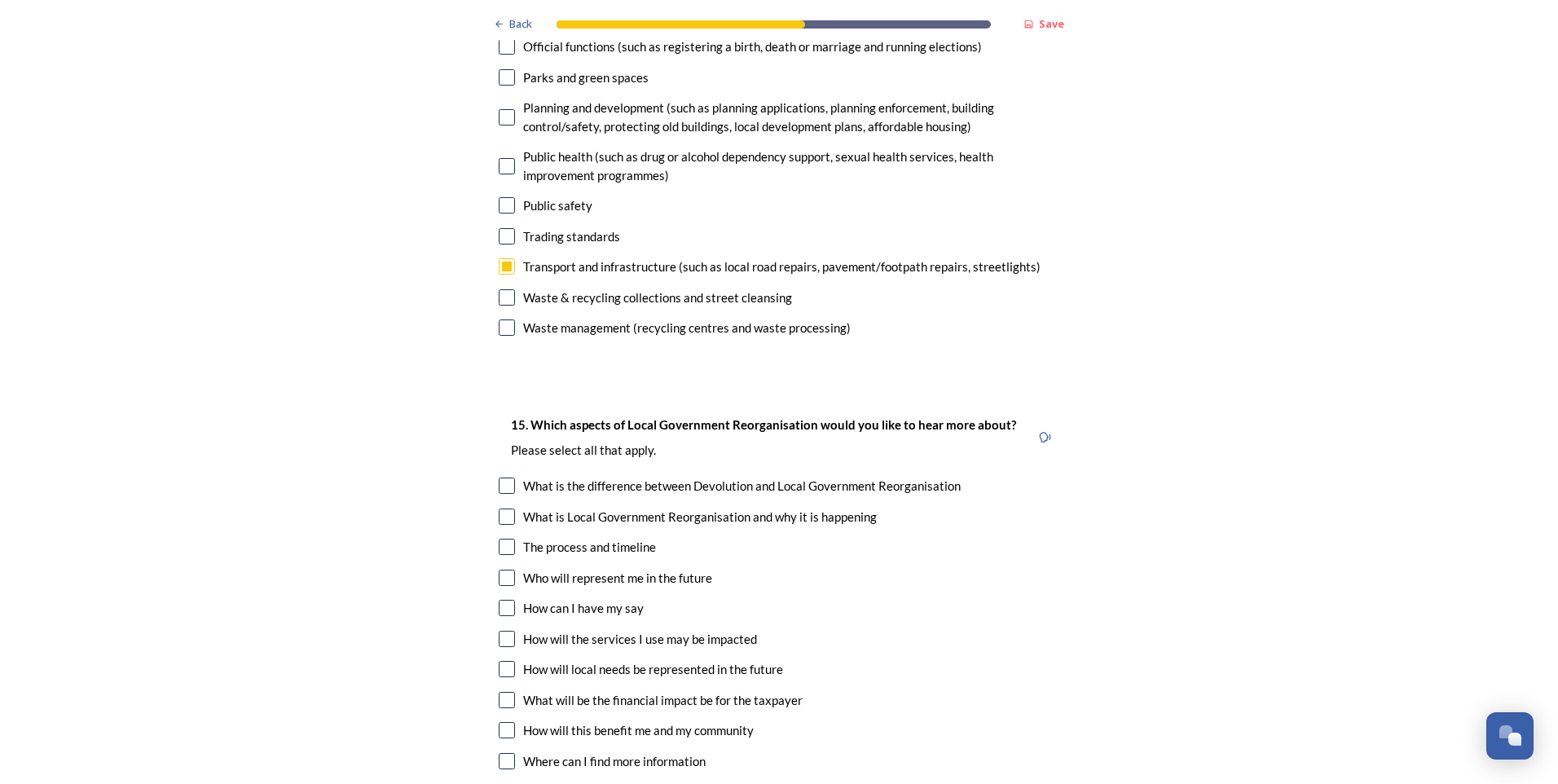
click at [502, 661] on input "checkbox" at bounding box center [507, 669] width 16 height 16
checkbox input "true"
click at [499, 631] on input "checkbox" at bounding box center [507, 638] width 16 height 16
checkbox input "true"
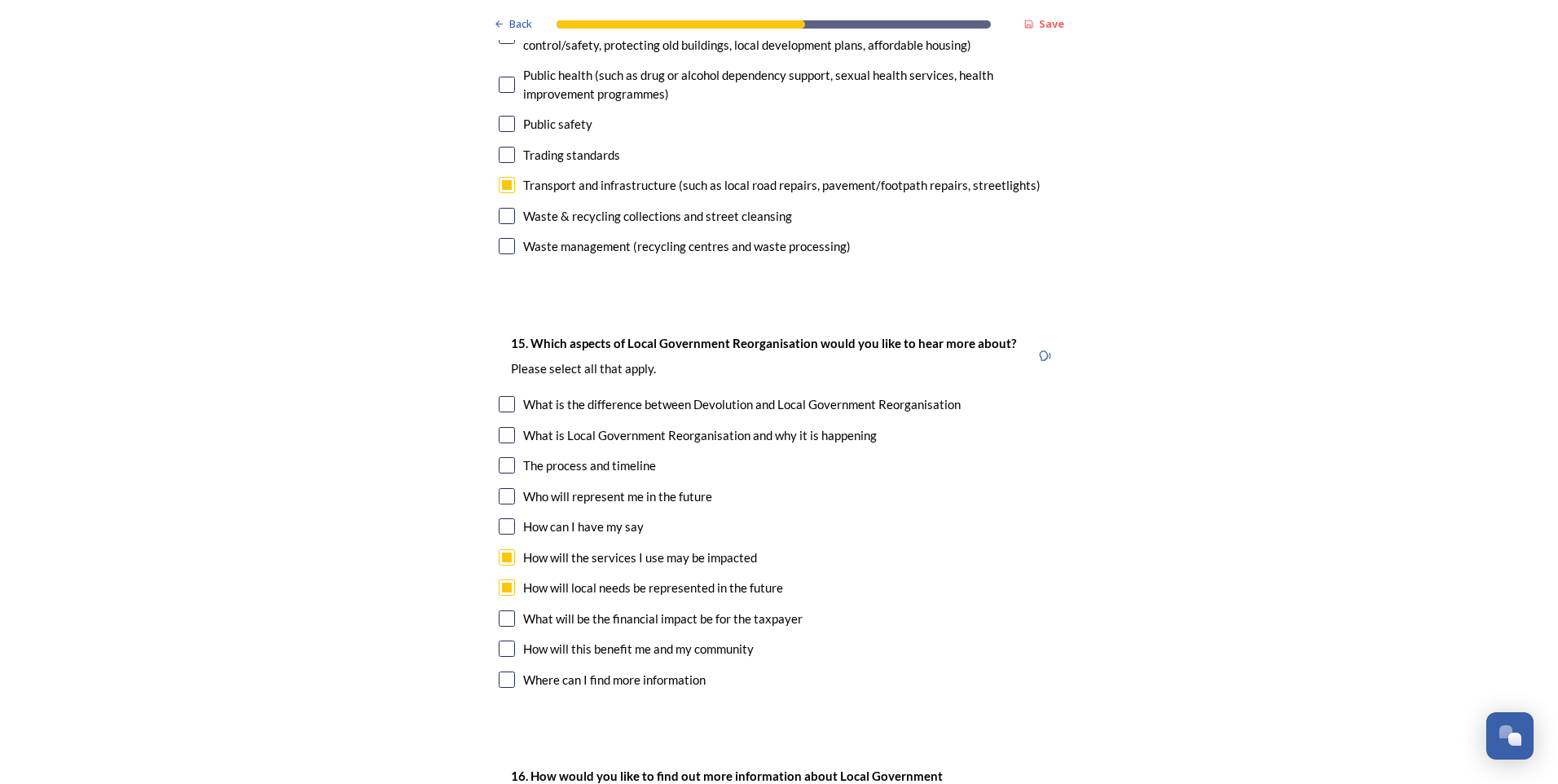
scroll to position [4563, 0]
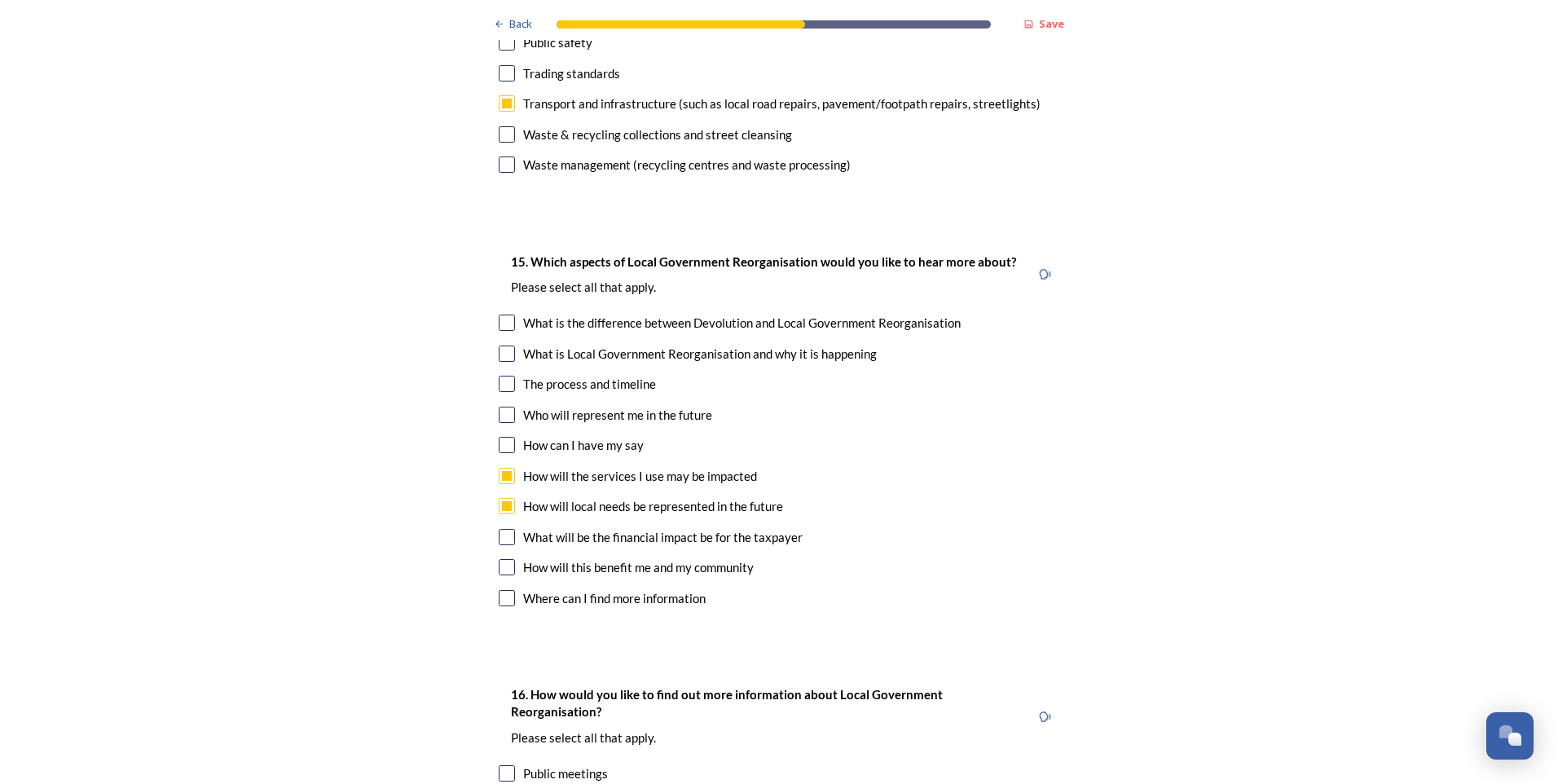
click at [502, 559] on input "checkbox" at bounding box center [507, 567] width 16 height 16
checkbox input "true"
click at [504, 468] on input "checkbox" at bounding box center [507, 476] width 16 height 16
checkbox input "false"
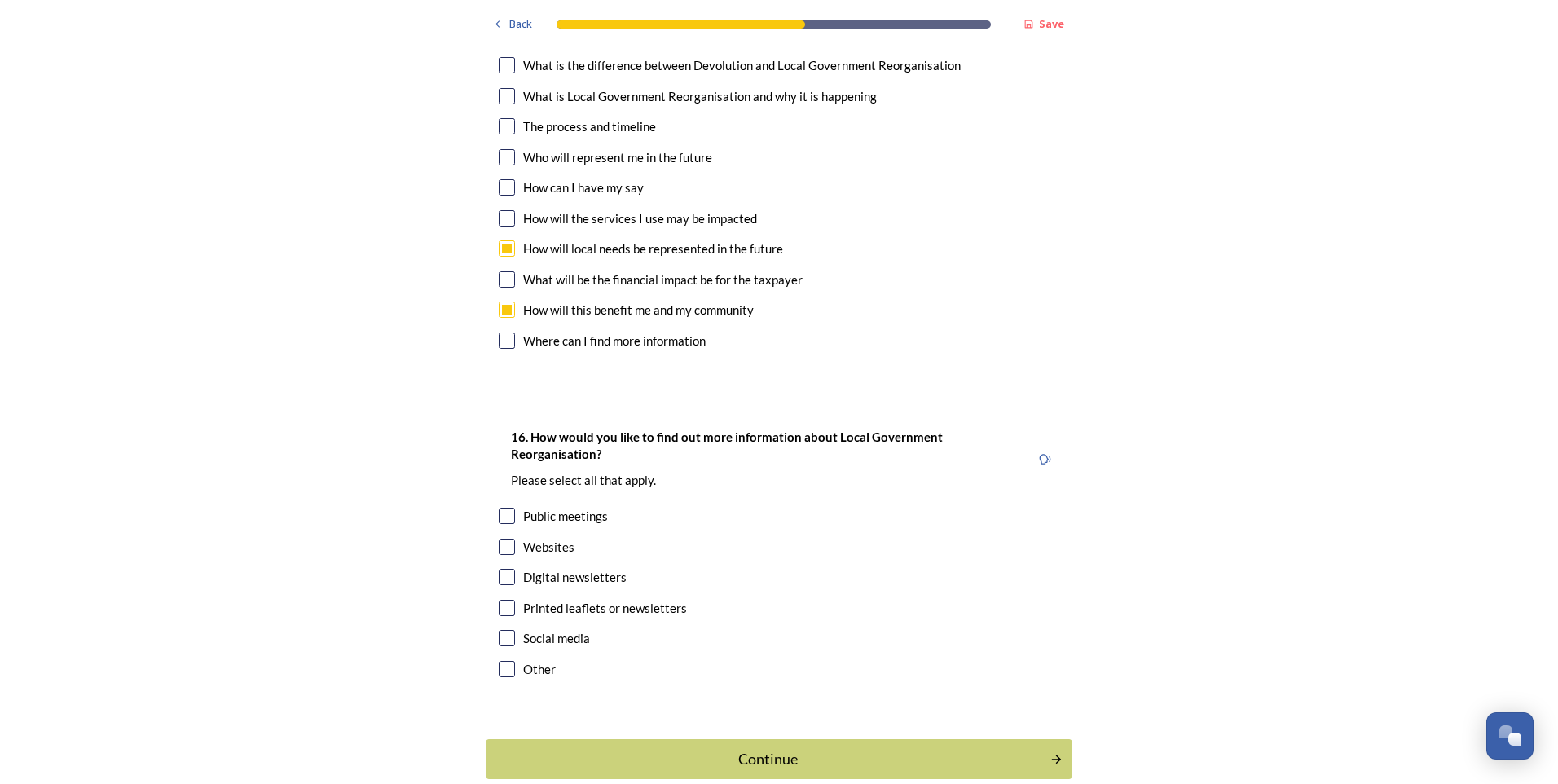
scroll to position [4825, 0]
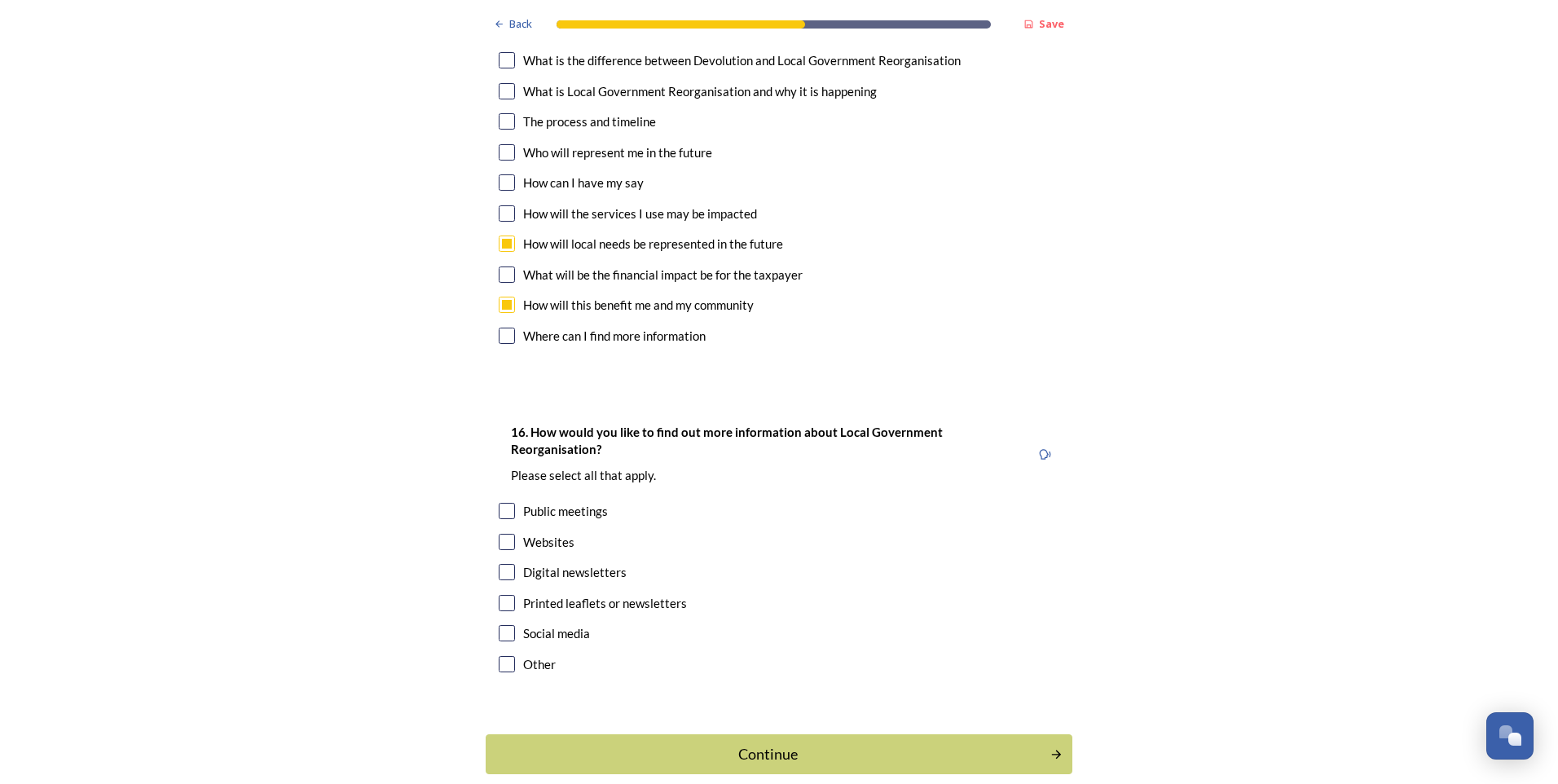
click at [502, 533] on input "checkbox" at bounding box center [507, 541] width 16 height 16
checkbox input "true"
click at [745, 743] on div "Continue" at bounding box center [768, 754] width 552 height 22
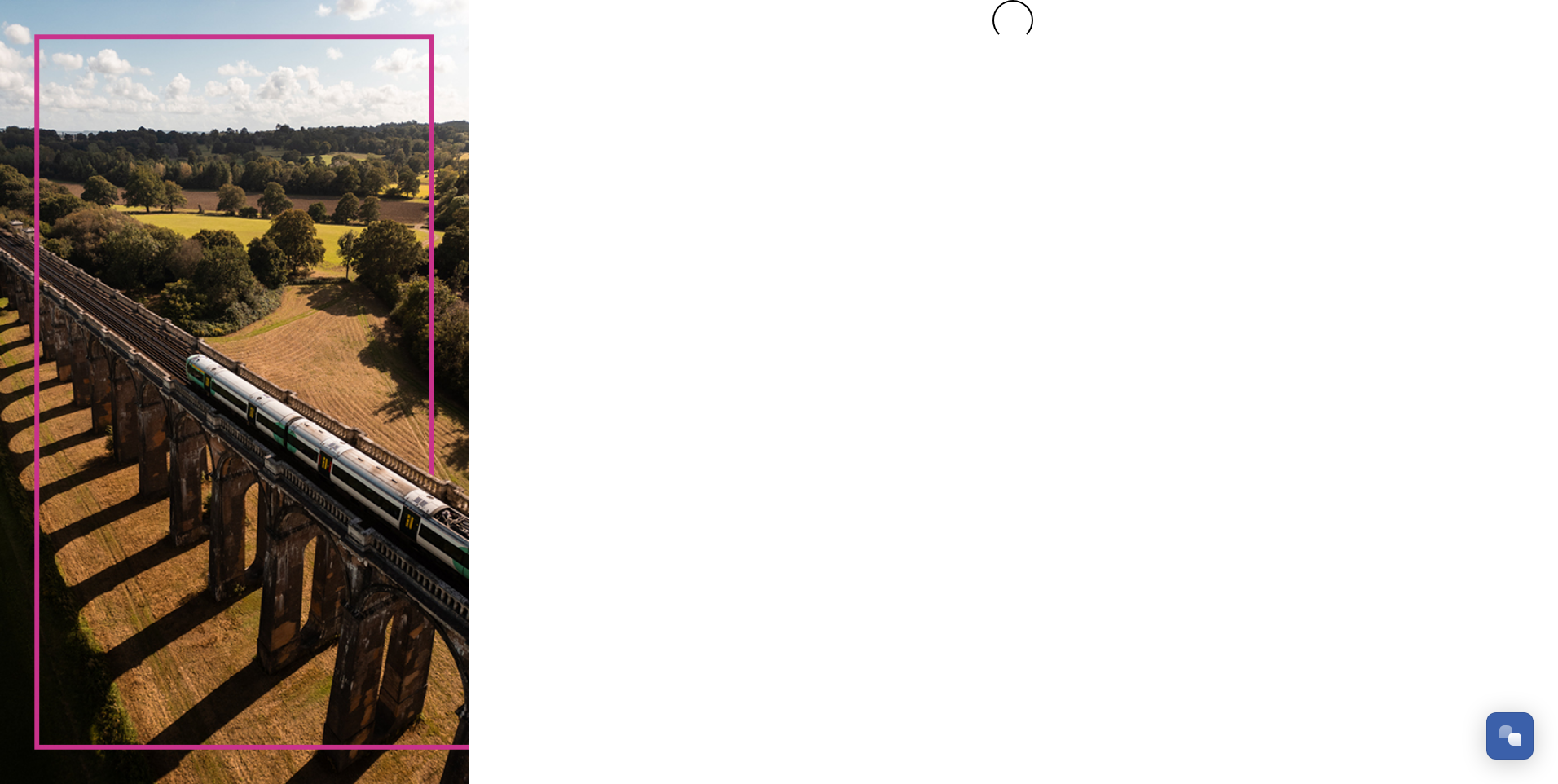
scroll to position [0, 0]
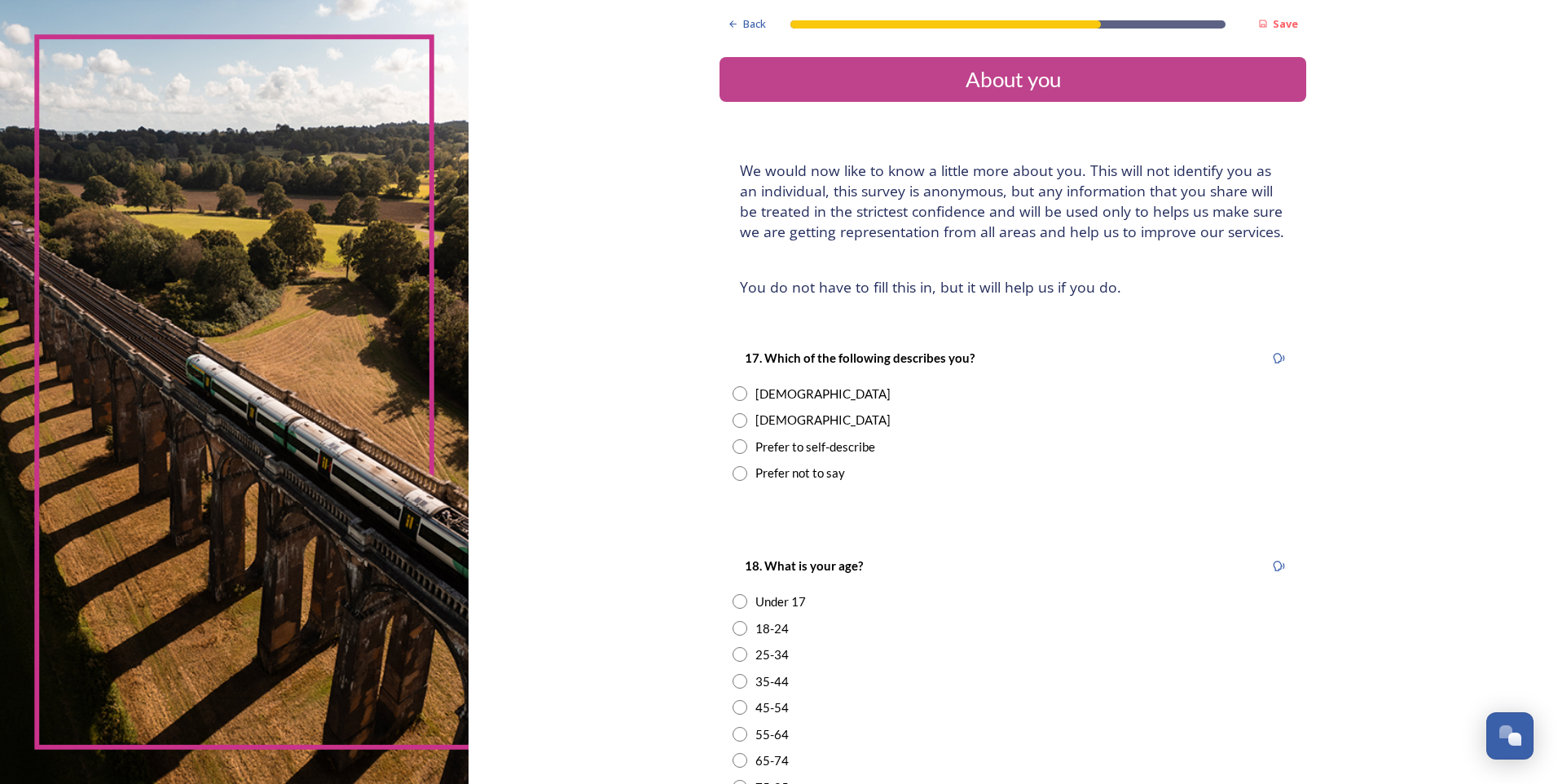
click at [732, 389] on input "radio" at bounding box center [739, 393] width 15 height 15
radio input "true"
drag, startPoint x: 732, startPoint y: 740, endPoint x: 780, endPoint y: 725, distance: 50.3
click at [732, 740] on input "radio" at bounding box center [739, 734] width 15 height 15
radio input "true"
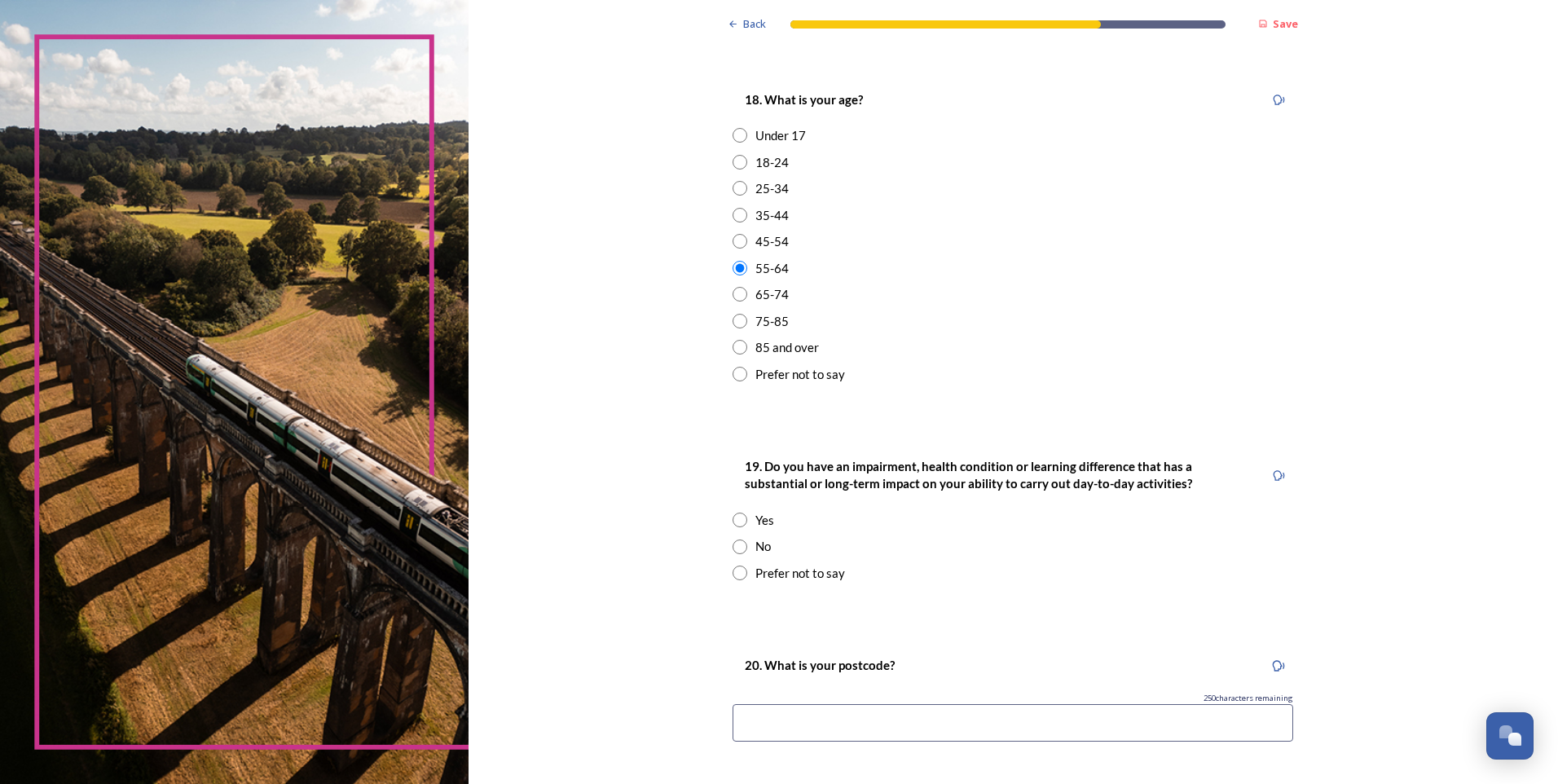
scroll to position [488, 0]
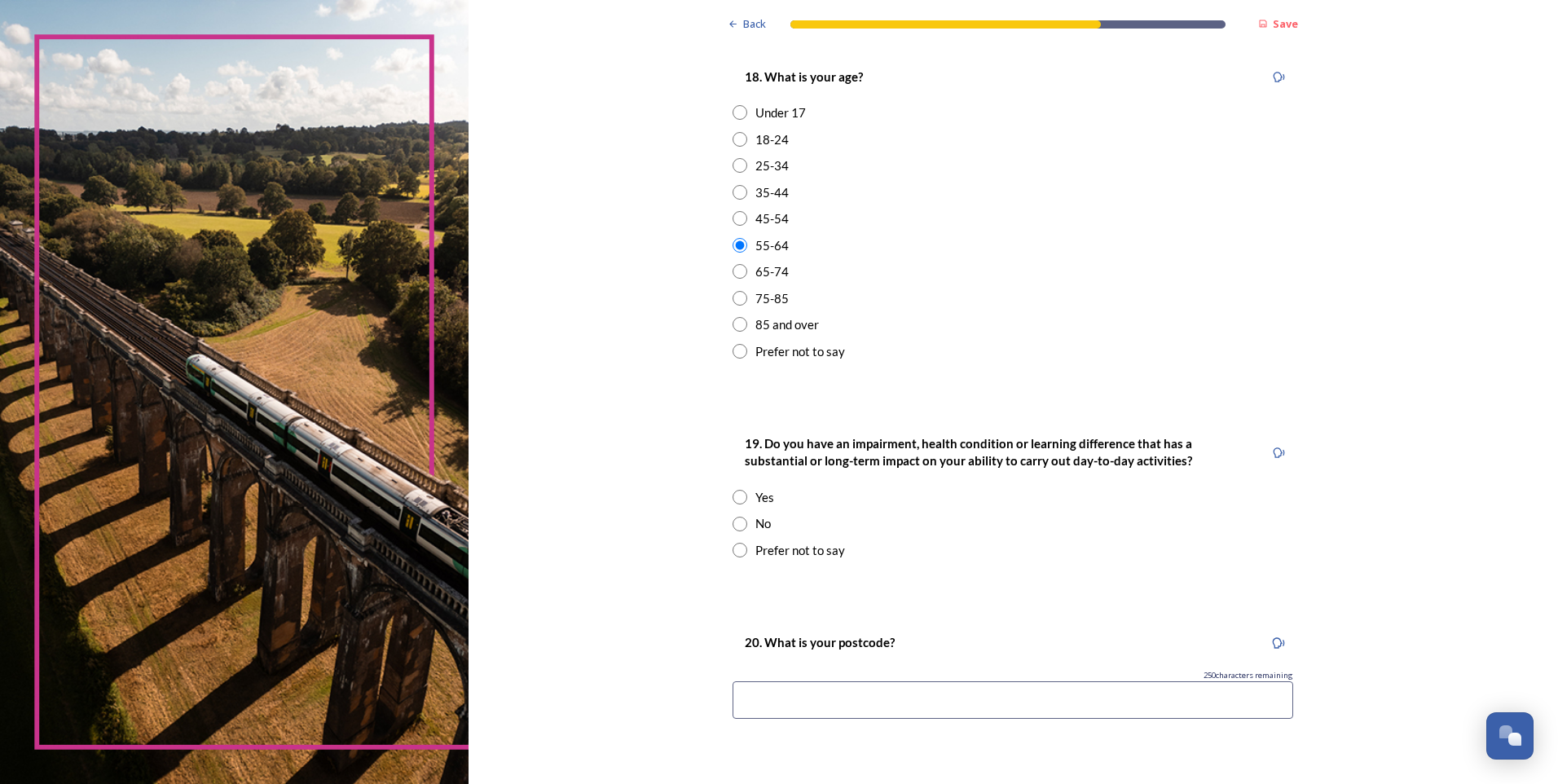
click at [734, 497] on input "radio" at bounding box center [739, 496] width 15 height 15
radio input "true"
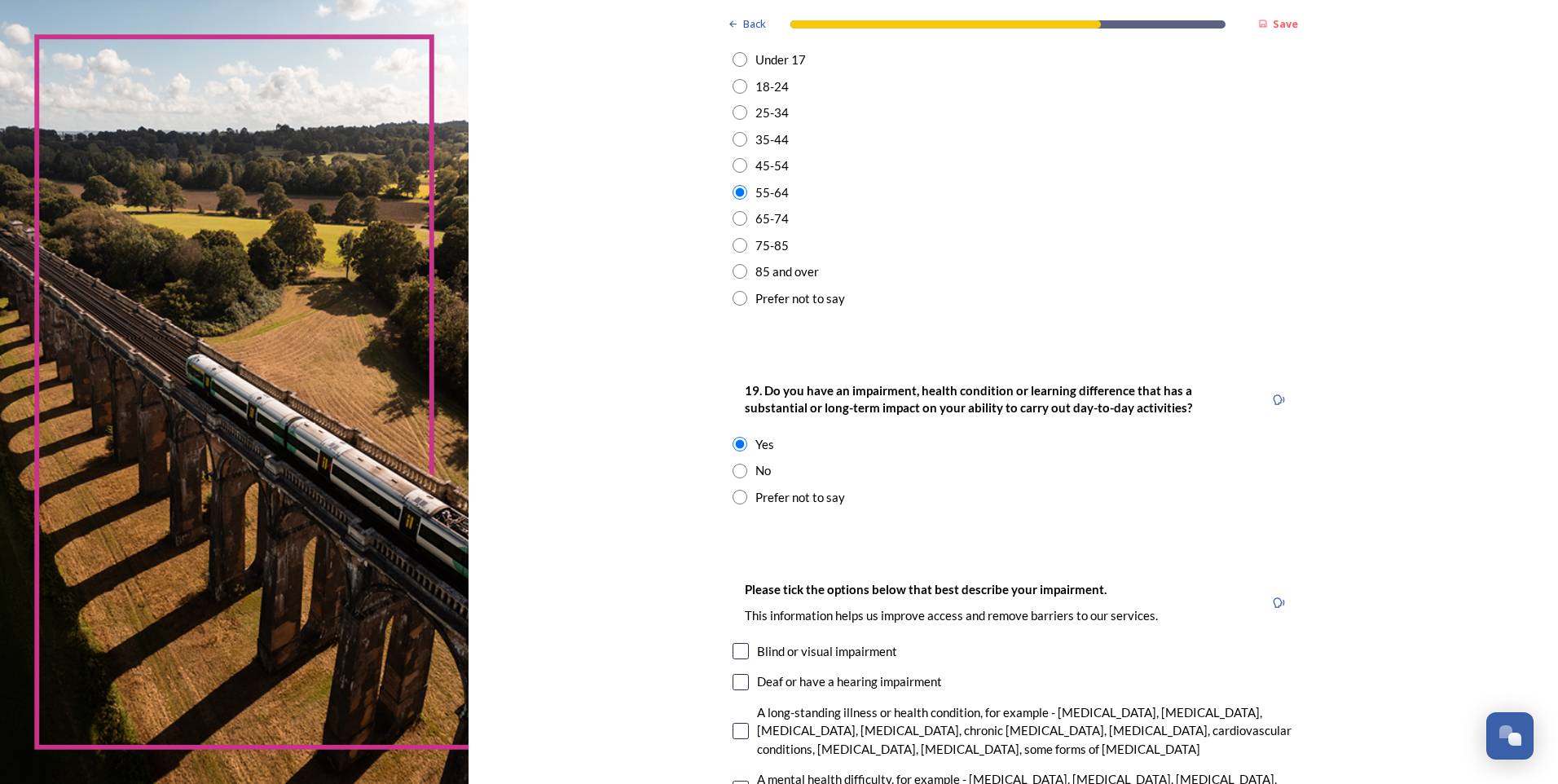
scroll to position [570, 0]
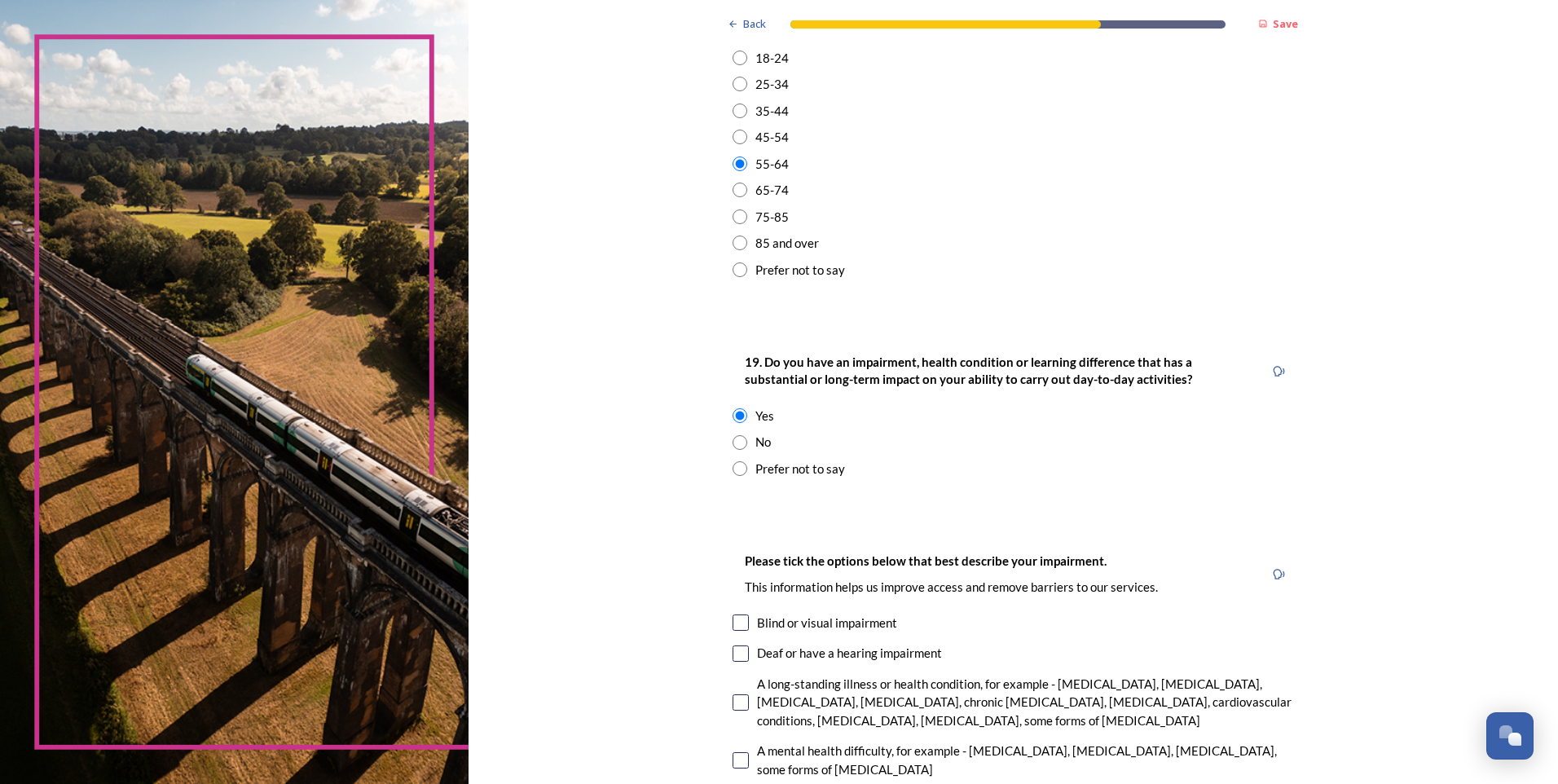
drag, startPoint x: 736, startPoint y: 462, endPoint x: 745, endPoint y: 483, distance: 22.8
click at [735, 464] on input "radio" at bounding box center [739, 468] width 15 height 15
radio input "true"
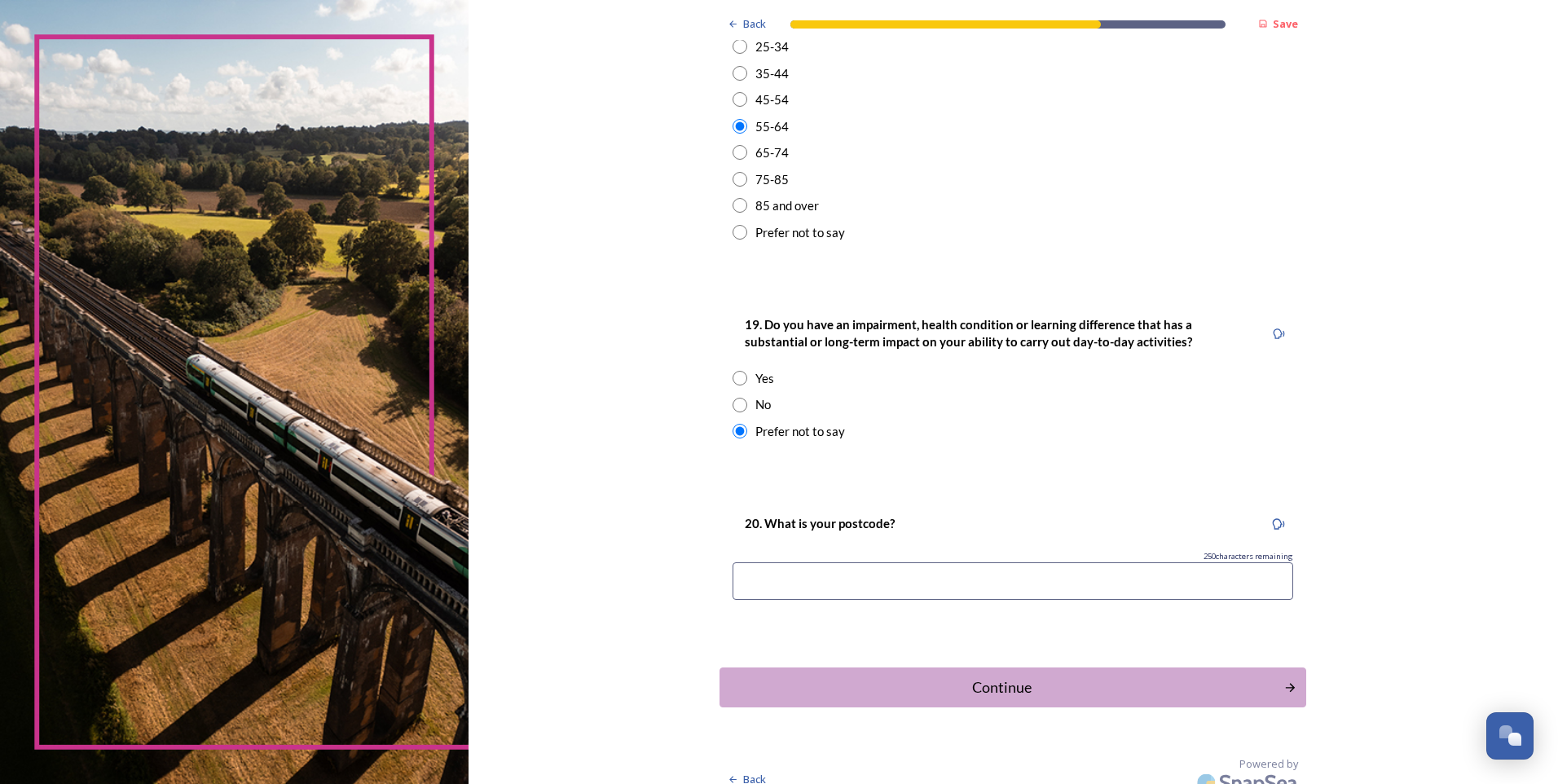
scroll to position [625, 0]
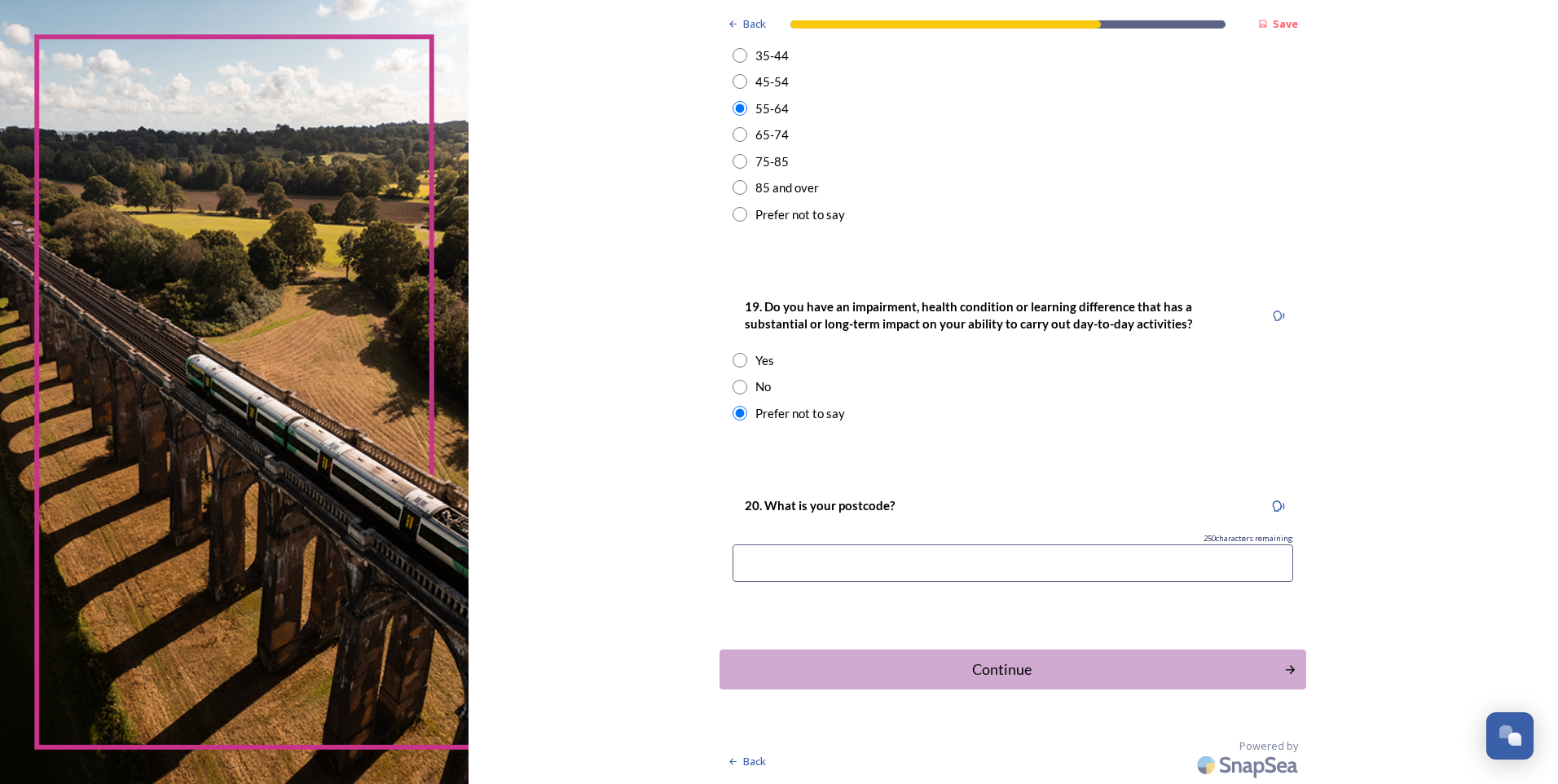
click at [848, 563] on input at bounding box center [1013, 563] width 561 height 38
type input "bn12 6ng"
click at [979, 663] on div "Continue" at bounding box center [1001, 669] width 547 height 22
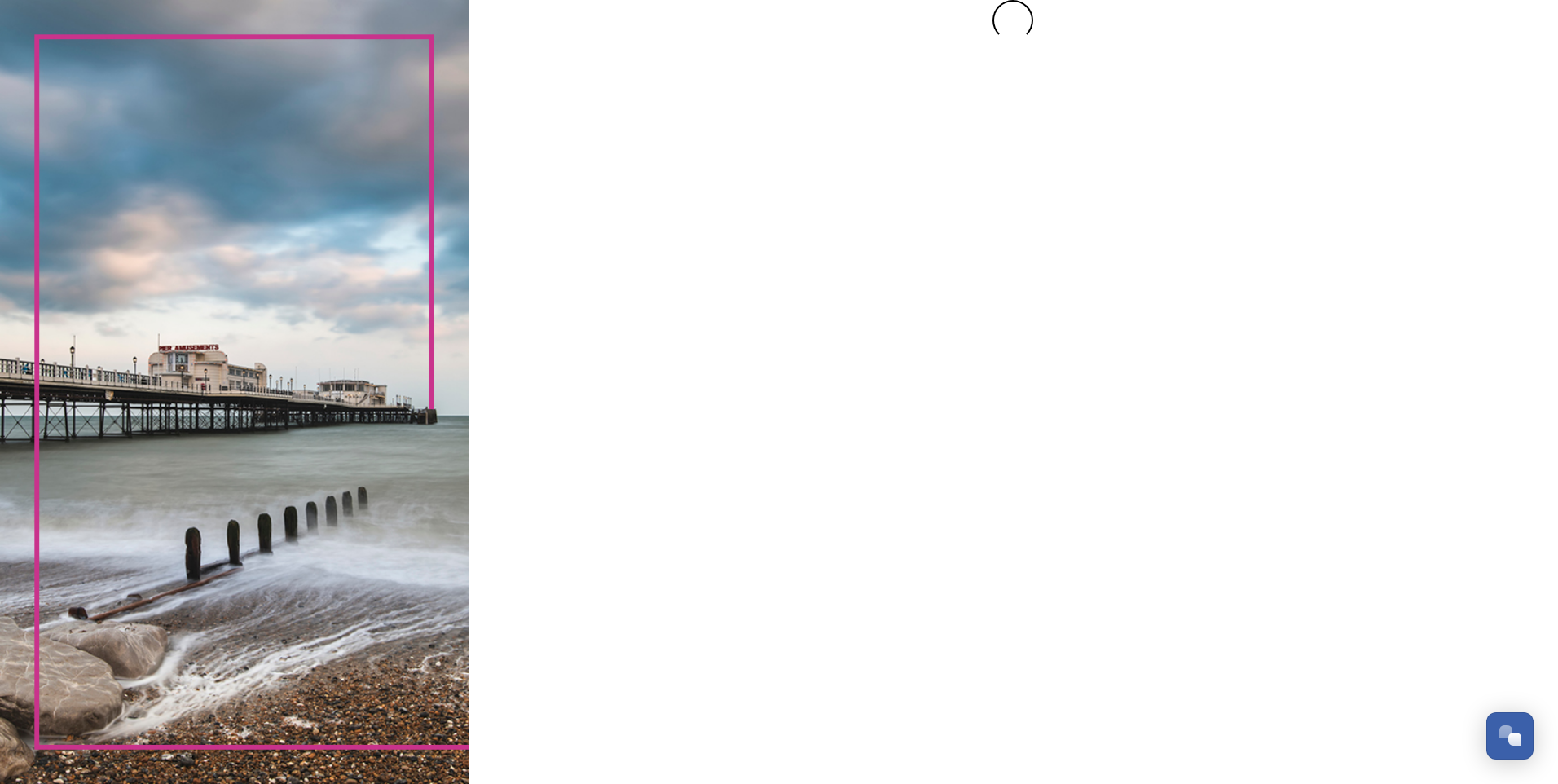
scroll to position [0, 0]
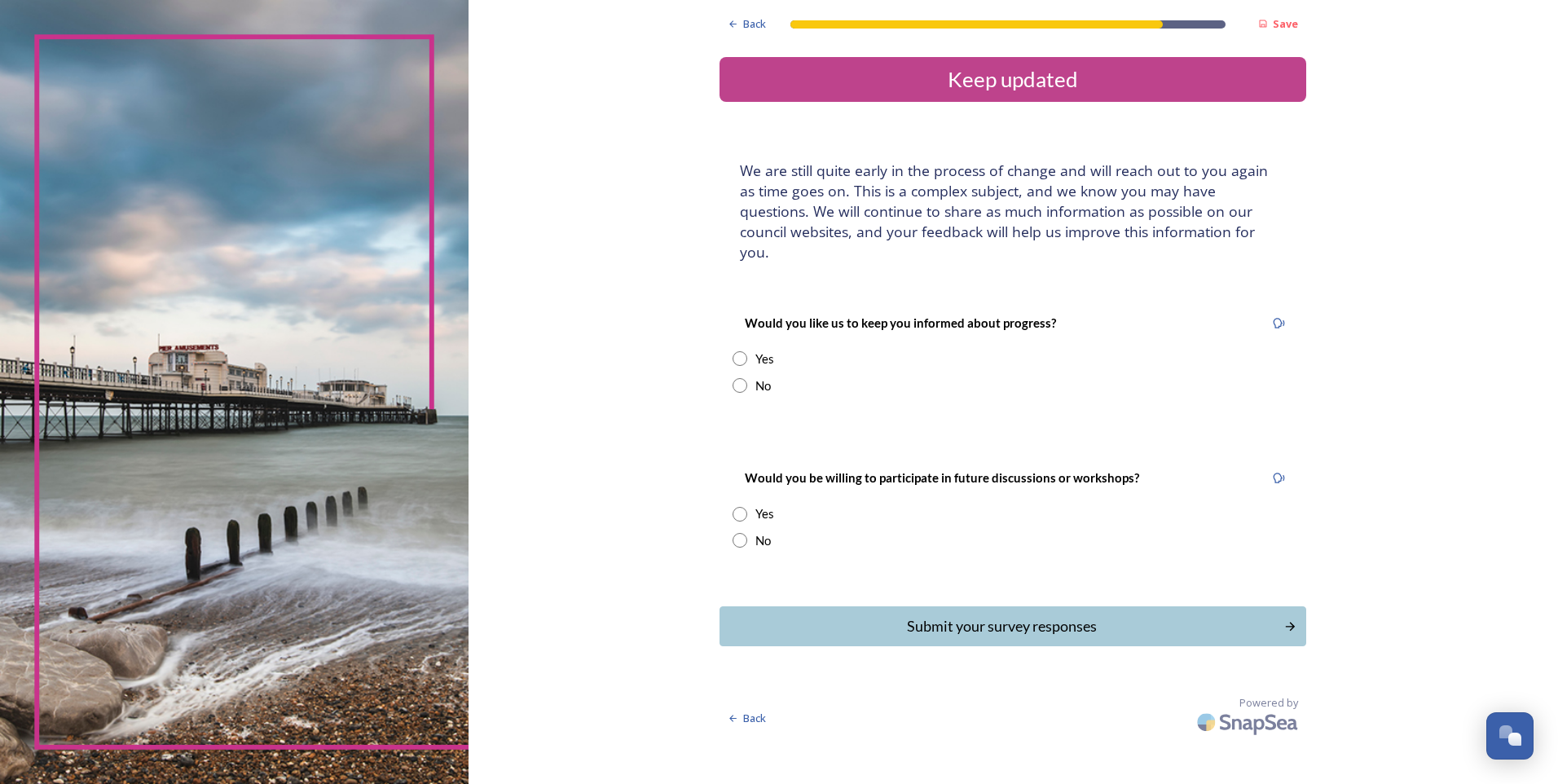
drag, startPoint x: 740, startPoint y: 364, endPoint x: 772, endPoint y: 418, distance: 62.8
click at [743, 376] on div "Would you like us to keep you informed about progress? Yes No" at bounding box center [1013, 353] width 587 height 114
click at [739, 378] on input "radio" at bounding box center [739, 385] width 15 height 15
radio input "true"
drag, startPoint x: 735, startPoint y: 490, endPoint x: 751, endPoint y: 513, distance: 28.0
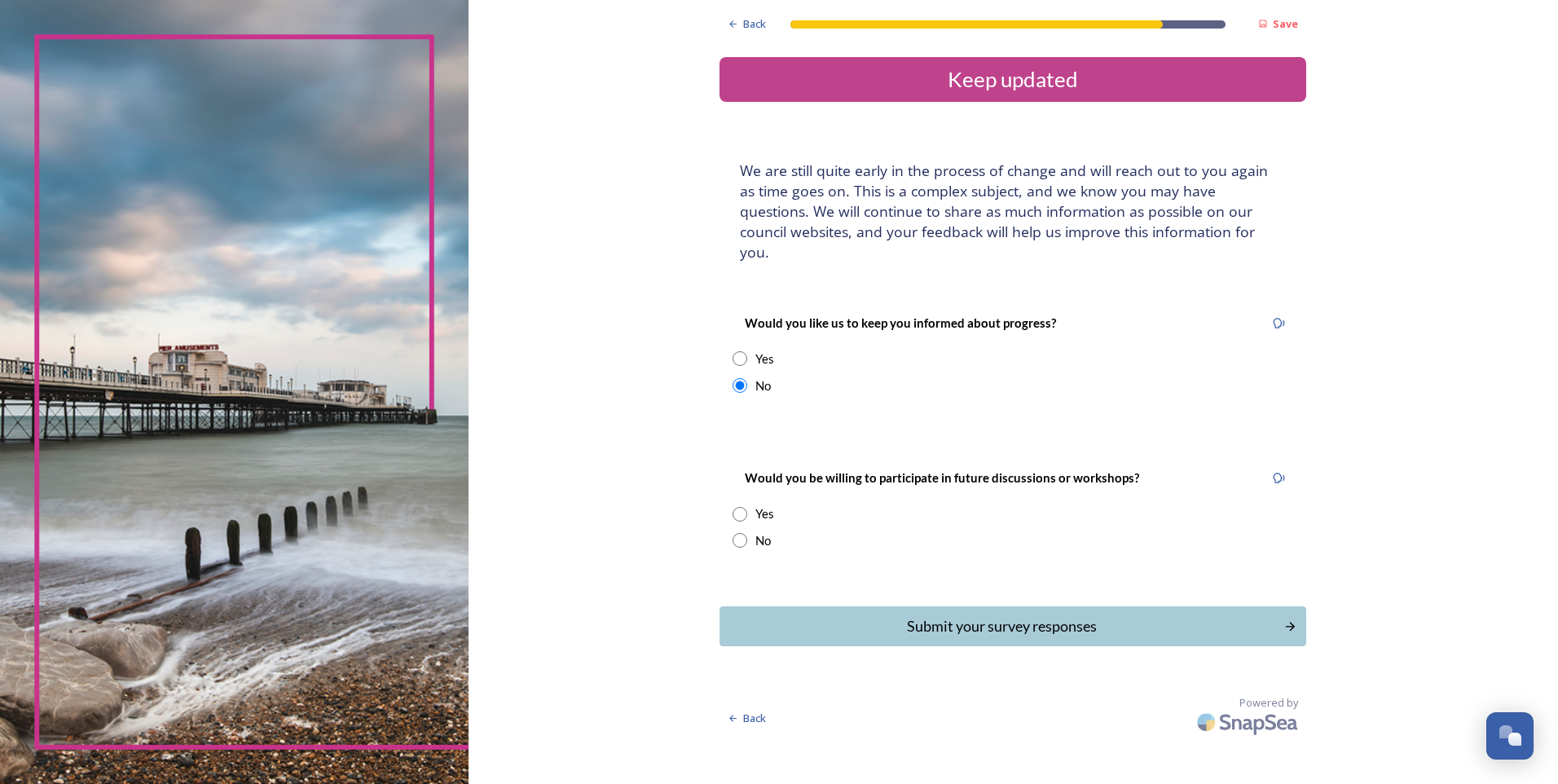
click at [745, 504] on div "Yes" at bounding box center [1013, 513] width 561 height 19
radio input "true"
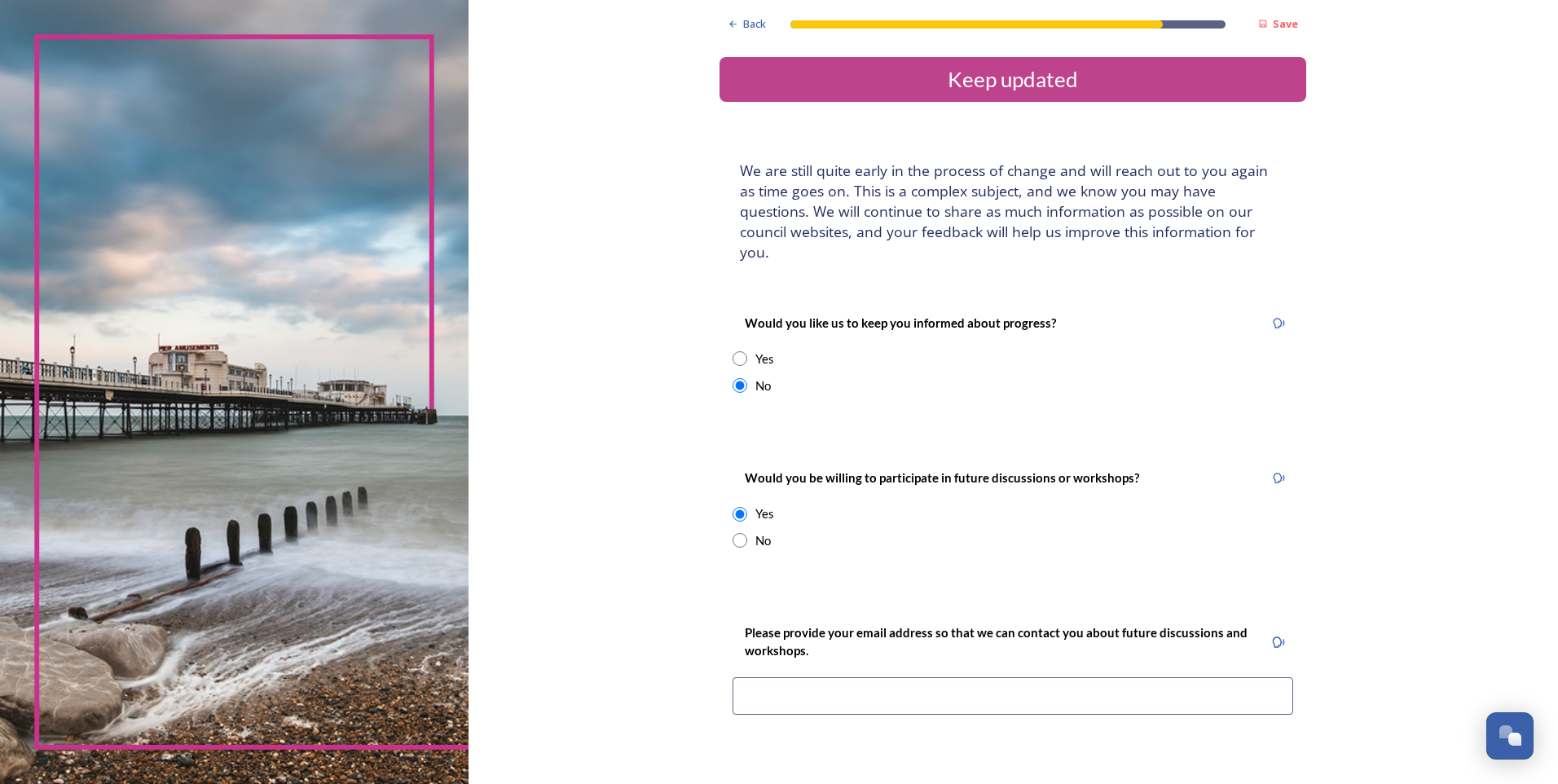
scroll to position [82, 0]
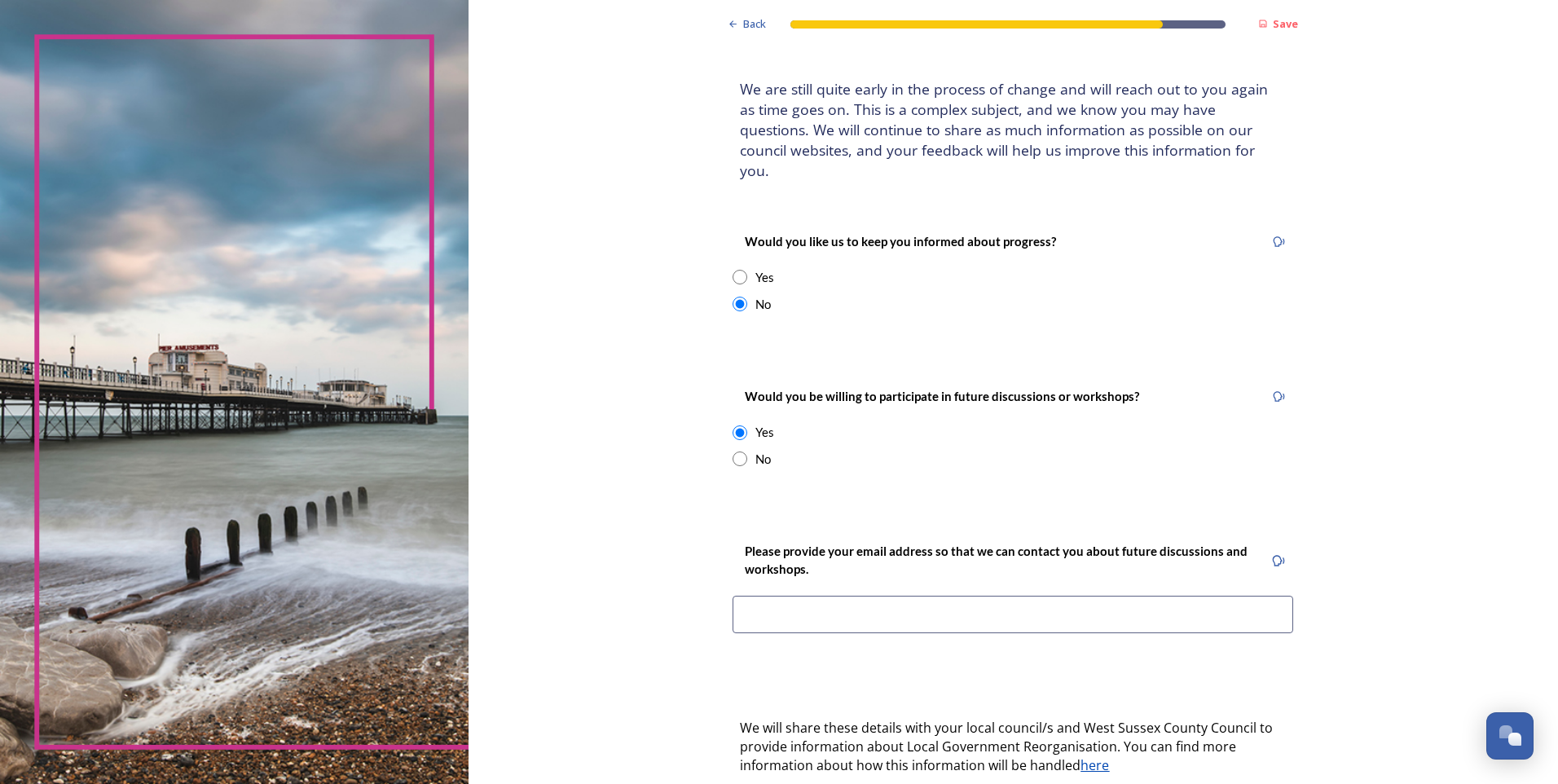
click at [734, 451] on input "radio" at bounding box center [739, 458] width 15 height 15
radio input "true"
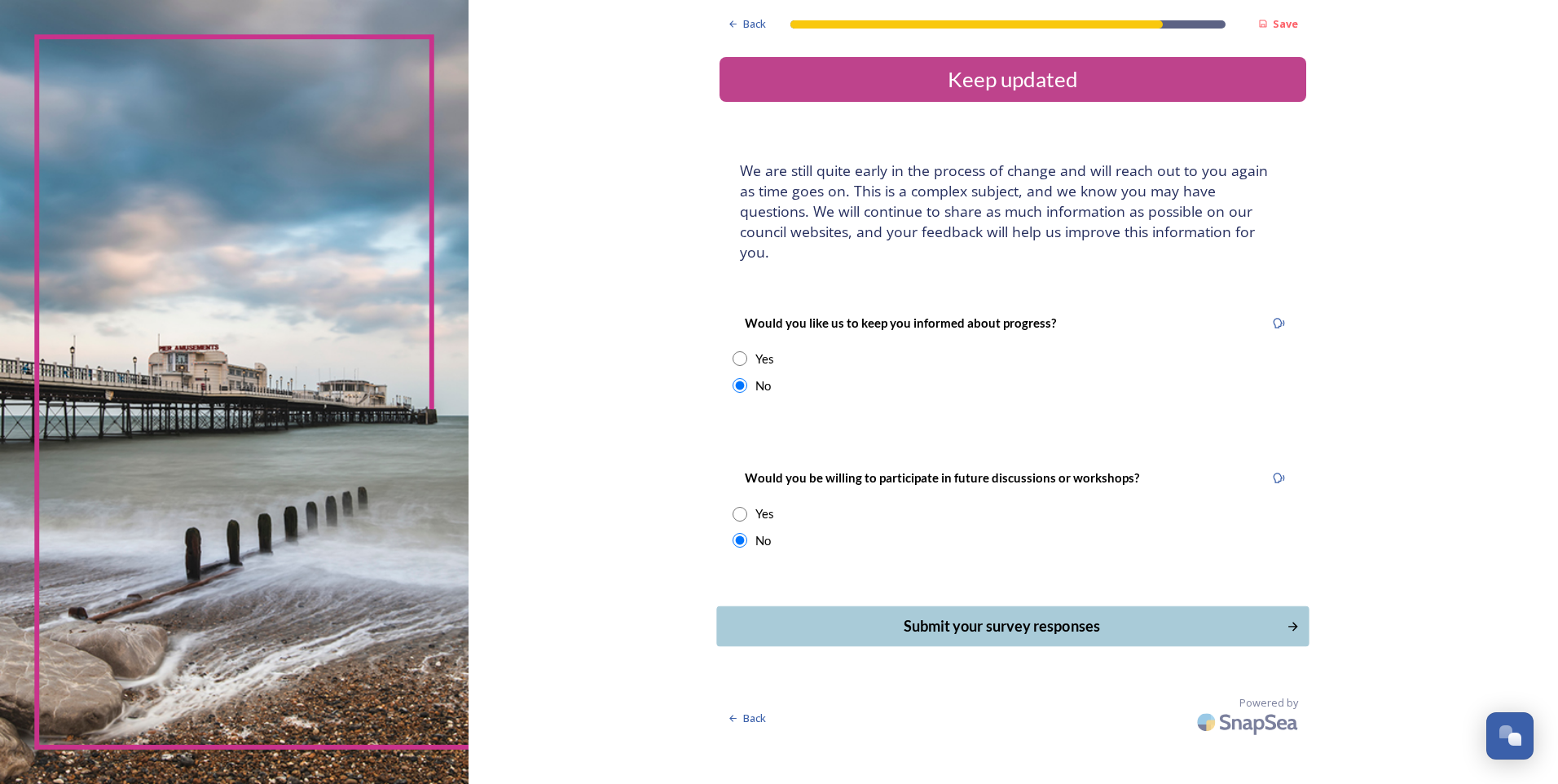
click at [975, 615] on div "Submit your survey responses" at bounding box center [1002, 626] width 552 height 22
